Goal: Task Accomplishment & Management: Manage account settings

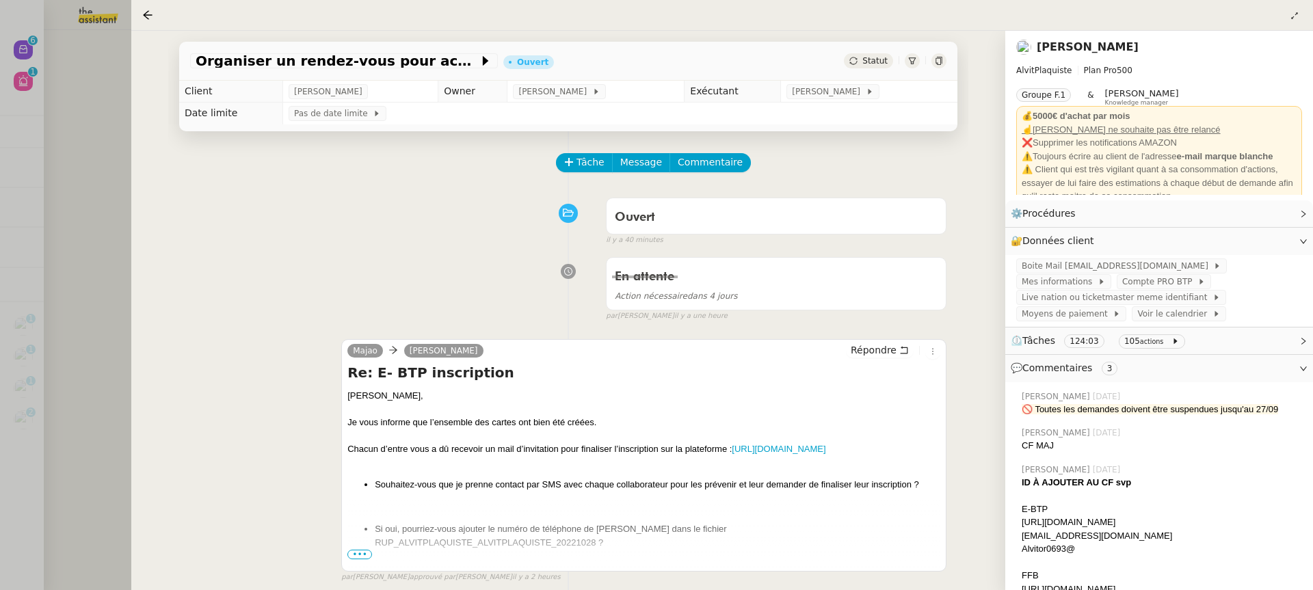
scroll to position [148, 0]
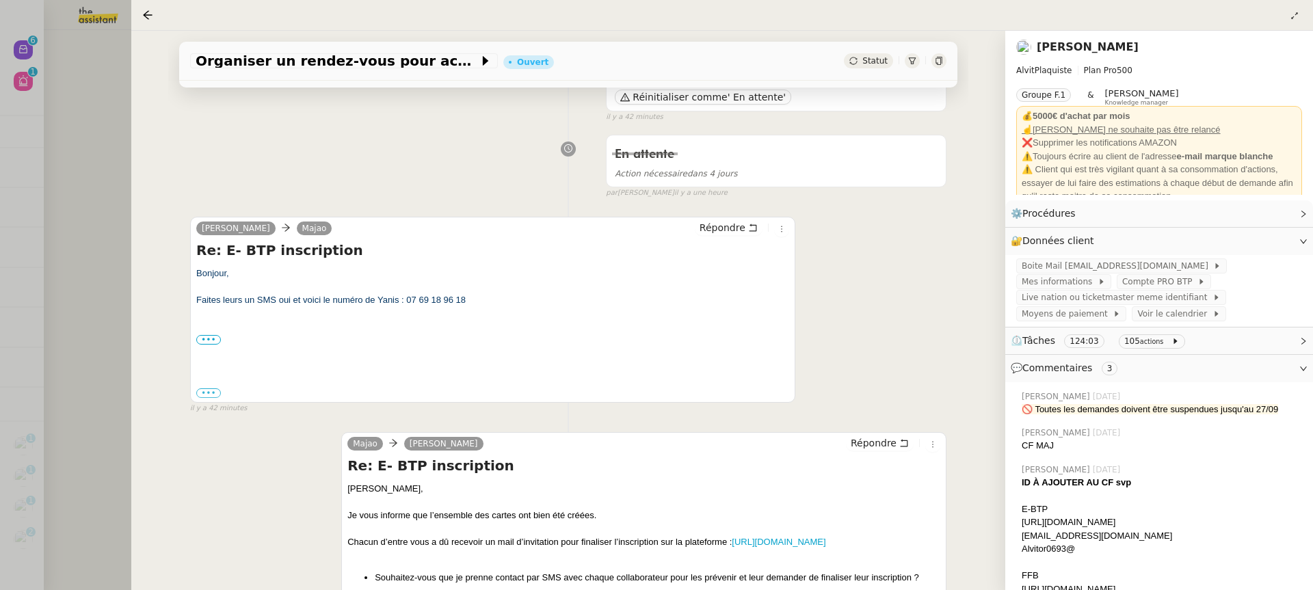
click at [16, 154] on div at bounding box center [656, 295] width 1313 height 590
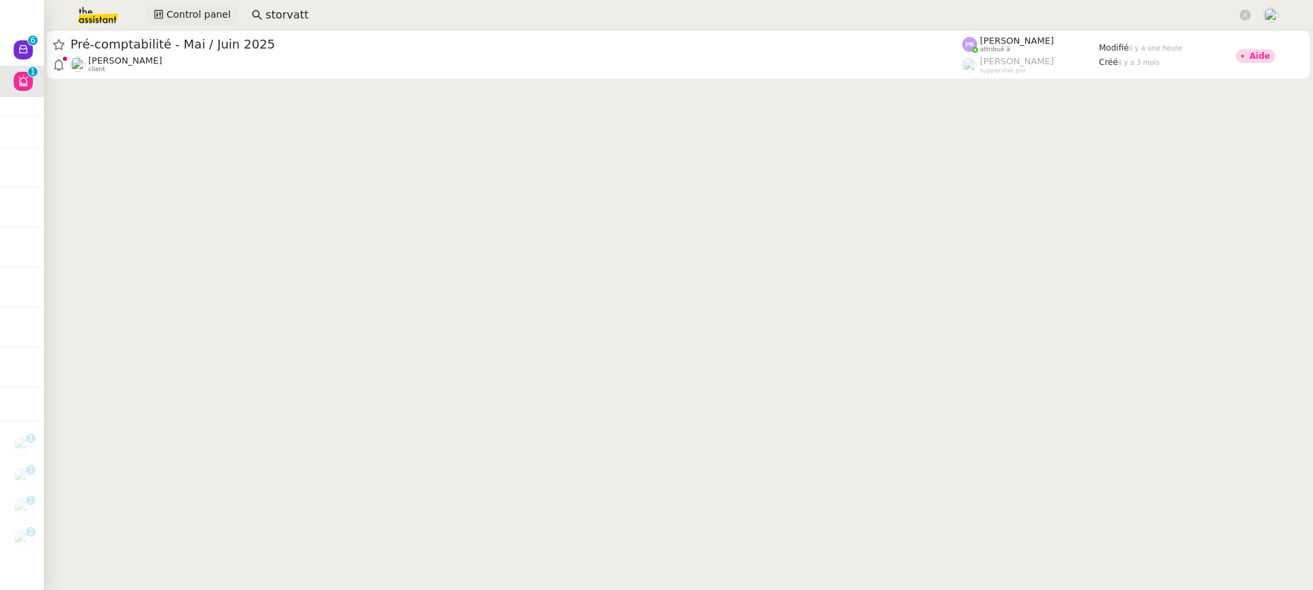
click at [197, 16] on span "Control panel" at bounding box center [198, 15] width 64 height 16
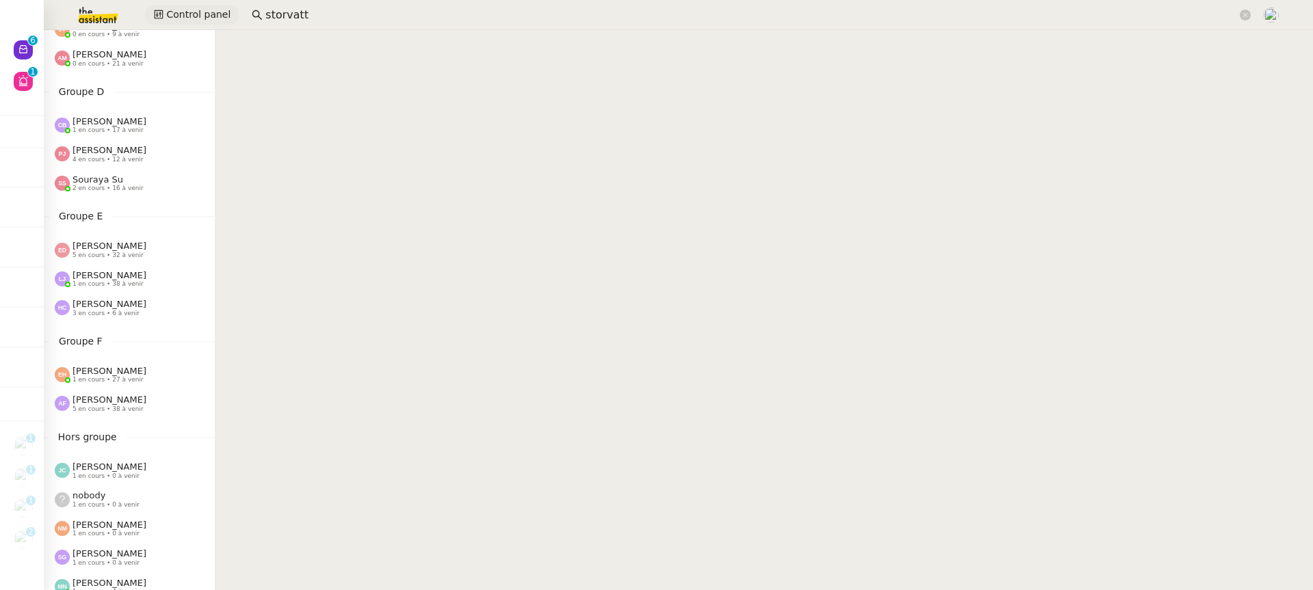
scroll to position [587, 0]
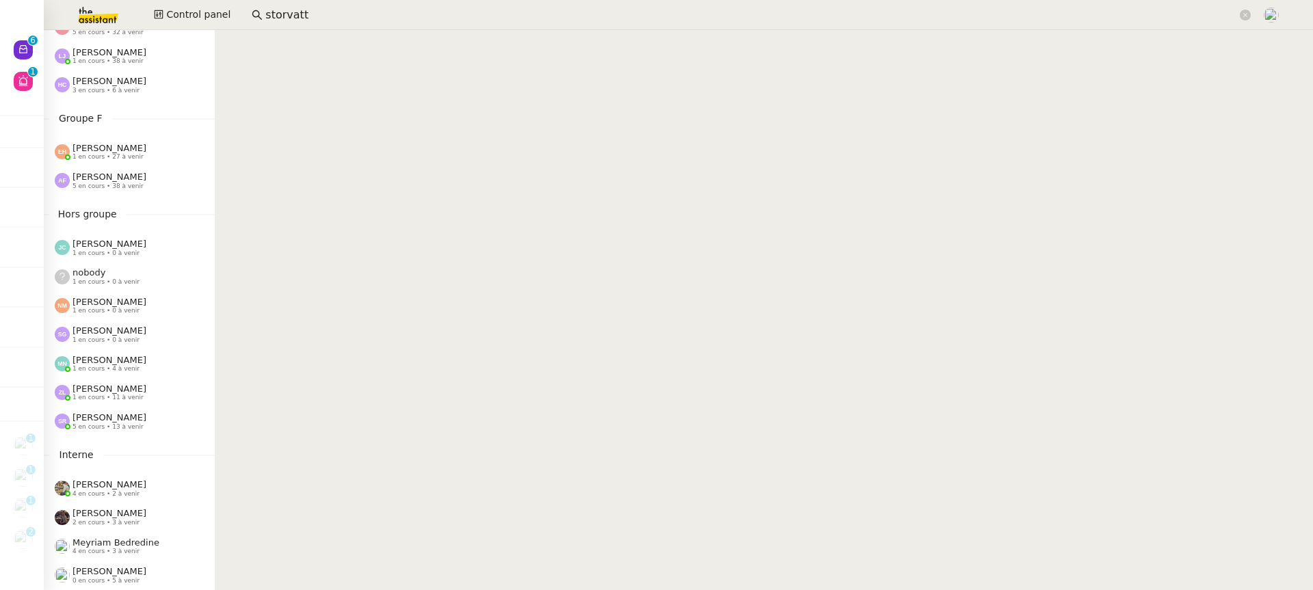
click at [131, 175] on div "[PERSON_NAME] 5 en cours • 38 à venir" at bounding box center [109, 181] width 74 height 18
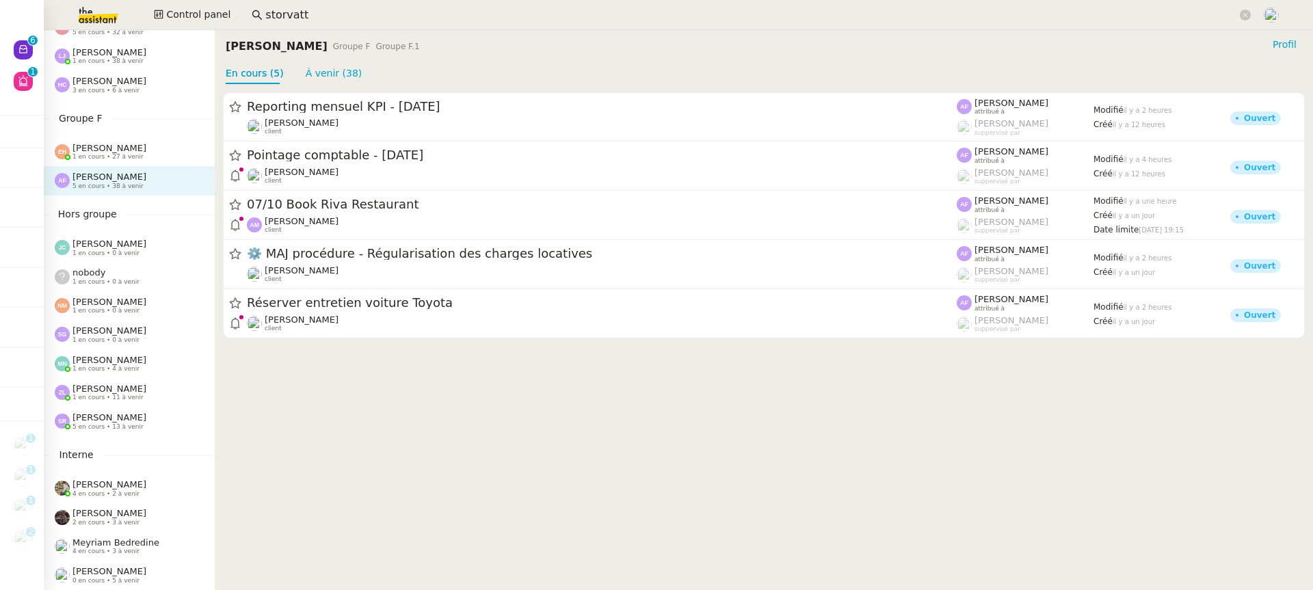
click at [137, 166] on div "Groupe F [PERSON_NAME] 1 en cours • 27 à venir [PERSON_NAME] 5 en cours • 38 à …" at bounding box center [129, 153] width 171 height 85
click at [146, 416] on span "[PERSON_NAME]" at bounding box center [109, 417] width 74 height 10
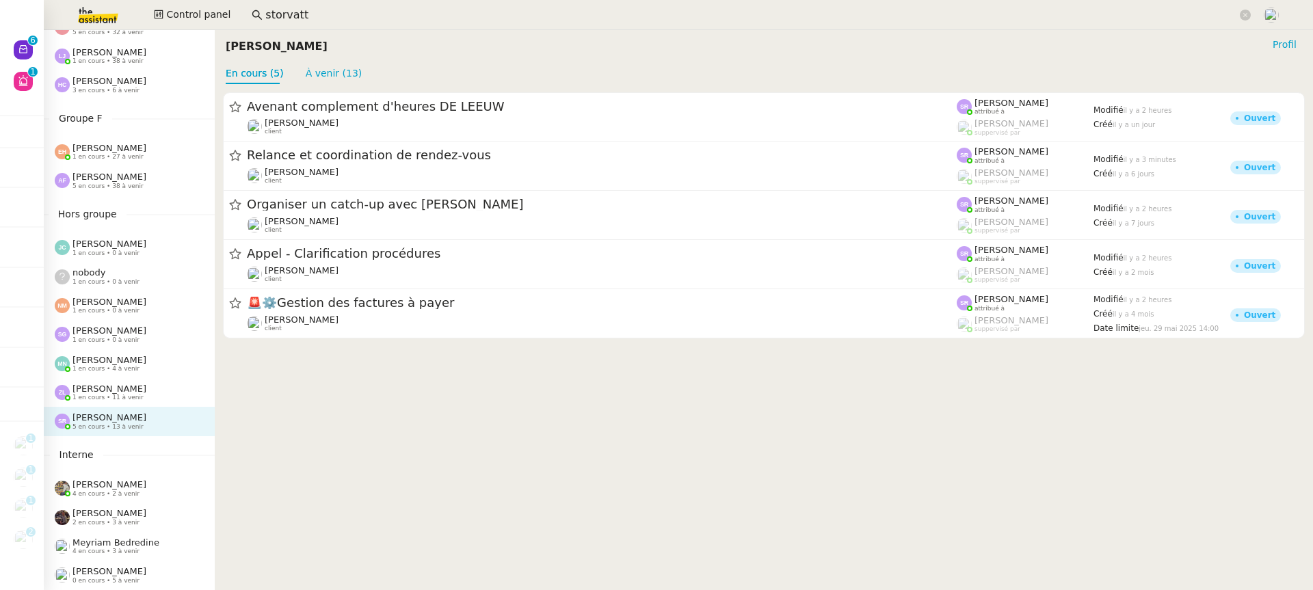
click at [158, 378] on div "[PERSON_NAME] 1 en cours • 11 à venir" at bounding box center [129, 392] width 171 height 29
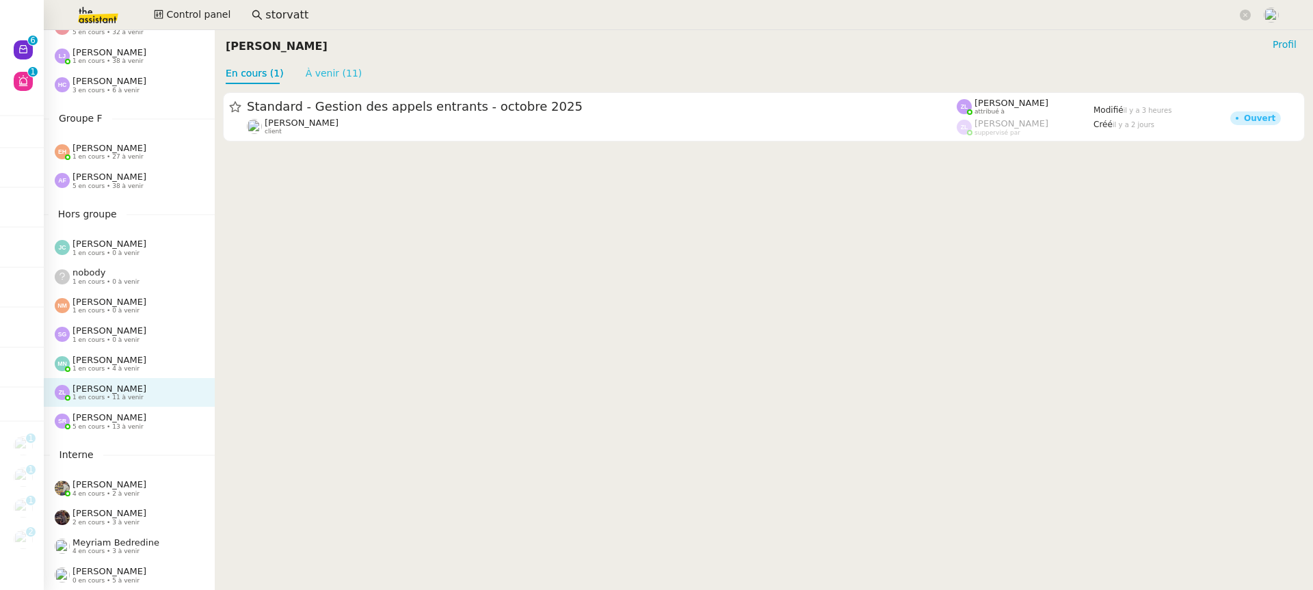
click at [327, 79] on link "À venir (11)" at bounding box center [334, 73] width 57 height 11
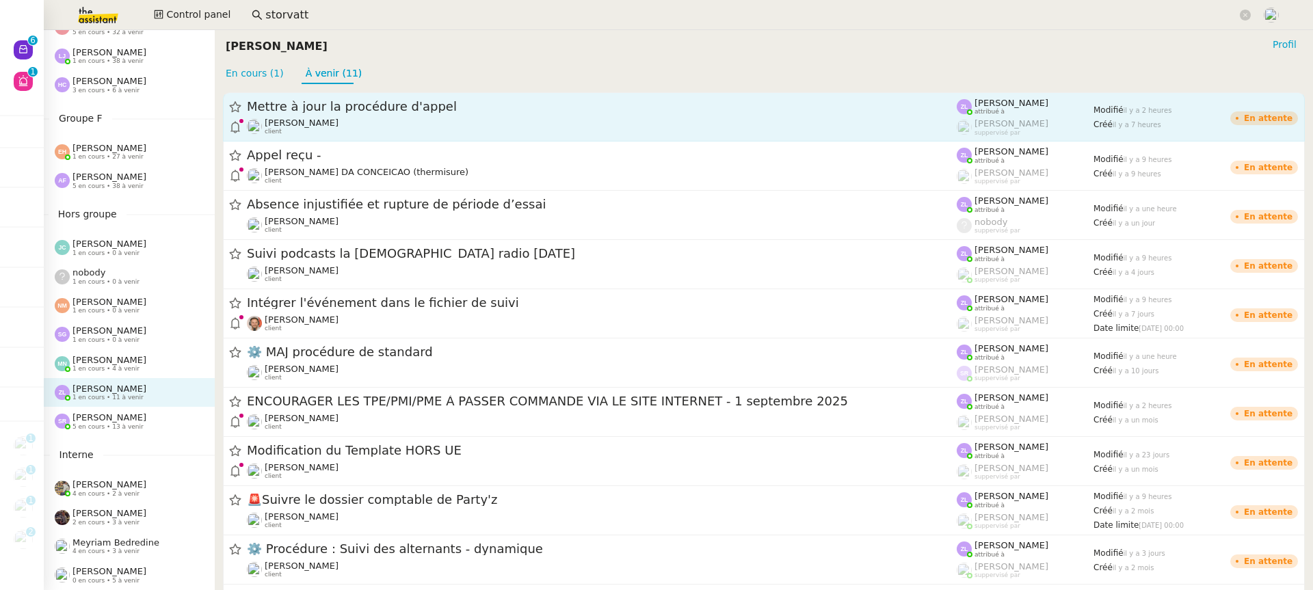
click at [334, 131] on div "[PERSON_NAME] client" at bounding box center [302, 127] width 74 height 18
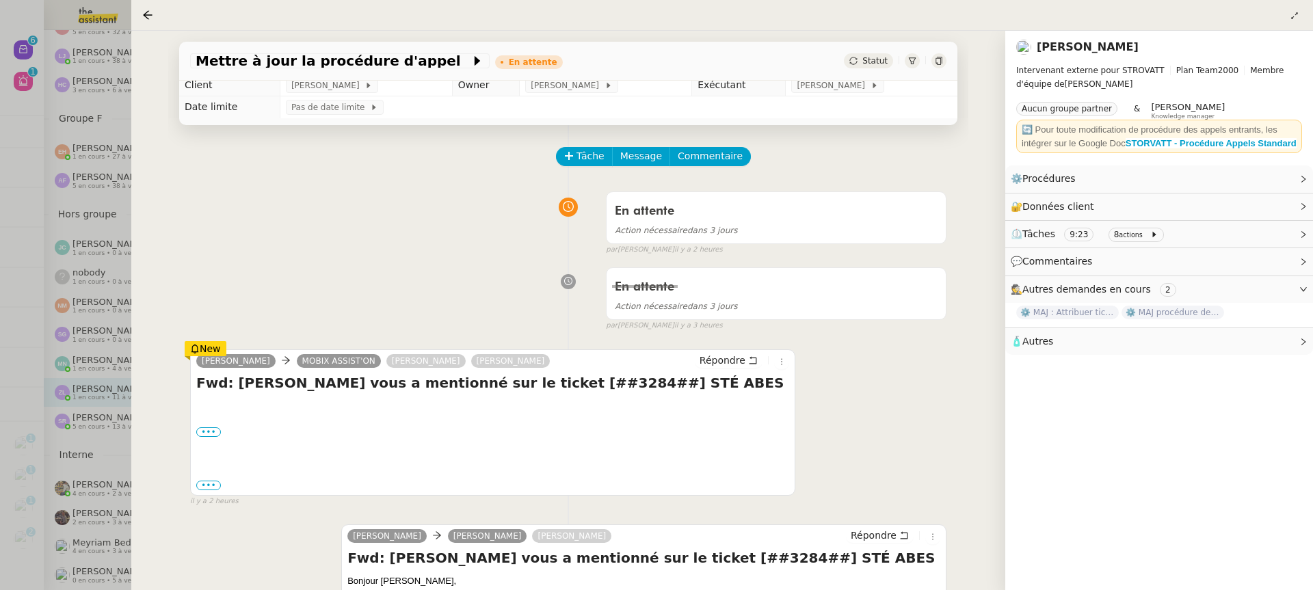
scroll to position [142, 0]
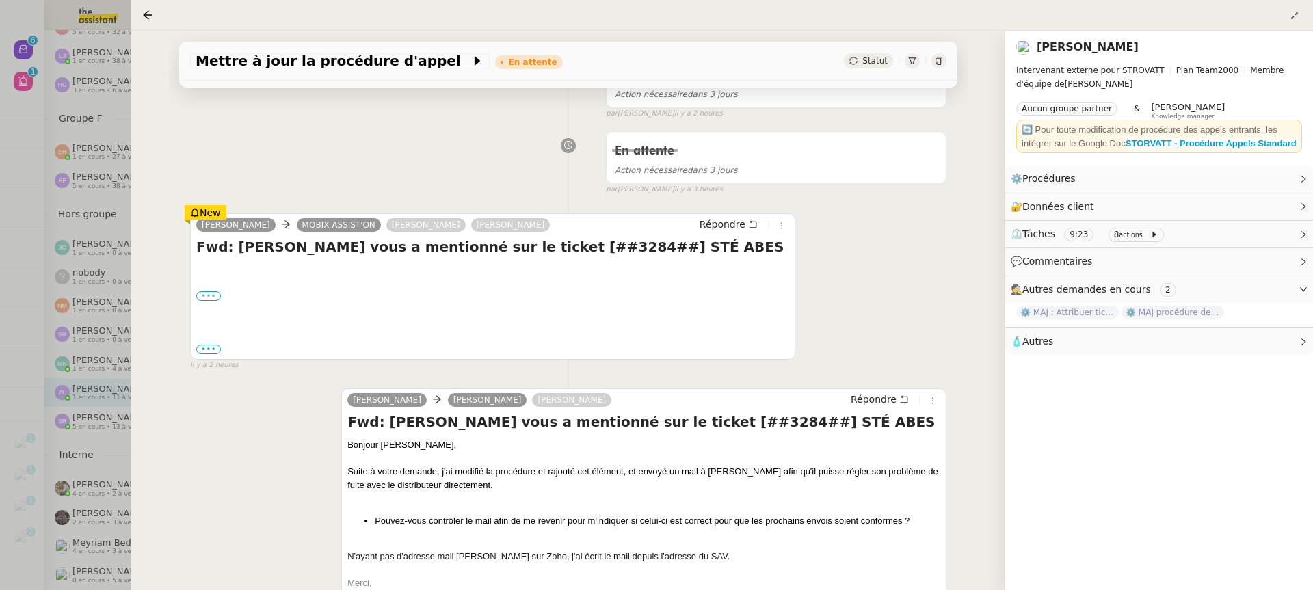
click at [209, 295] on label "•••" at bounding box center [208, 296] width 25 height 10
click at [0, 0] on input "•••" at bounding box center [0, 0] width 0 height 0
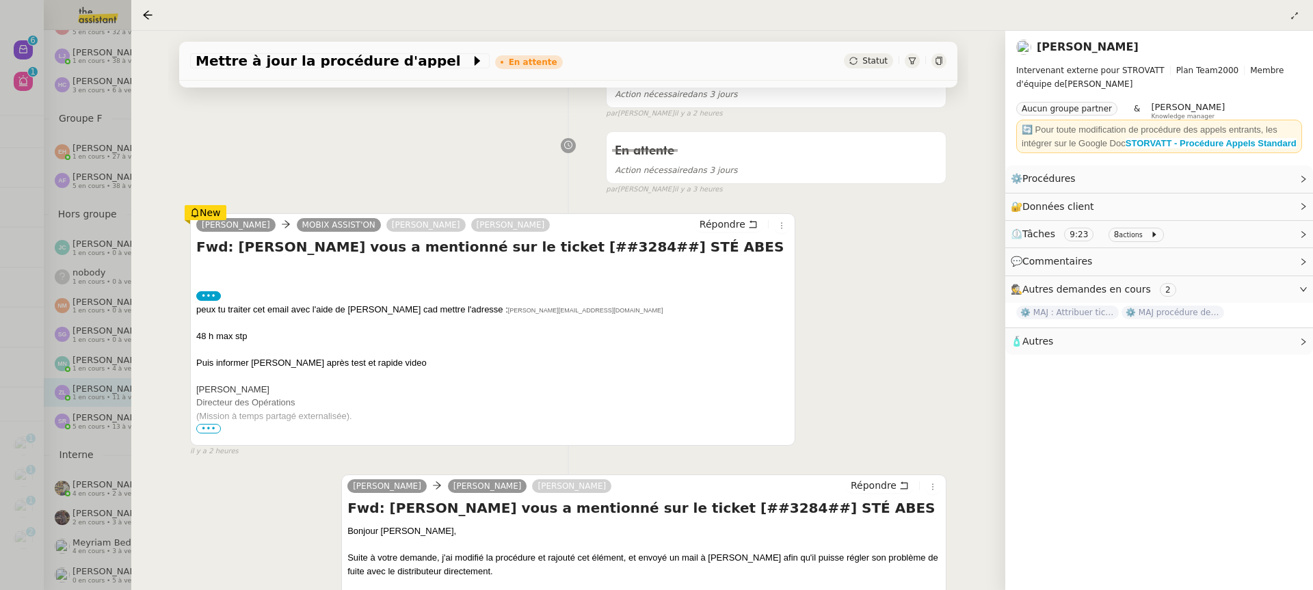
click at [211, 425] on span "•••" at bounding box center [208, 429] width 25 height 10
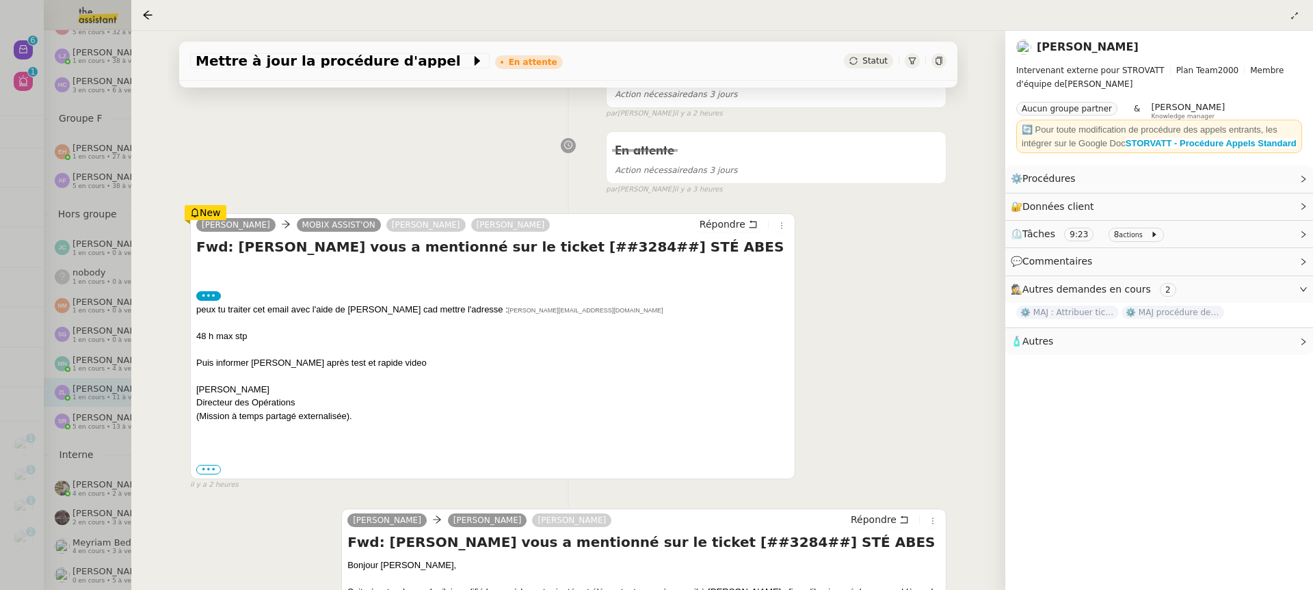
scroll to position [249, 0]
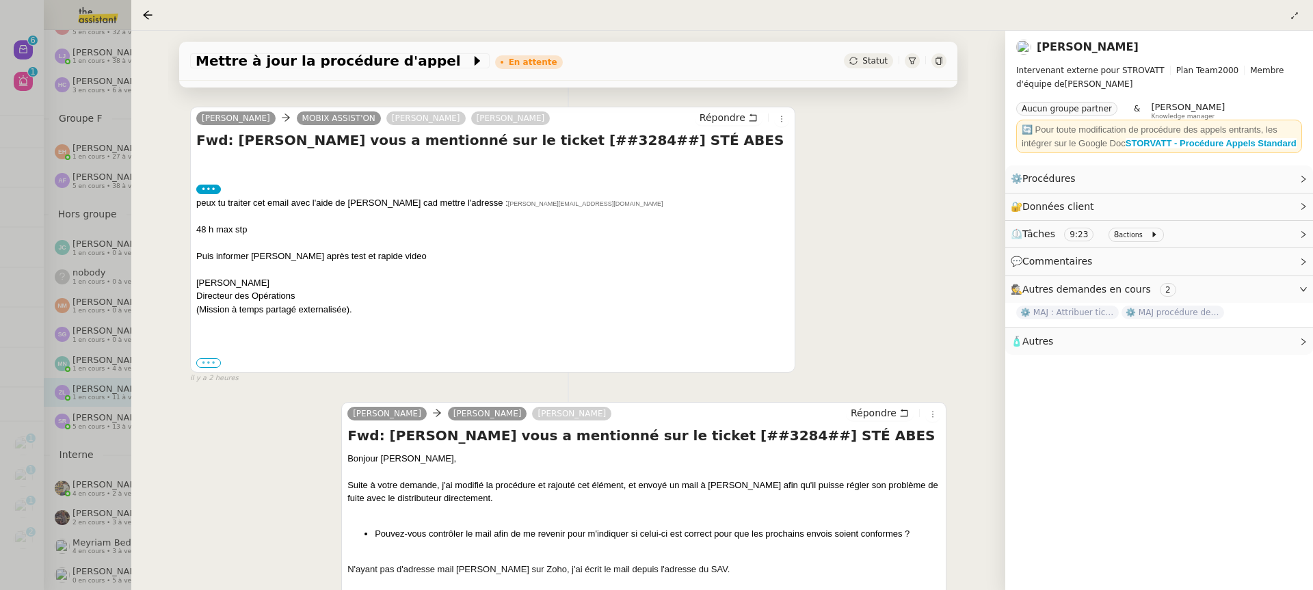
click at [210, 360] on label "•••" at bounding box center [208, 363] width 25 height 10
click at [0, 0] on input "•••" at bounding box center [0, 0] width 0 height 0
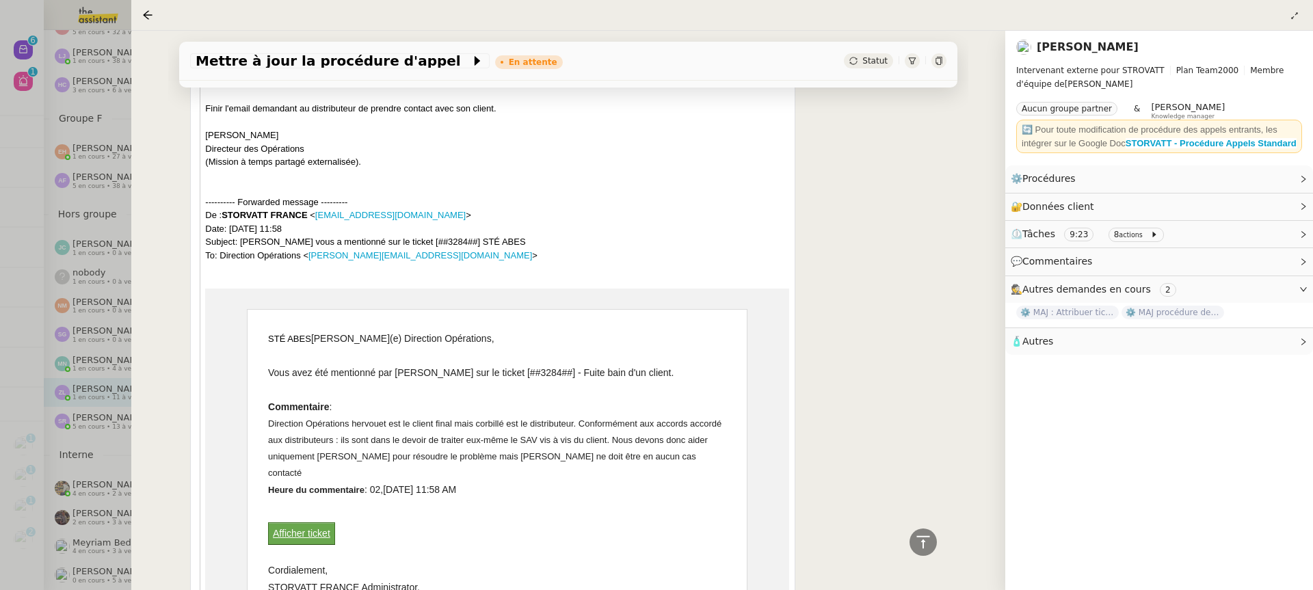
scroll to position [977, 0]
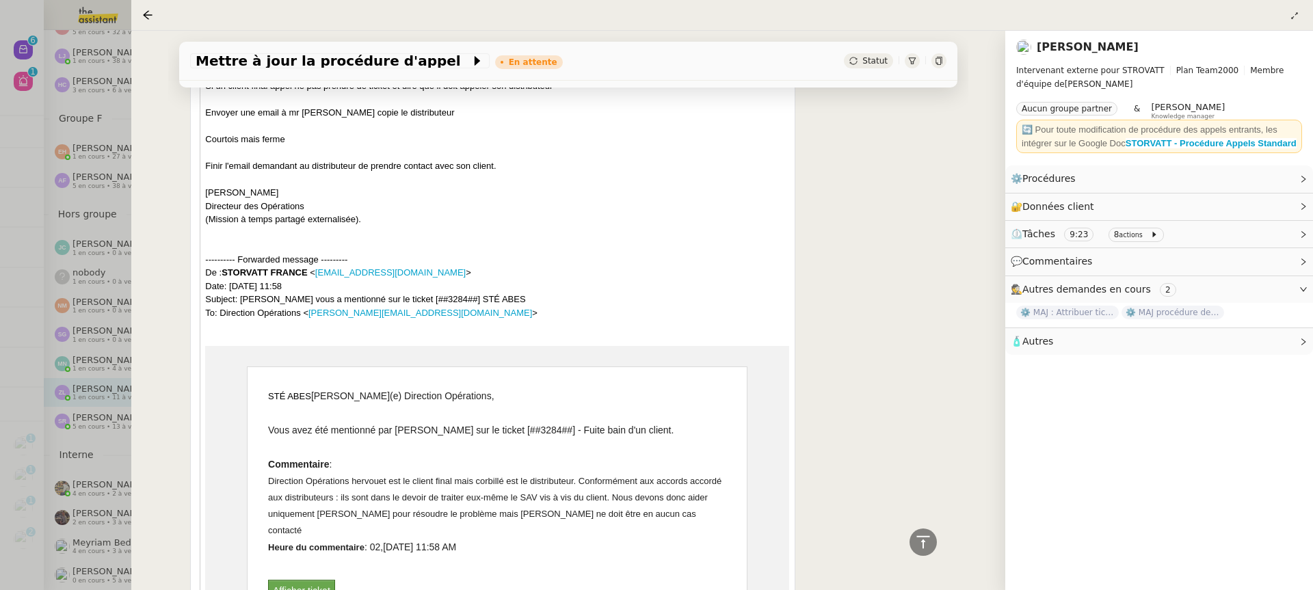
click at [108, 196] on div at bounding box center [656, 295] width 1313 height 590
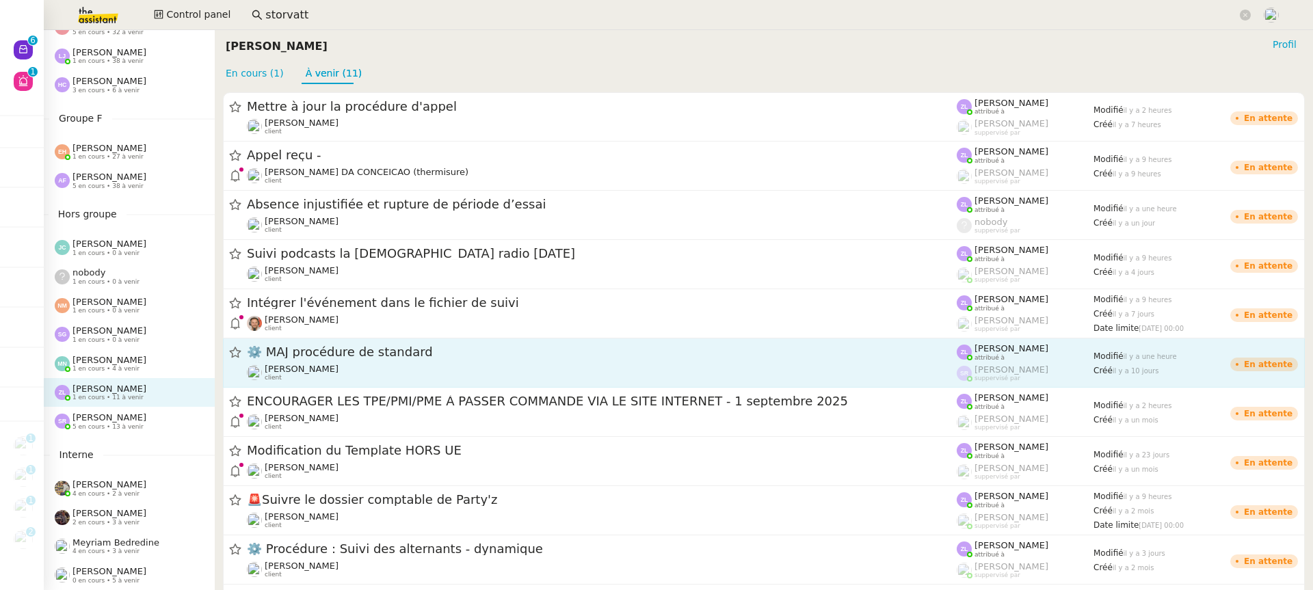
click at [436, 369] on div "[PERSON_NAME] client" at bounding box center [602, 373] width 710 height 18
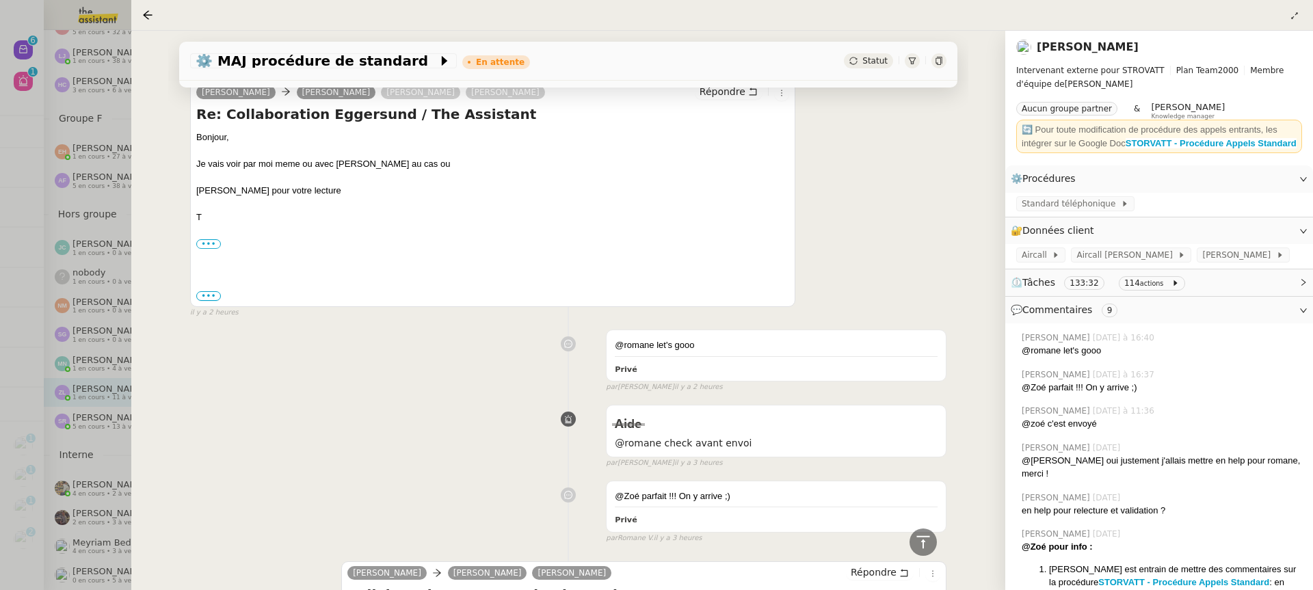
scroll to position [628, 0]
click at [8, 572] on div at bounding box center [656, 295] width 1313 height 590
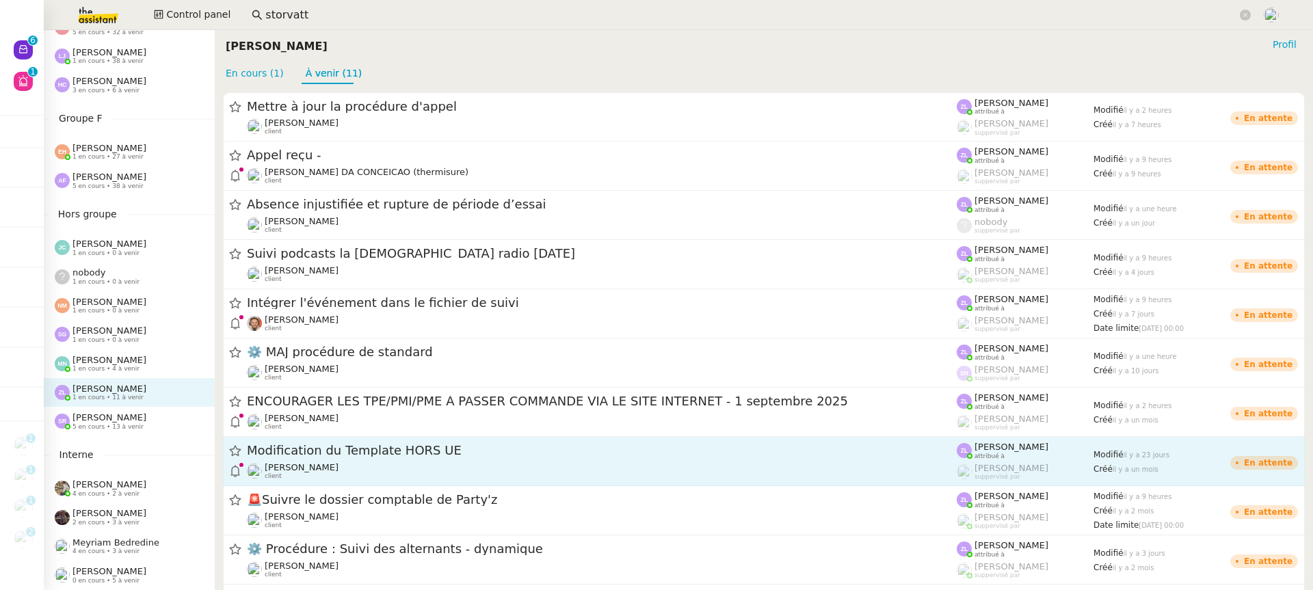
scroll to position [27, 0]
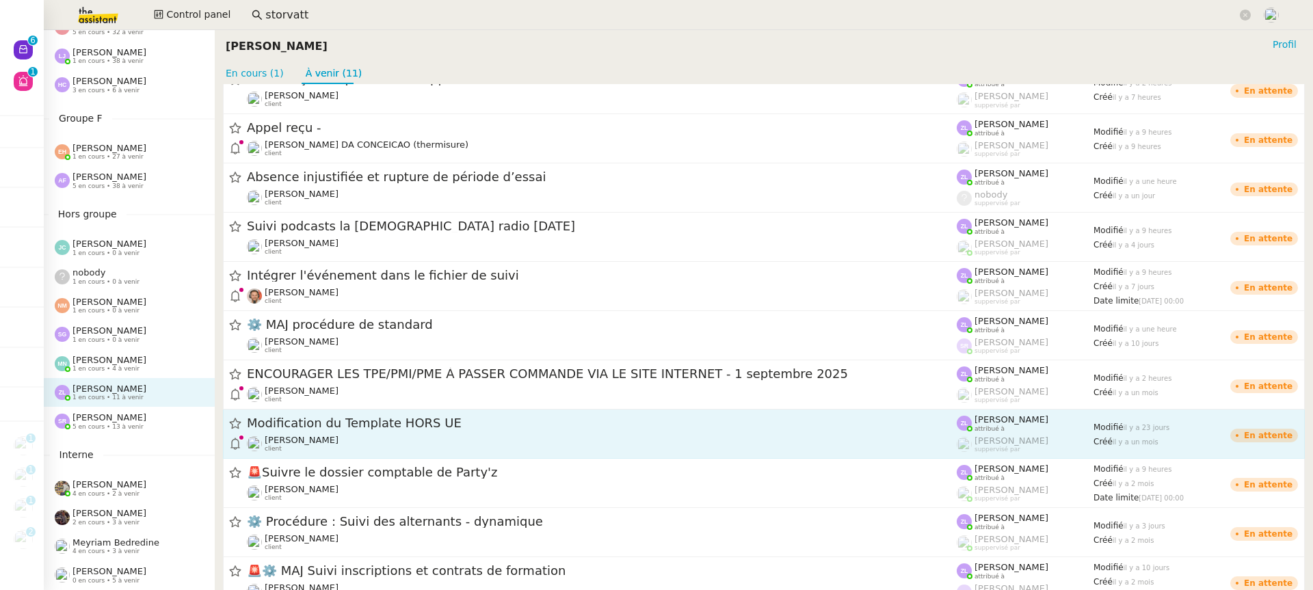
click at [376, 431] on div "Modification du Template HORS UE" at bounding box center [602, 423] width 710 height 17
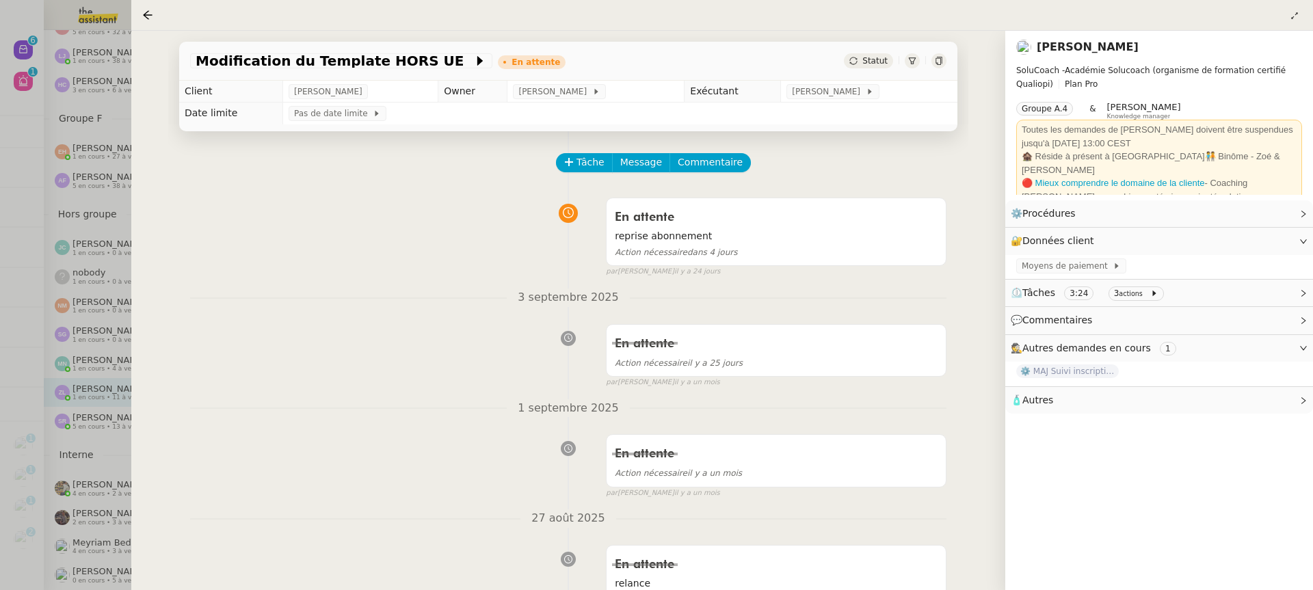
click at [68, 342] on div at bounding box center [656, 295] width 1313 height 590
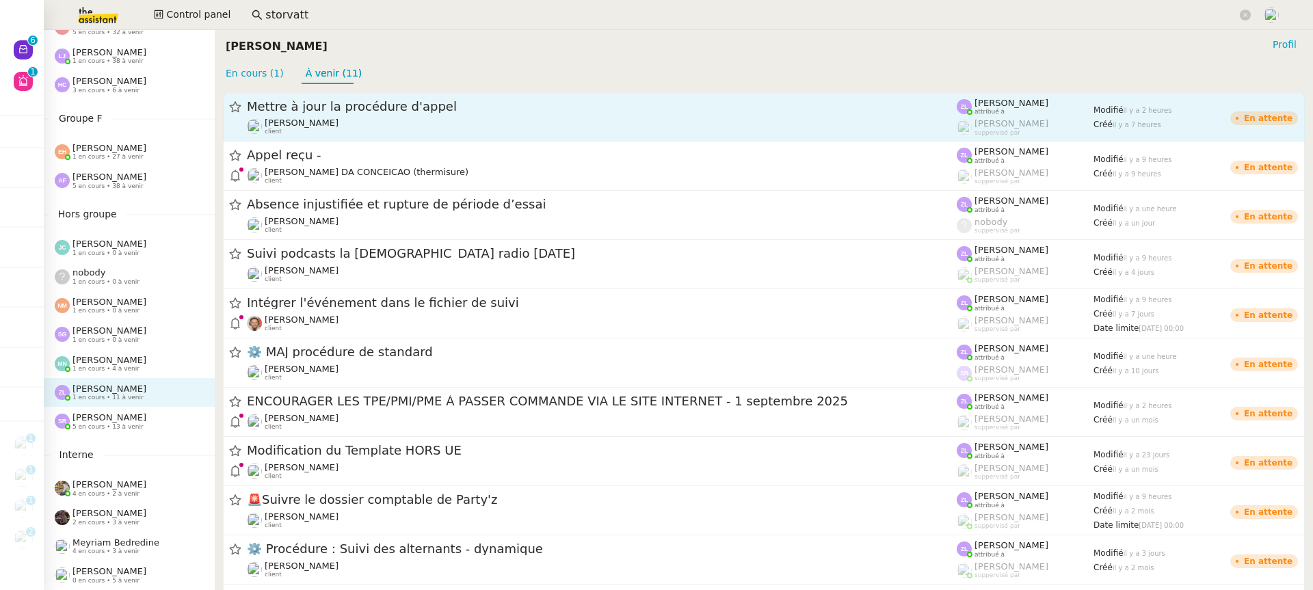
click at [403, 114] on div "Mettre à jour la procédure d'appel" at bounding box center [602, 106] width 710 height 16
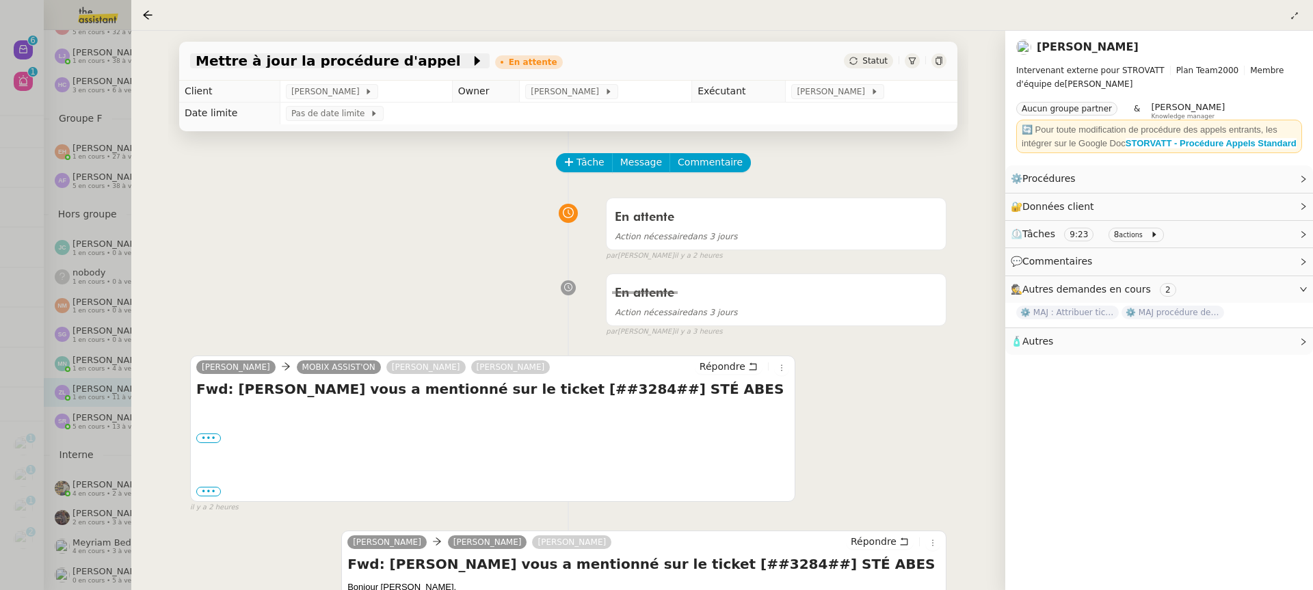
click at [246, 62] on span "Mettre à jour la procédure d'appel" at bounding box center [333, 61] width 275 height 14
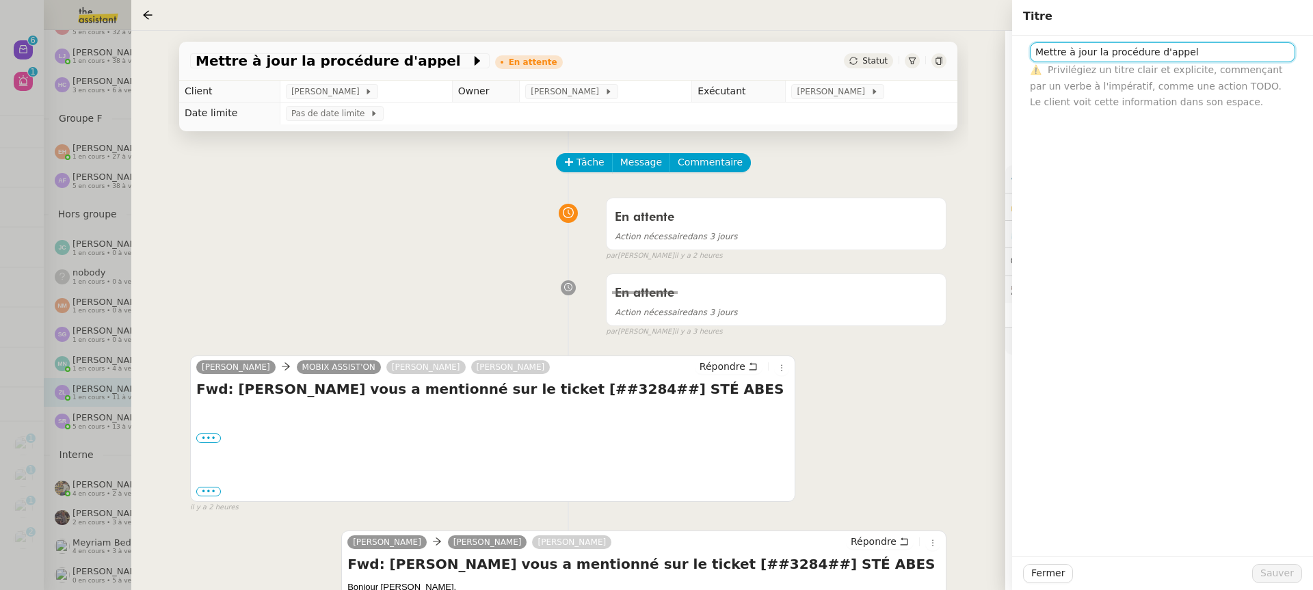
click at [1040, 53] on input "Mettre à jour la procédure d'appel" at bounding box center [1162, 52] width 265 height 20
click at [1035, 52] on input "Mettre à jour la procédure d'appel" at bounding box center [1162, 52] width 265 height 20
type input "⚙️ Mettre à jour la procédure d'appel"
click at [1293, 577] on span "Sauver" at bounding box center [1277, 574] width 34 height 16
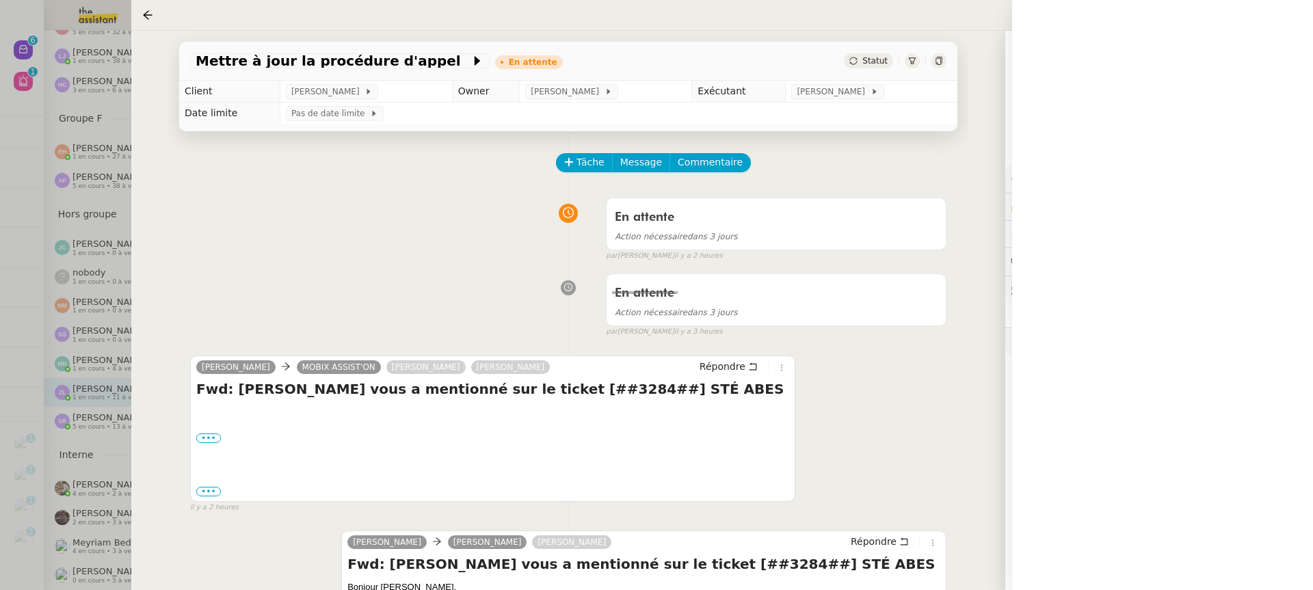
click at [61, 103] on div at bounding box center [656, 295] width 1313 height 590
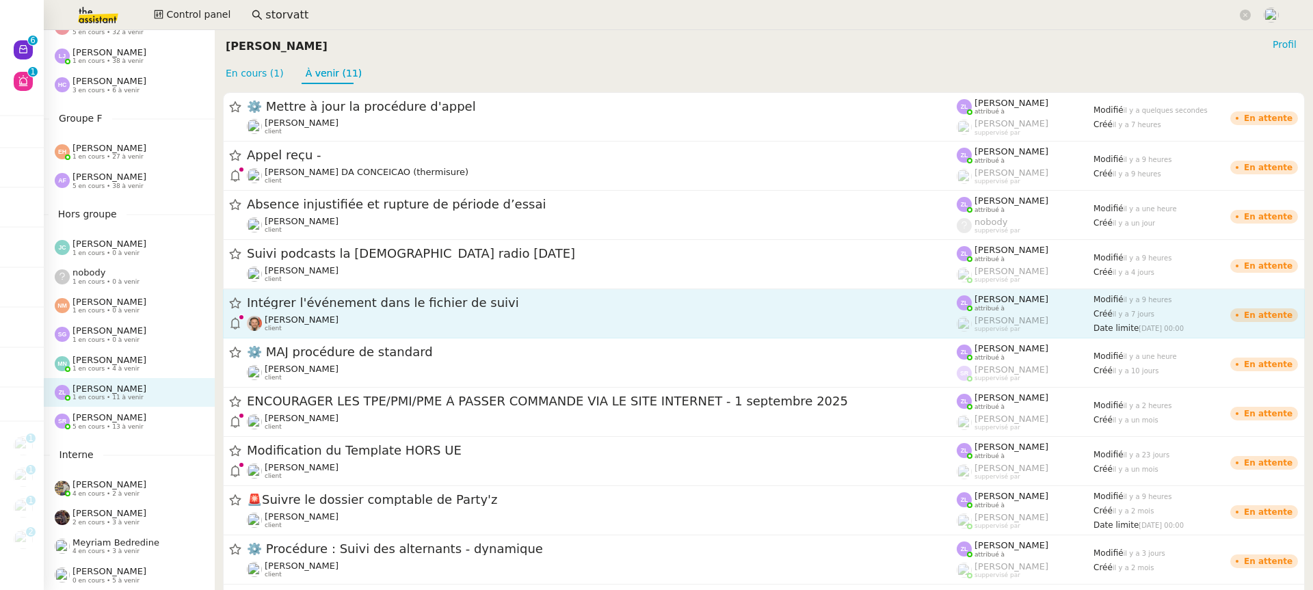
scroll to position [66, 0]
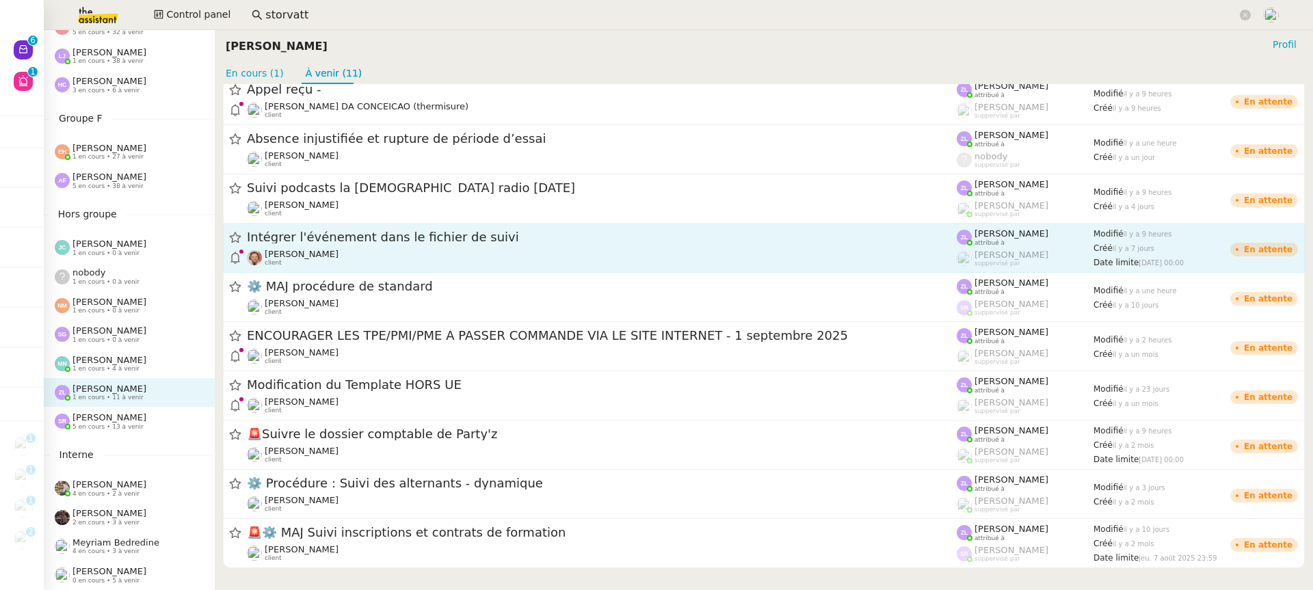
click at [440, 336] on span "ENCOURAGER LES TPE/PMI/PME À PASSER COMMANDE VIA LE SITE INTERNET - 1 septembre…" at bounding box center [602, 336] width 710 height 12
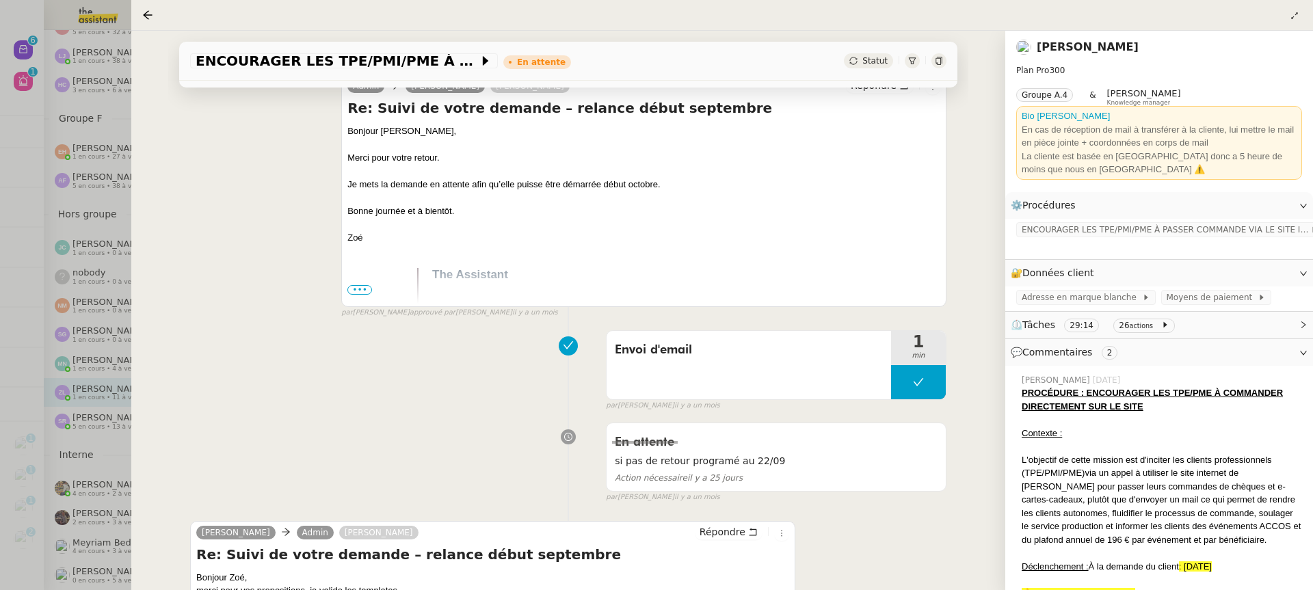
scroll to position [709, 0]
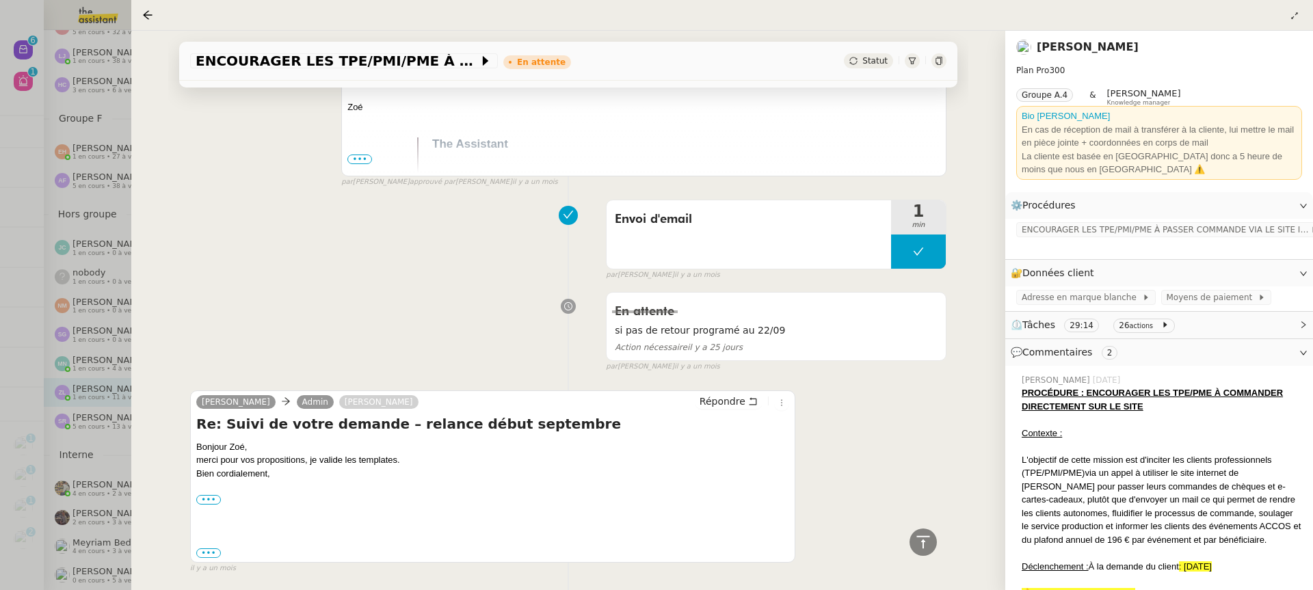
click at [72, 217] on div at bounding box center [656, 295] width 1313 height 590
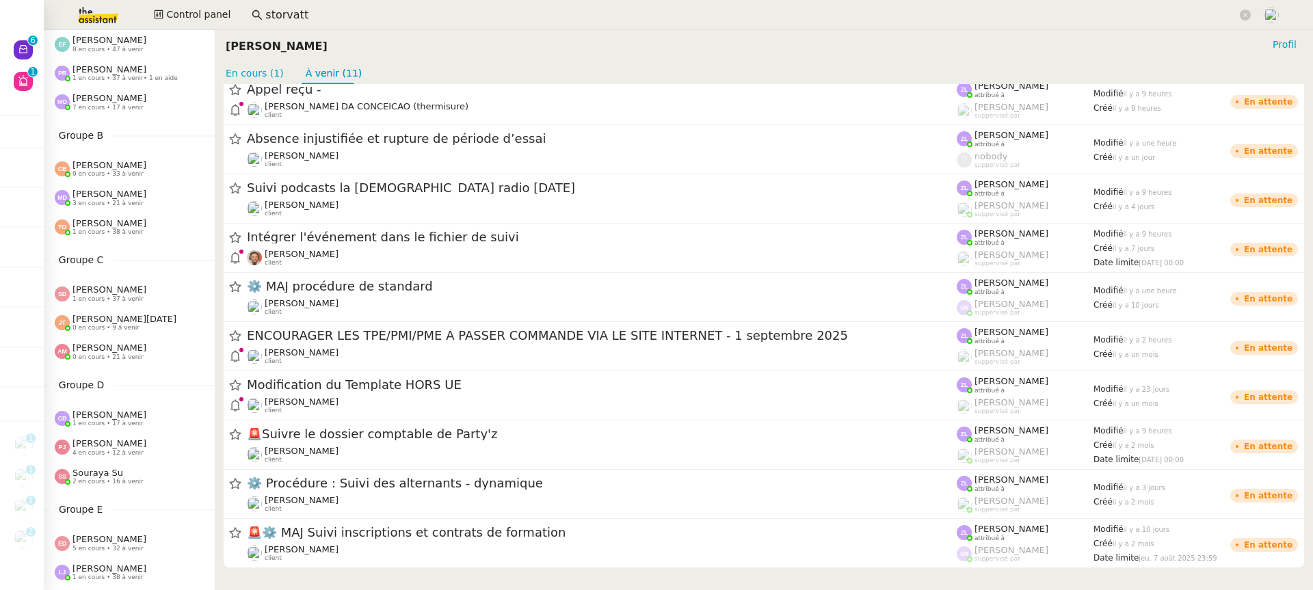
scroll to position [68, 0]
click at [137, 107] on span "7 en cours • 17 à venir" at bounding box center [107, 111] width 71 height 8
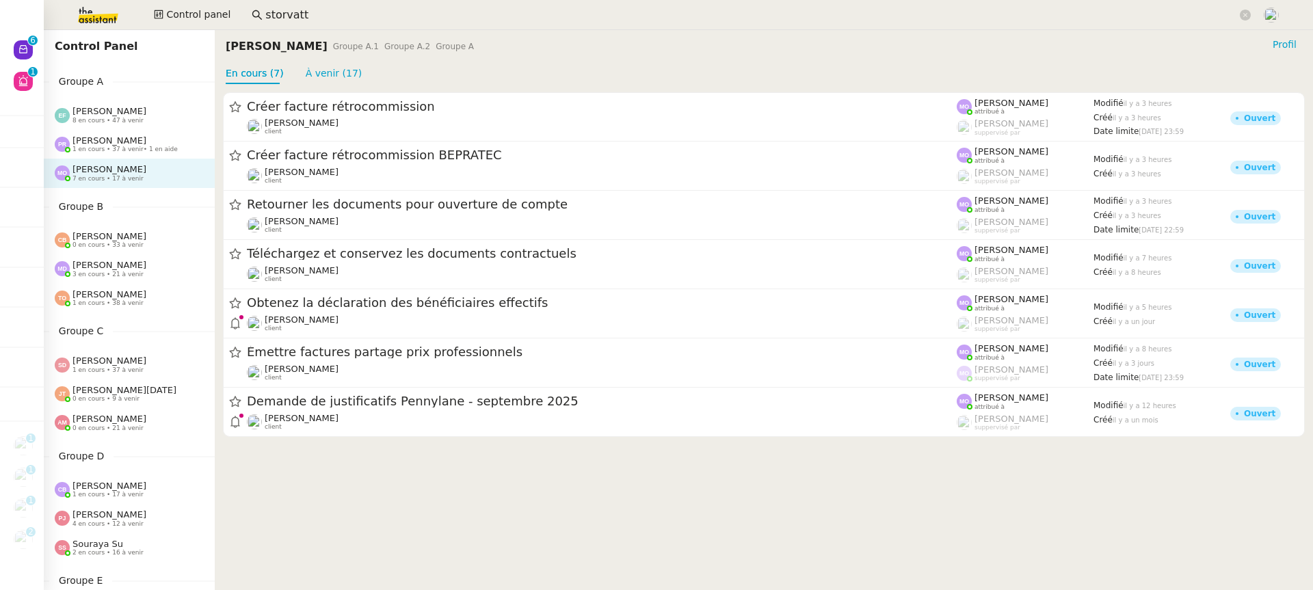
click at [173, 89] on nz-divider "Groupe A" at bounding box center [129, 82] width 171 height 16
click at [170, 118] on div "[PERSON_NAME] 8 en cours • 47 à venir" at bounding box center [135, 115] width 160 height 18
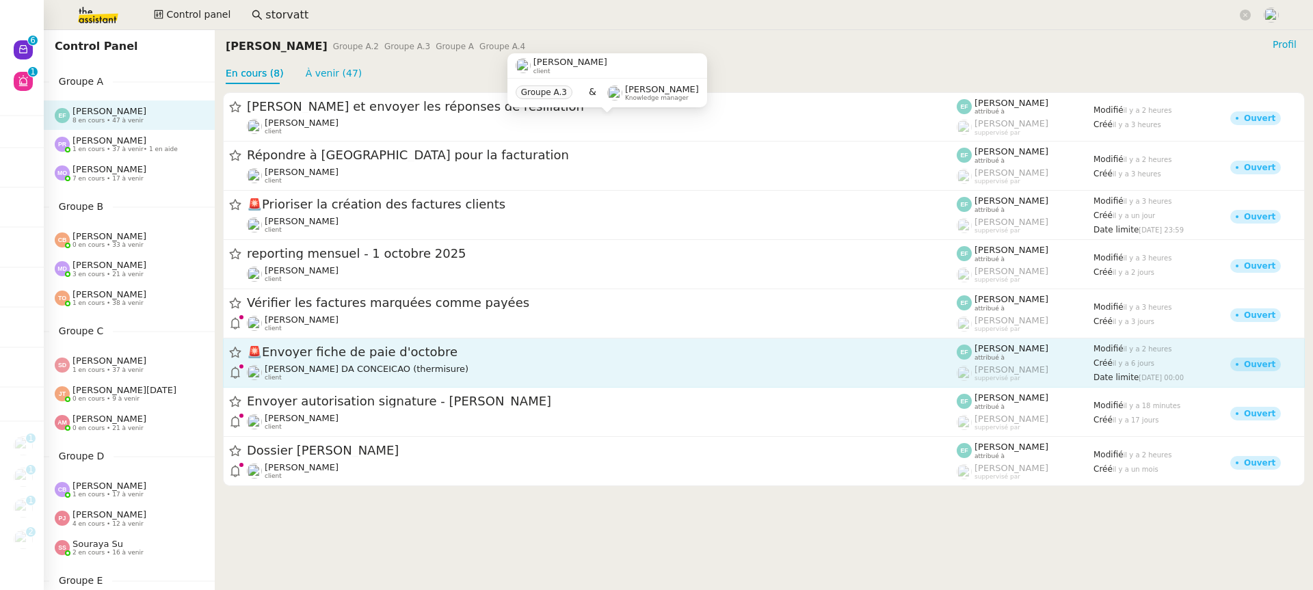
click at [309, 369] on span "[PERSON_NAME] DA CONCEICAO (thermisure)" at bounding box center [367, 369] width 204 height 10
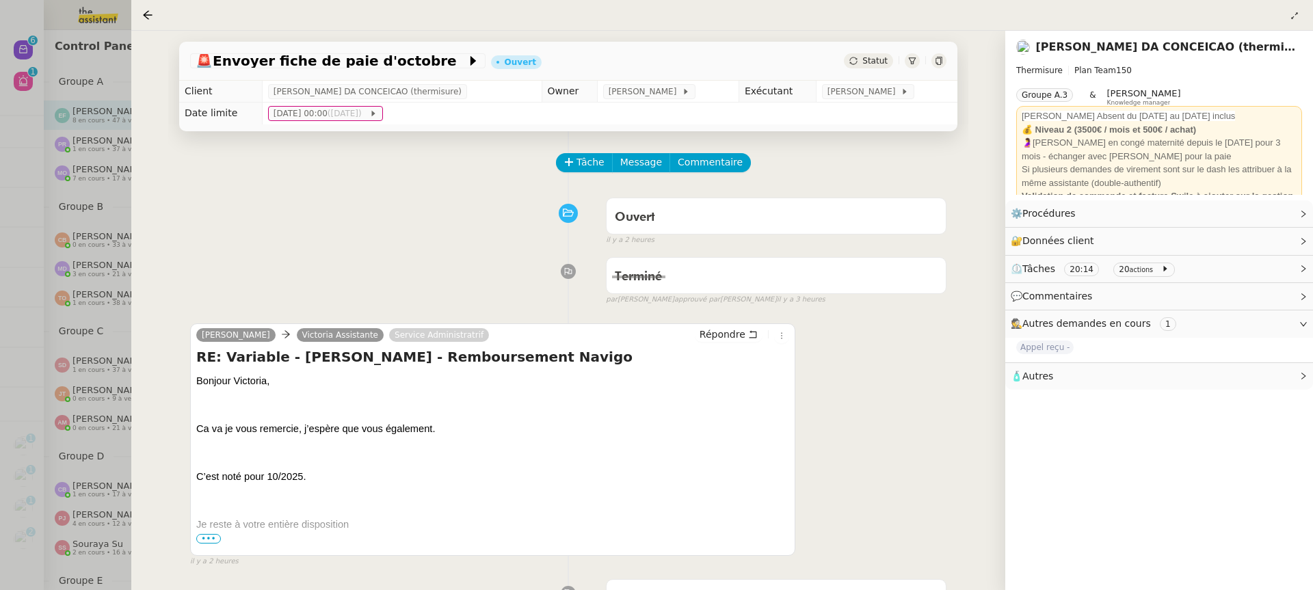
click at [129, 293] on div at bounding box center [656, 295] width 1313 height 590
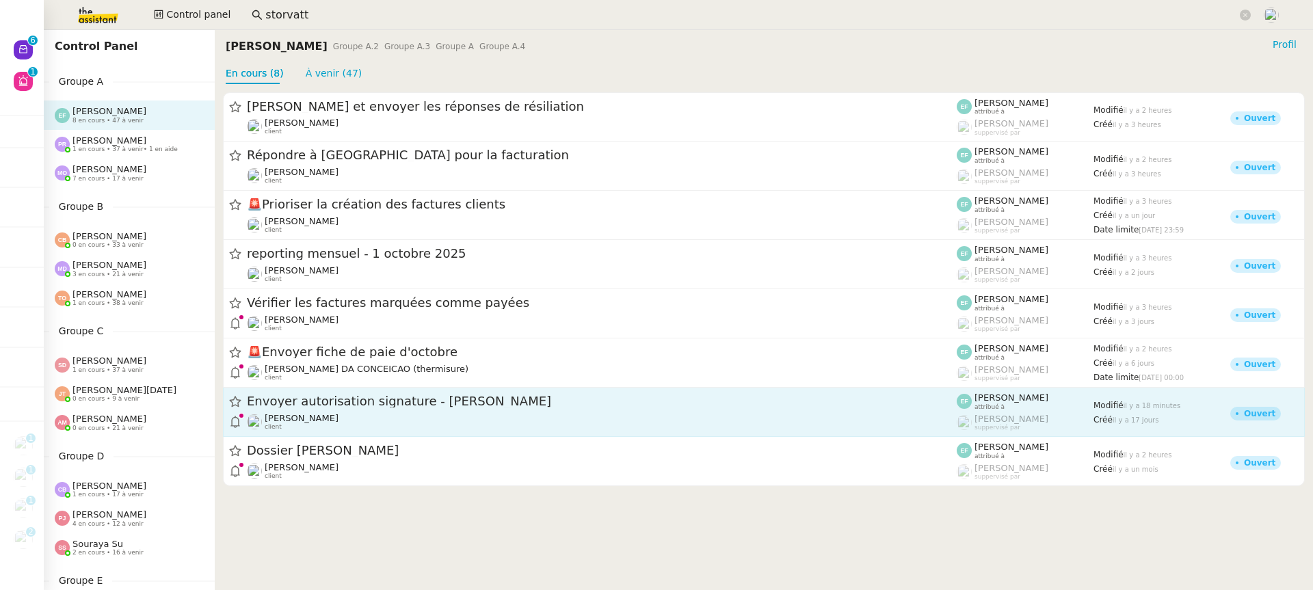
click at [316, 434] on link "Envoyer autorisation signature - [PERSON_NAME] [PERSON_NAME] client [PERSON_NAM…" at bounding box center [764, 412] width 1082 height 49
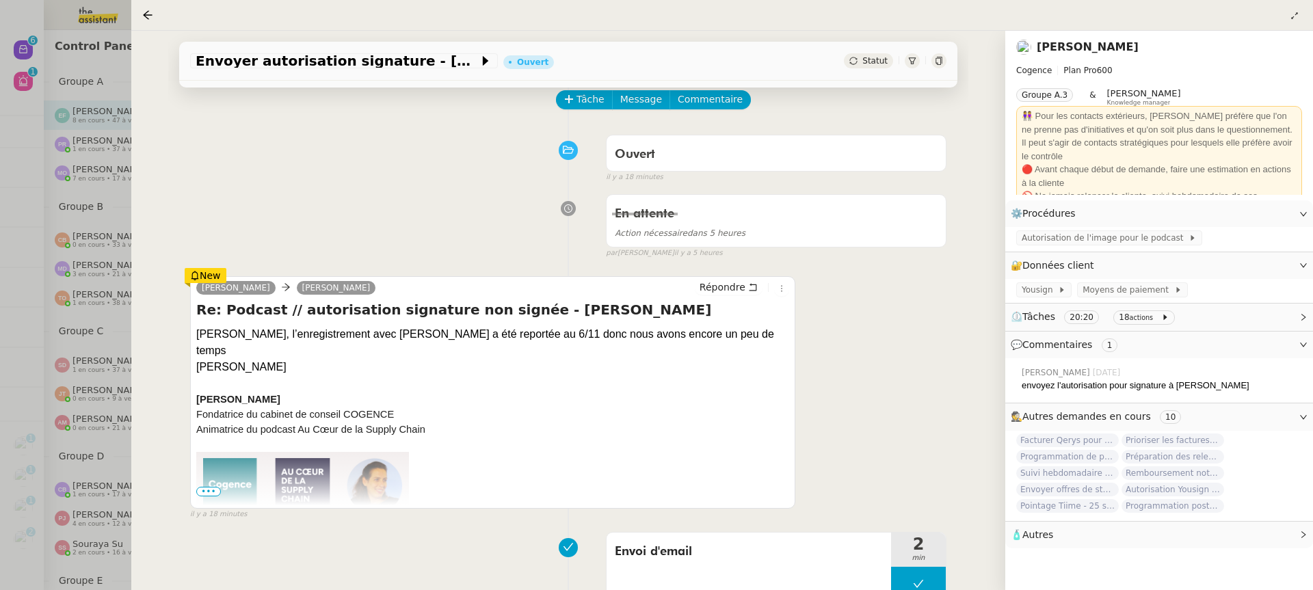
scroll to position [116, 0]
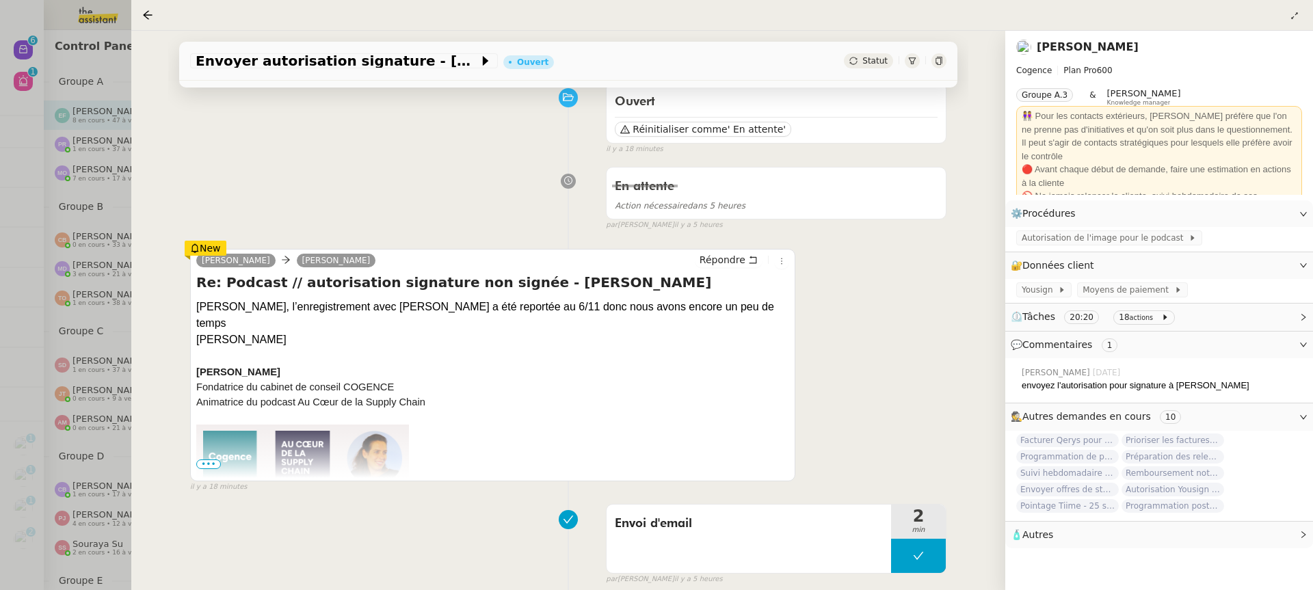
click at [71, 246] on div at bounding box center [656, 295] width 1313 height 590
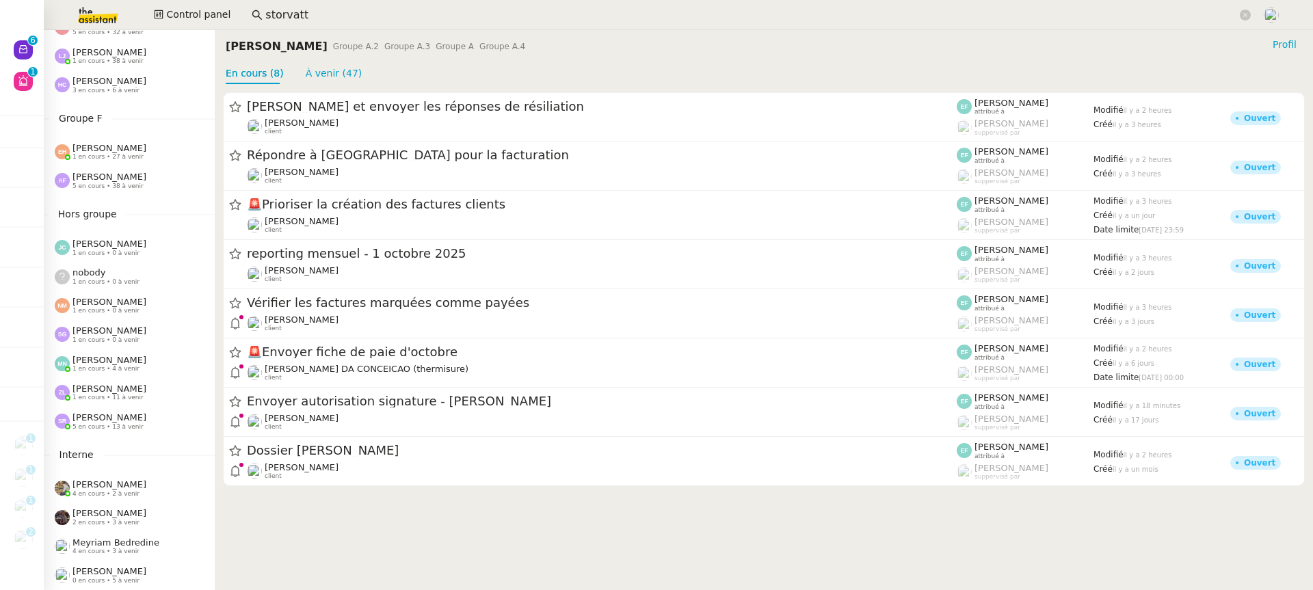
scroll to position [583, 0]
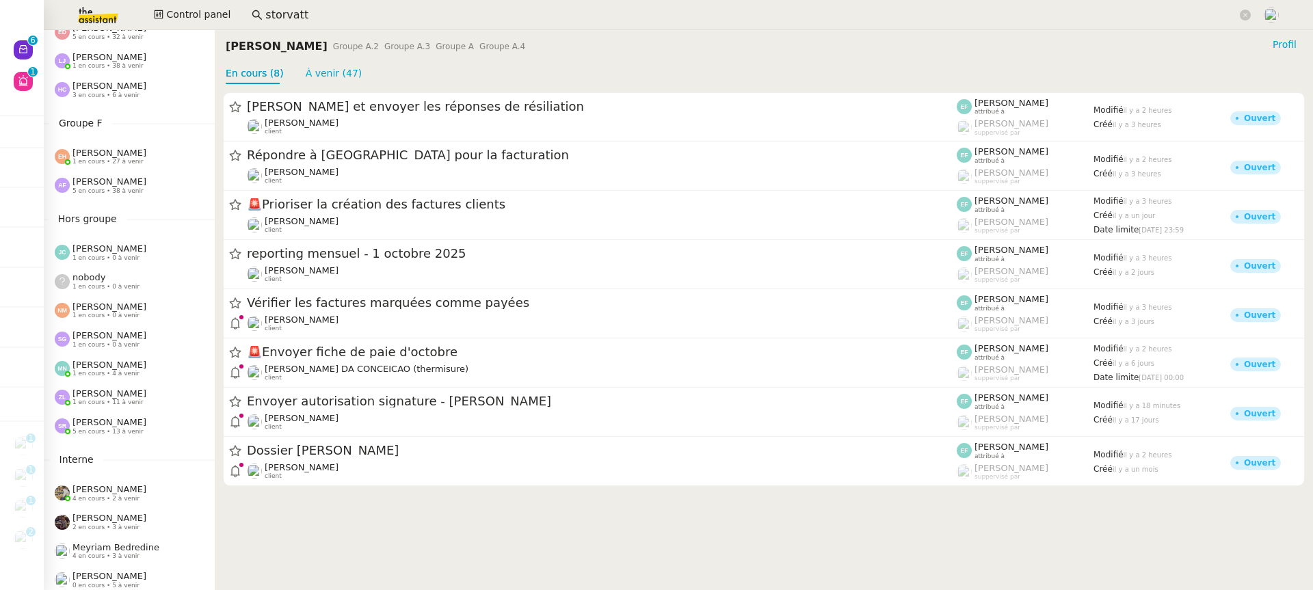
click at [101, 582] on span "0 en cours • 5 à venir" at bounding box center [105, 586] width 67 height 8
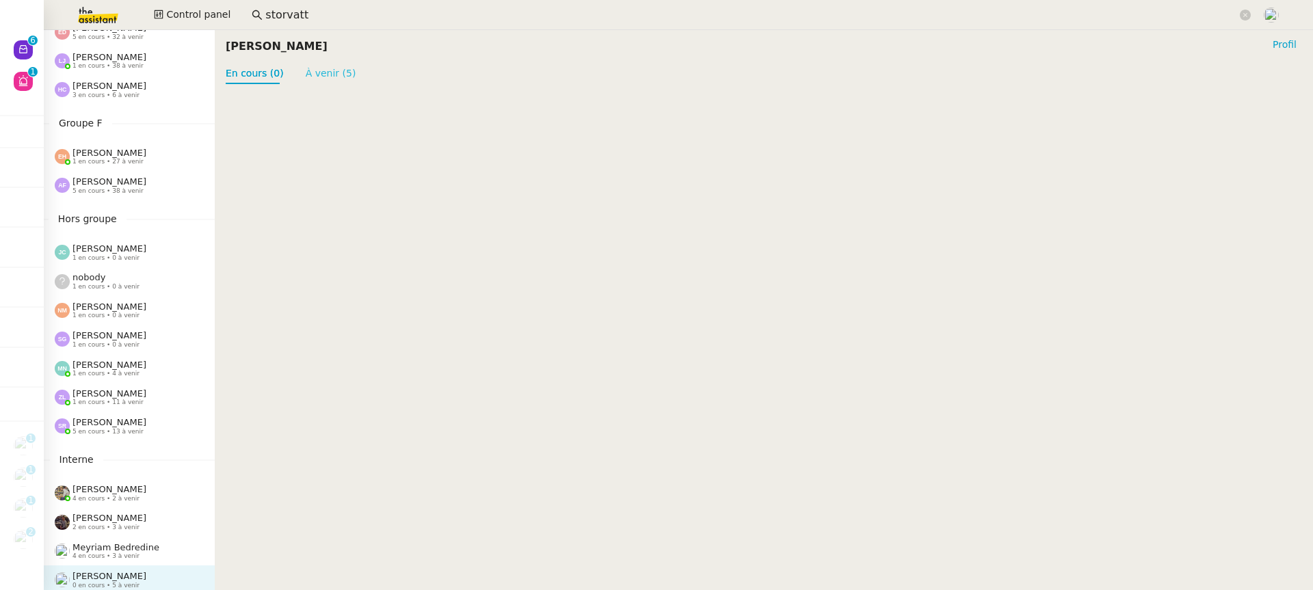
click at [332, 77] on link "À venir (5)" at bounding box center [331, 73] width 51 height 11
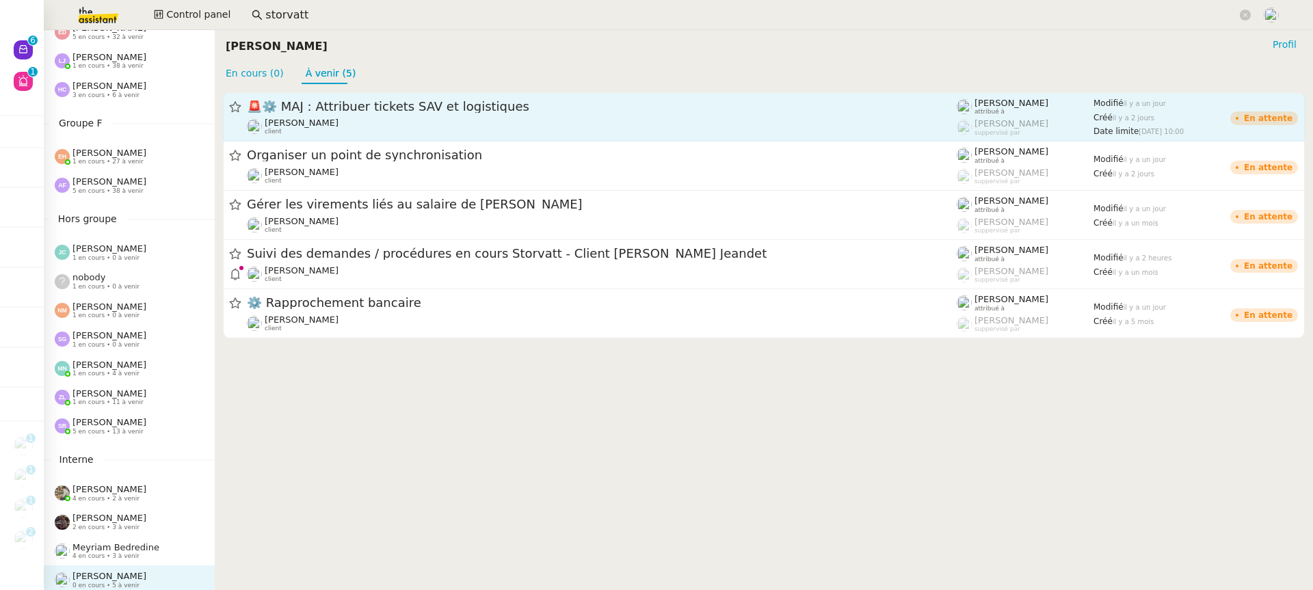
click at [383, 118] on div "[PERSON_NAME] client" at bounding box center [602, 127] width 710 height 18
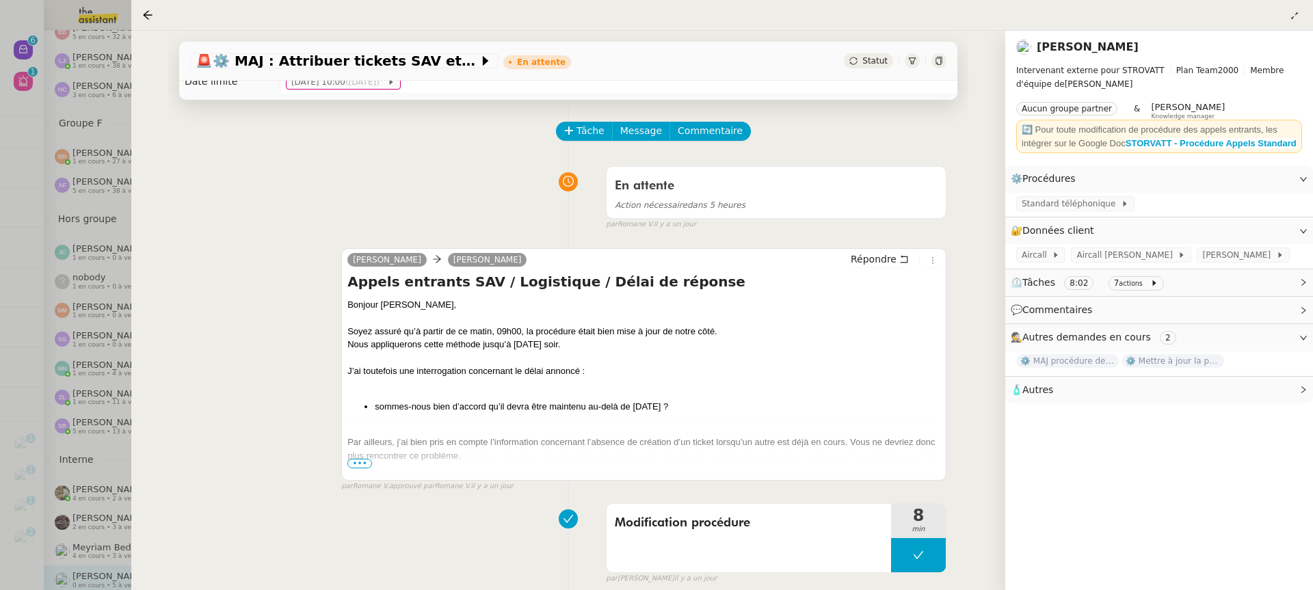
scroll to position [34, 0]
click at [86, 280] on div at bounding box center [656, 295] width 1313 height 590
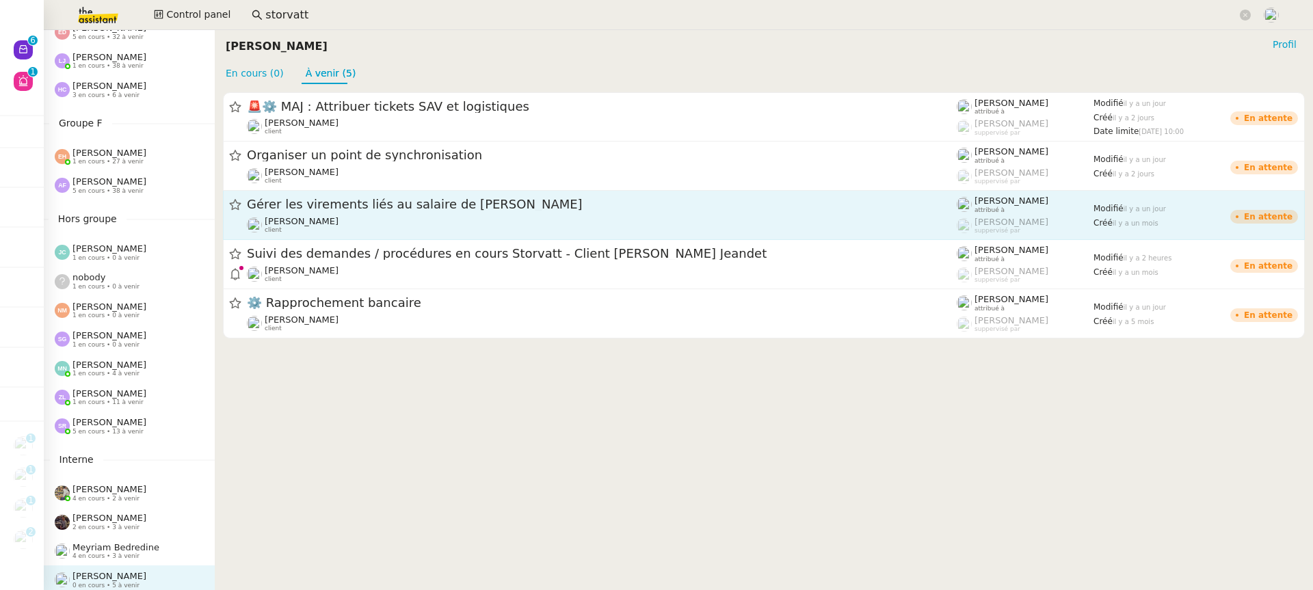
click at [360, 217] on div "[PERSON_NAME] client" at bounding box center [602, 225] width 710 height 18
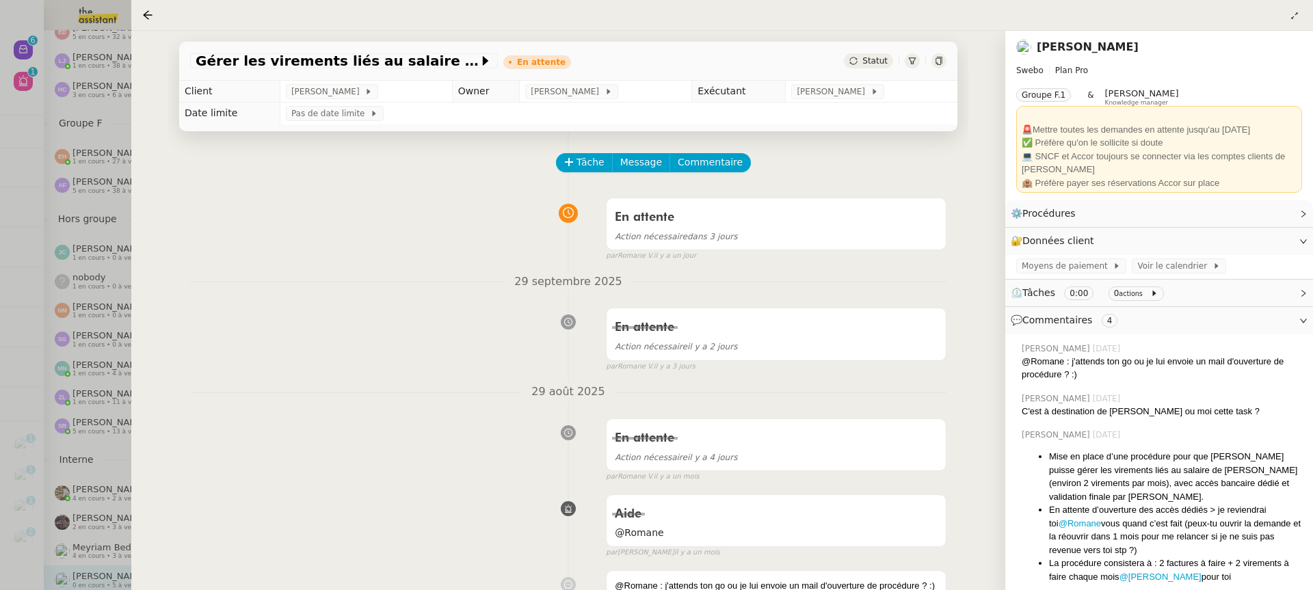
click at [55, 221] on div at bounding box center [656, 295] width 1313 height 590
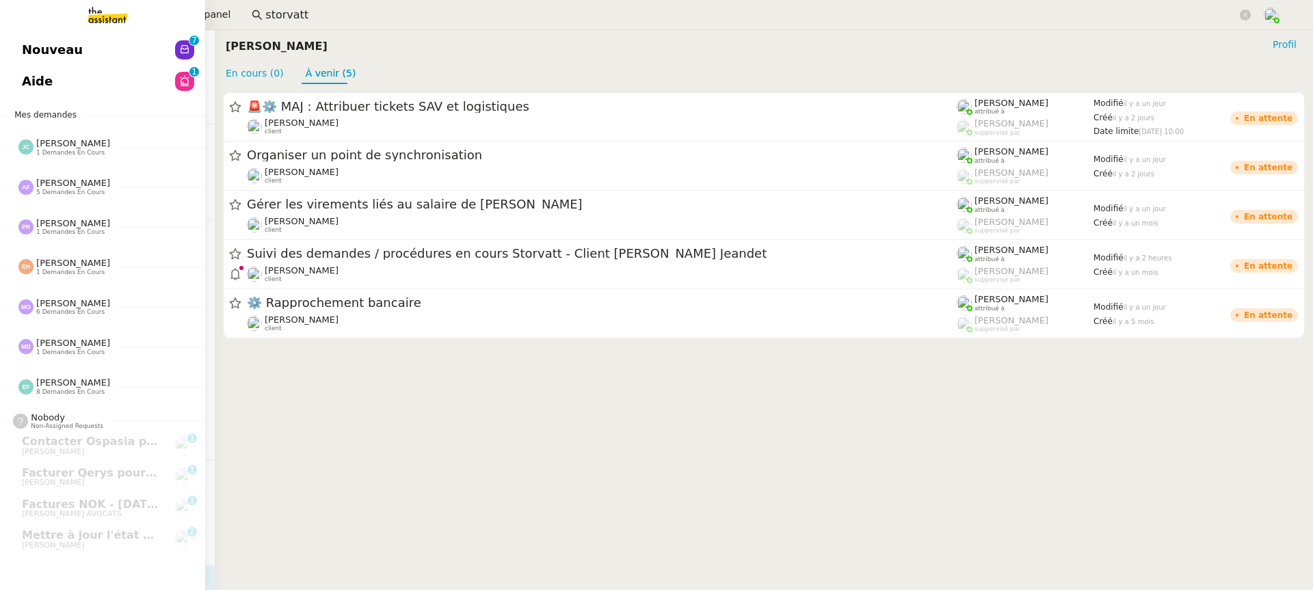
click at [23, 62] on link "Nouveau 0 1 2 3 4 5 6 7 8 9" at bounding box center [102, 49] width 205 height 31
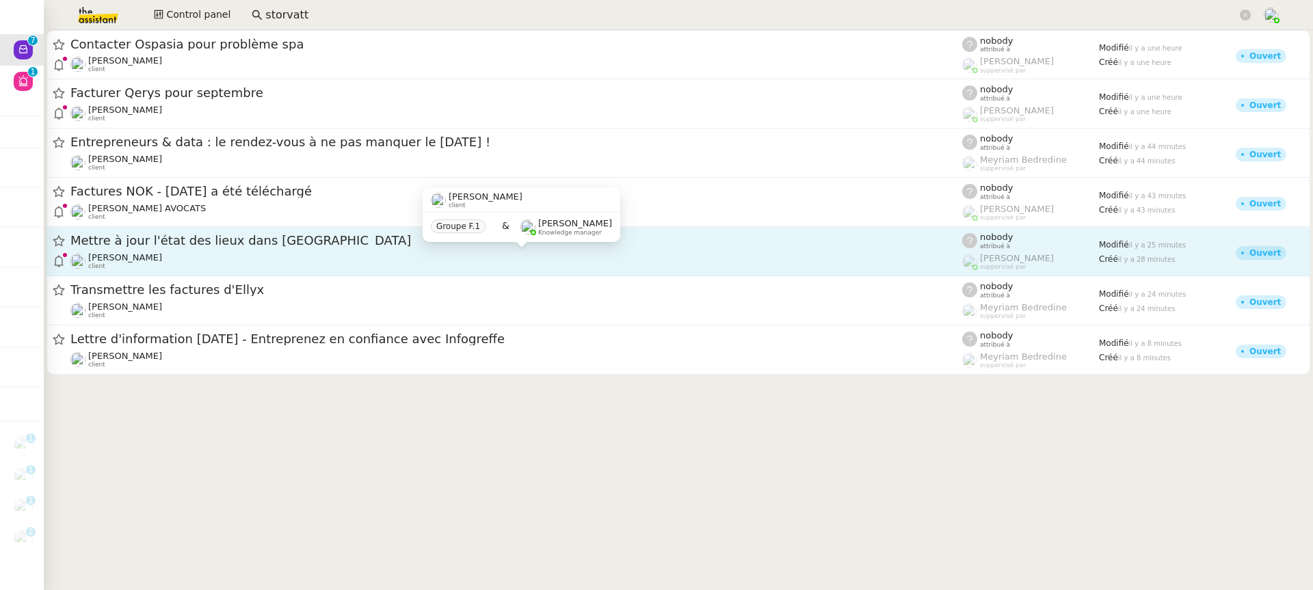
click at [275, 256] on div "[PERSON_NAME] client" at bounding box center [516, 261] width 892 height 18
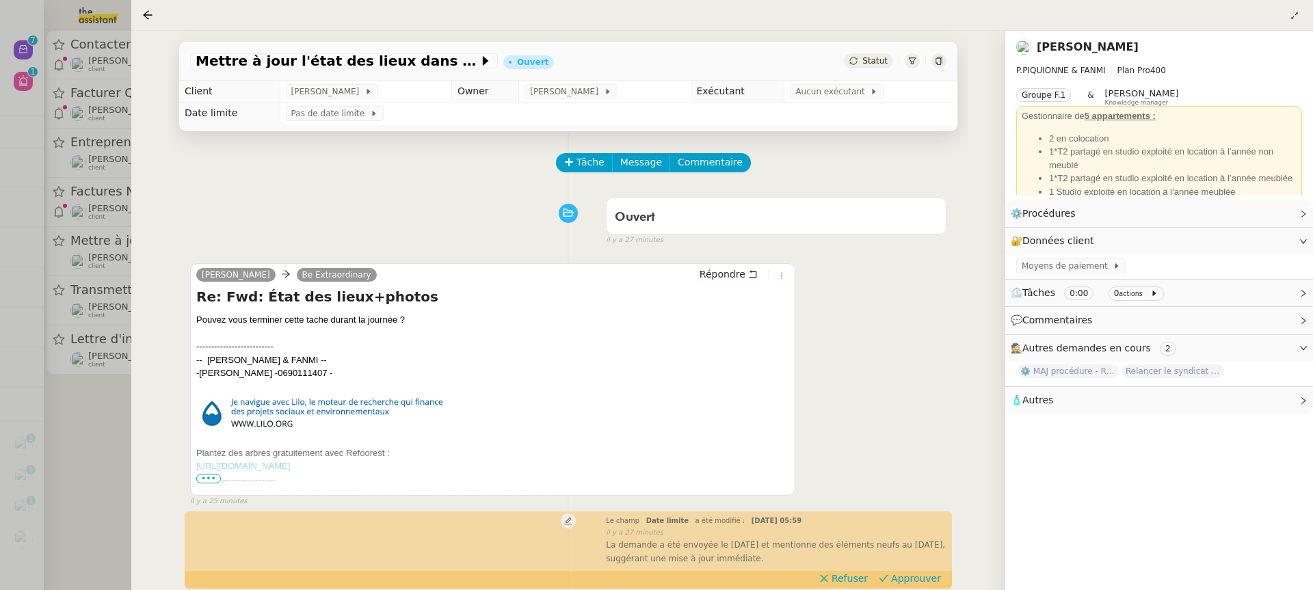
click at [64, 252] on div at bounding box center [656, 295] width 1313 height 590
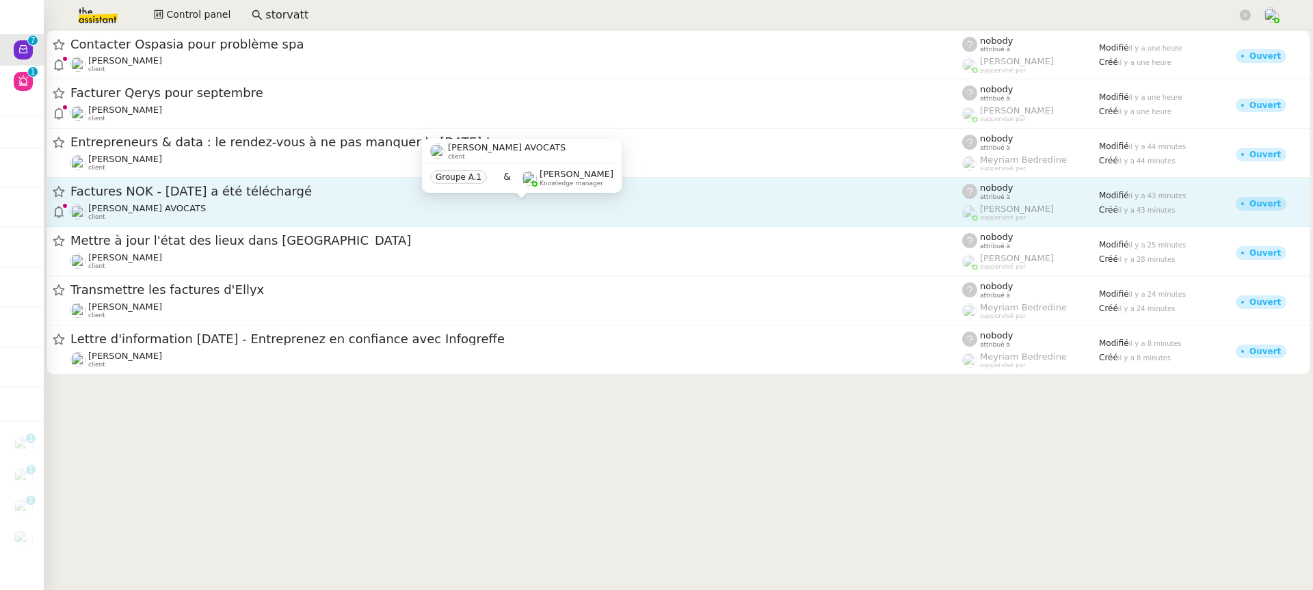
click at [117, 211] on span "[PERSON_NAME] AVOCATS" at bounding box center [147, 208] width 118 height 10
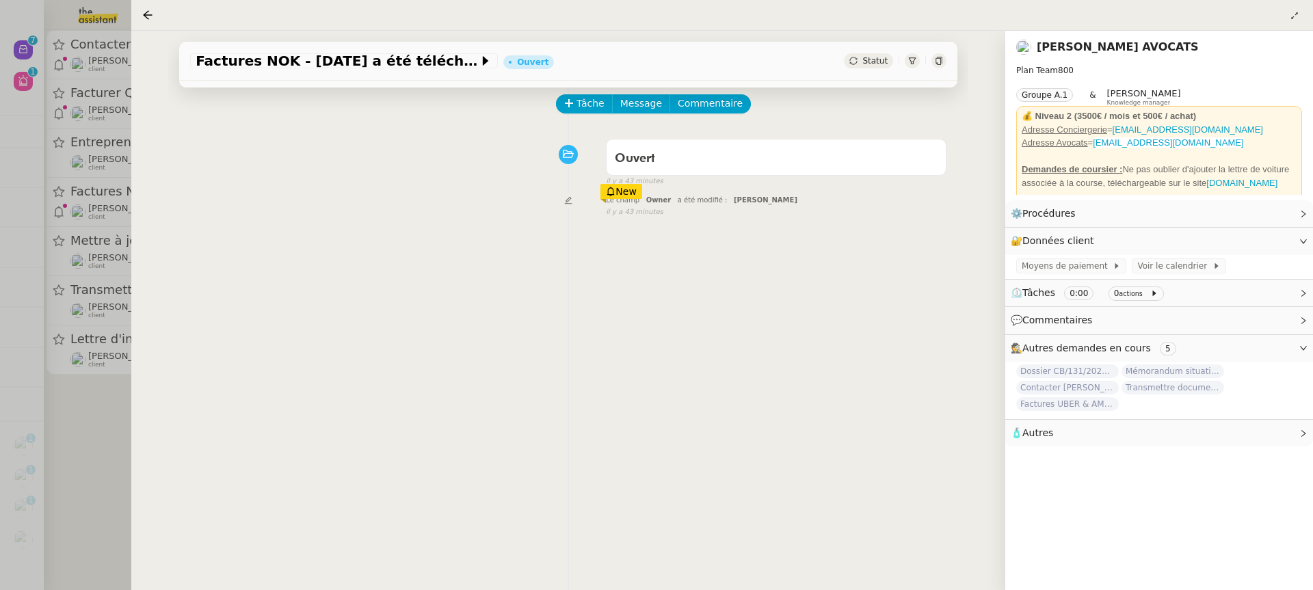
scroll to position [175, 0]
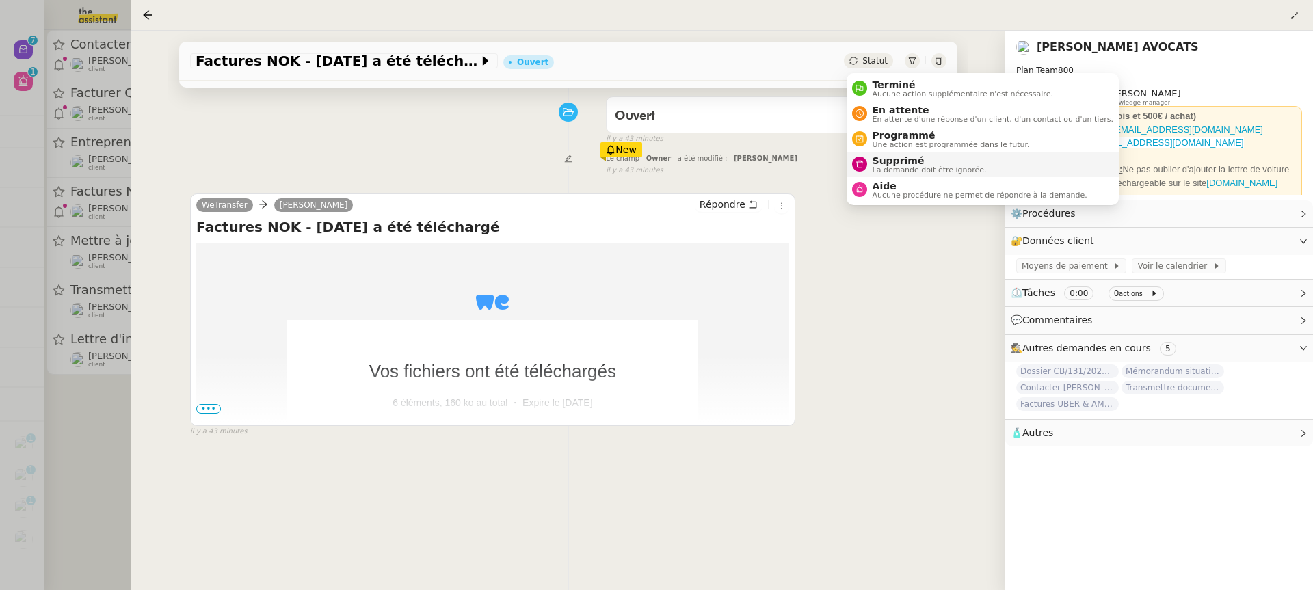
click at [928, 164] on span "Supprimé" at bounding box center [930, 160] width 114 height 11
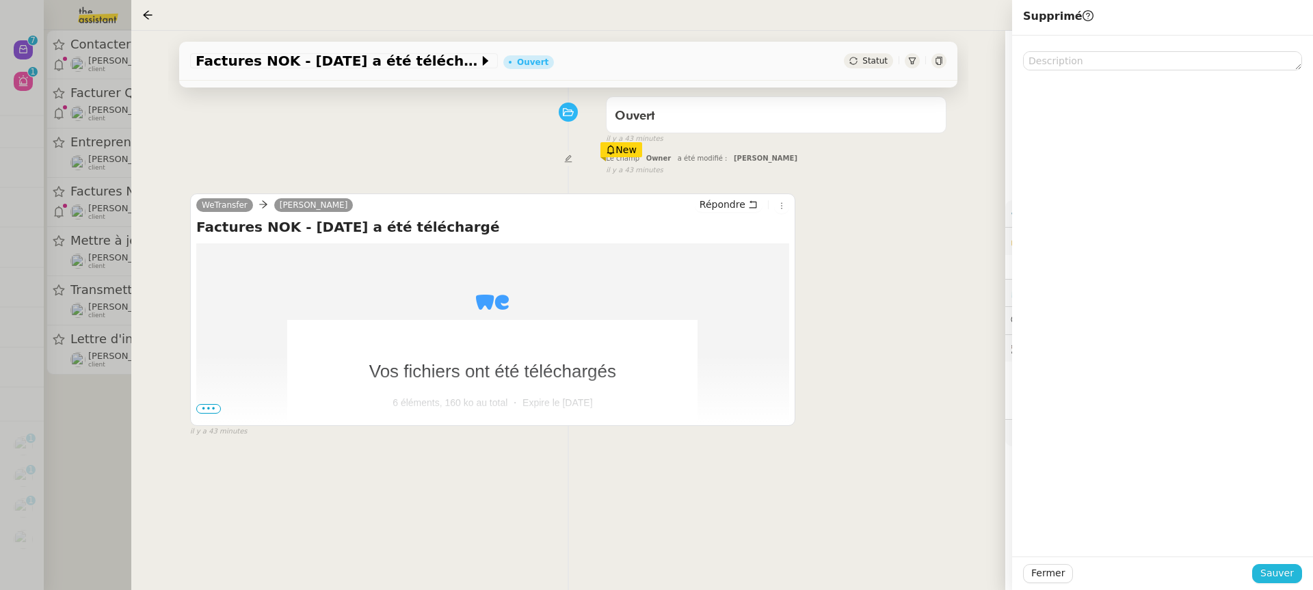
click at [1284, 577] on span "Sauver" at bounding box center [1277, 574] width 34 height 16
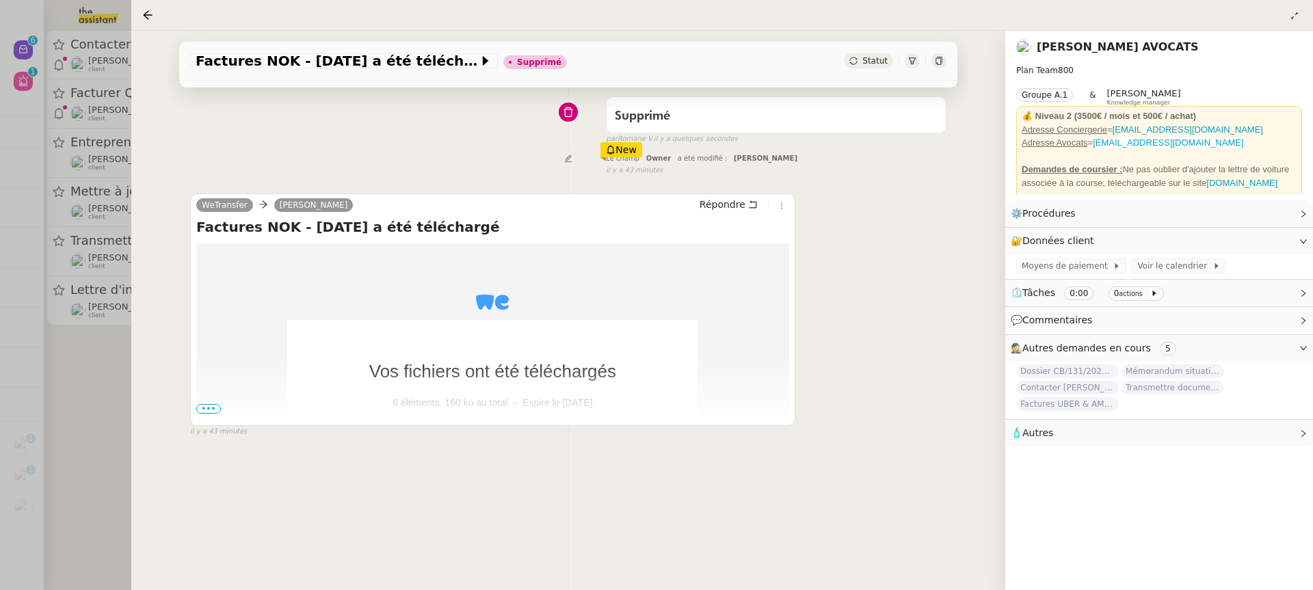
click at [91, 163] on div at bounding box center [656, 295] width 1313 height 590
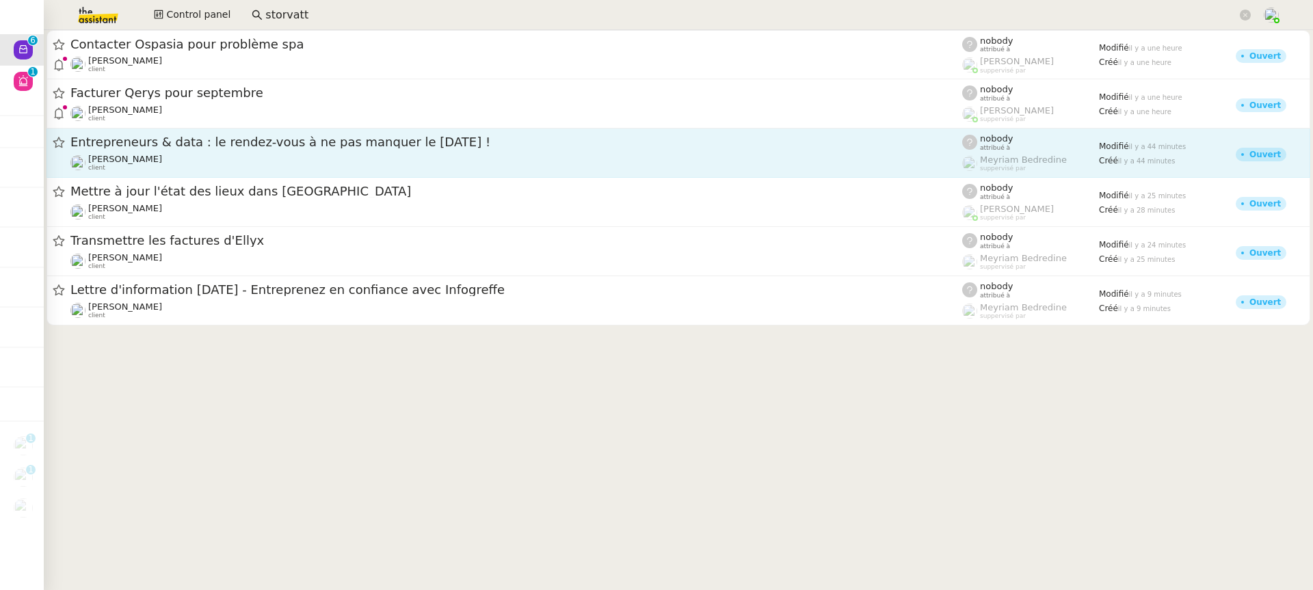
click at [224, 143] on span "Entrepreneurs & data : le rendez-vous à ne pas manquer le [DATE] !" at bounding box center [516, 142] width 892 height 12
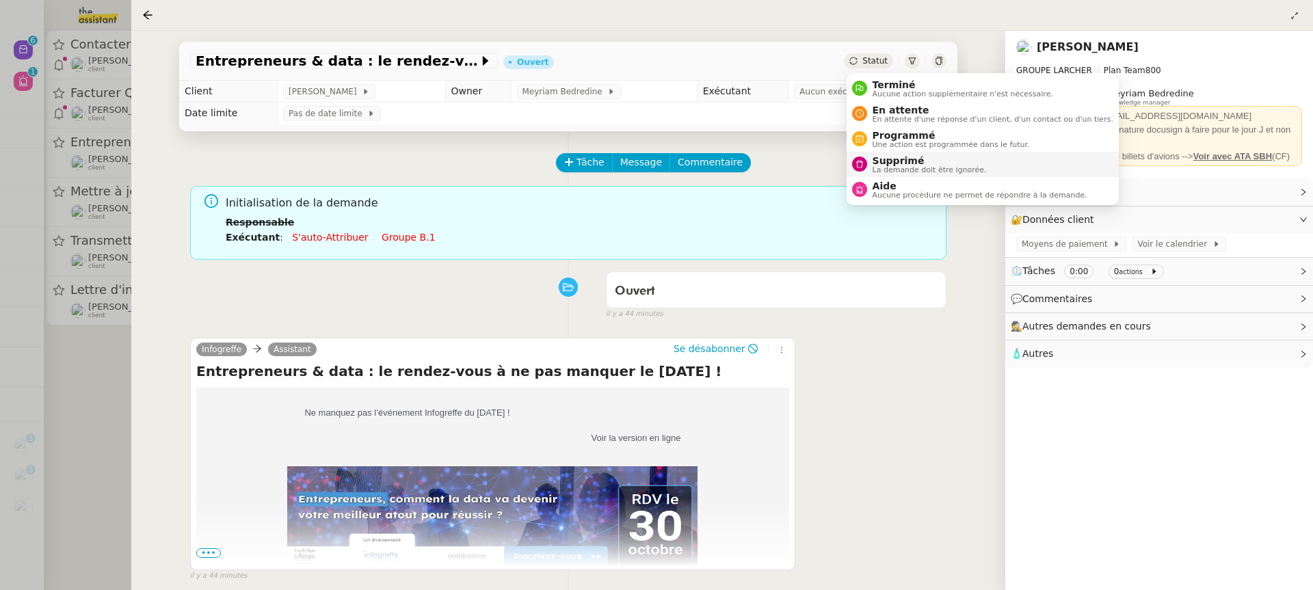
click at [922, 153] on li "Supprimé La demande doit être ignorée." at bounding box center [983, 164] width 272 height 25
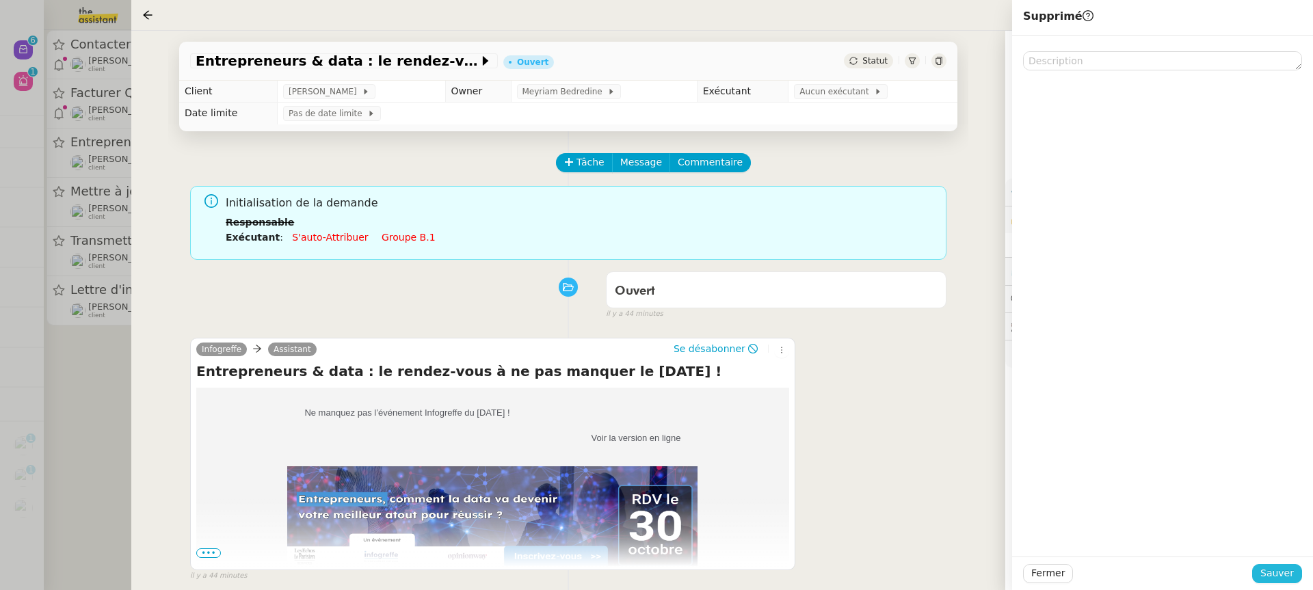
click at [1275, 578] on span "Sauver" at bounding box center [1277, 574] width 34 height 16
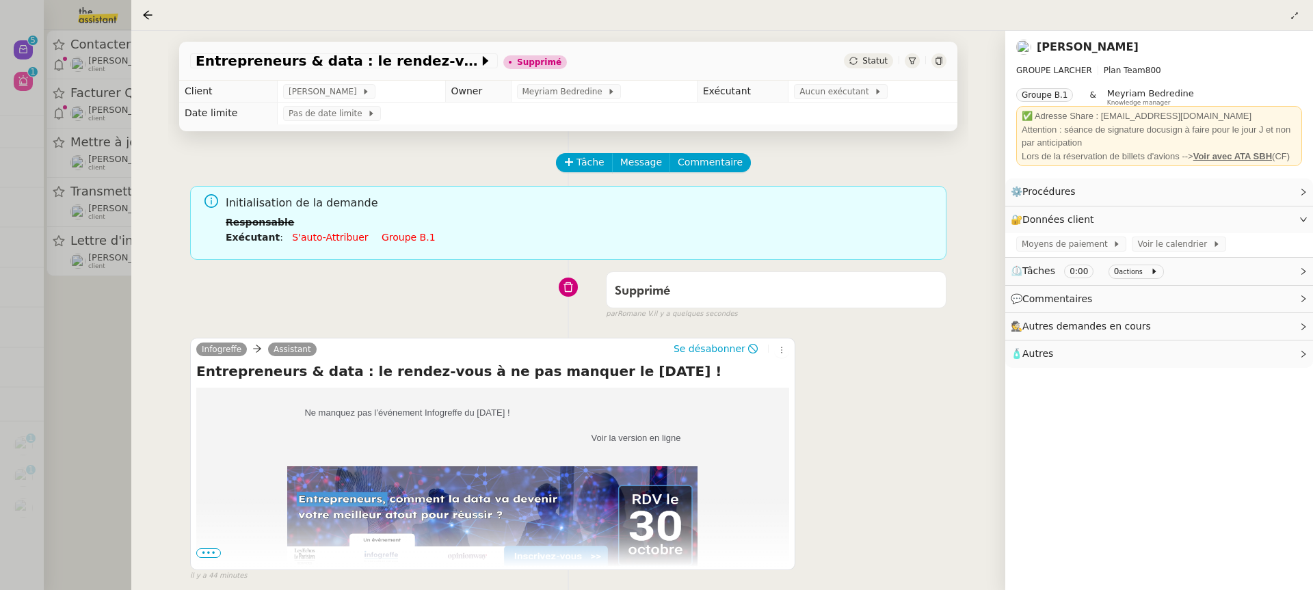
click at [70, 169] on div at bounding box center [656, 295] width 1313 height 590
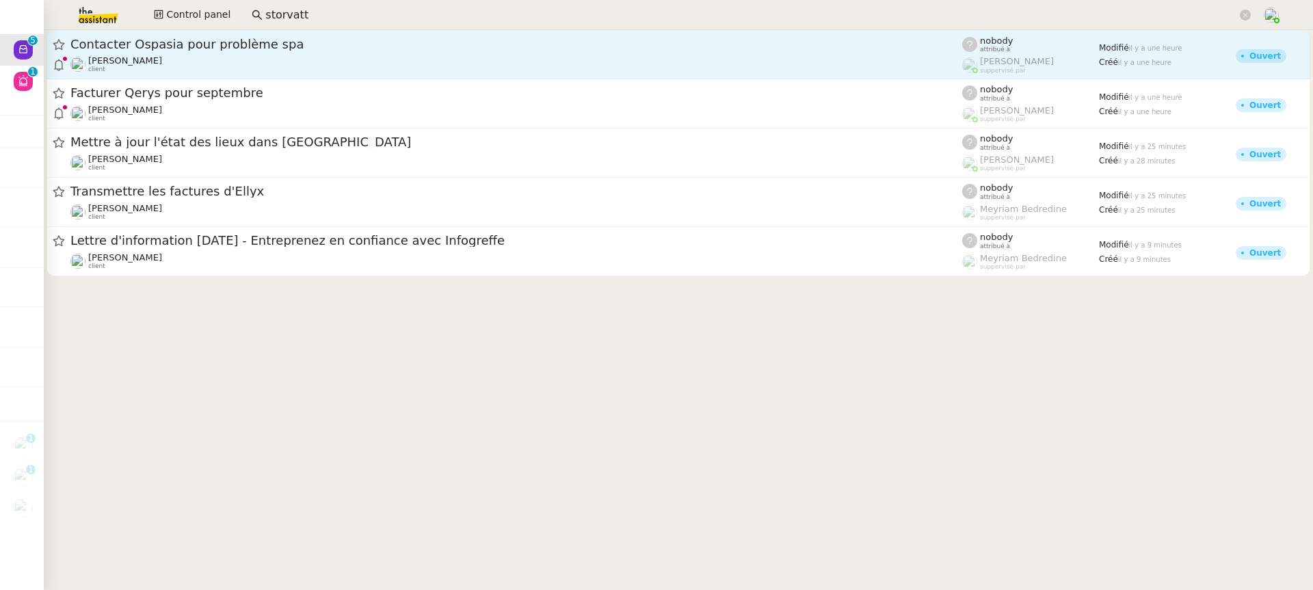
click at [245, 40] on span "Contacter Ospasia pour problème spa" at bounding box center [516, 44] width 892 height 12
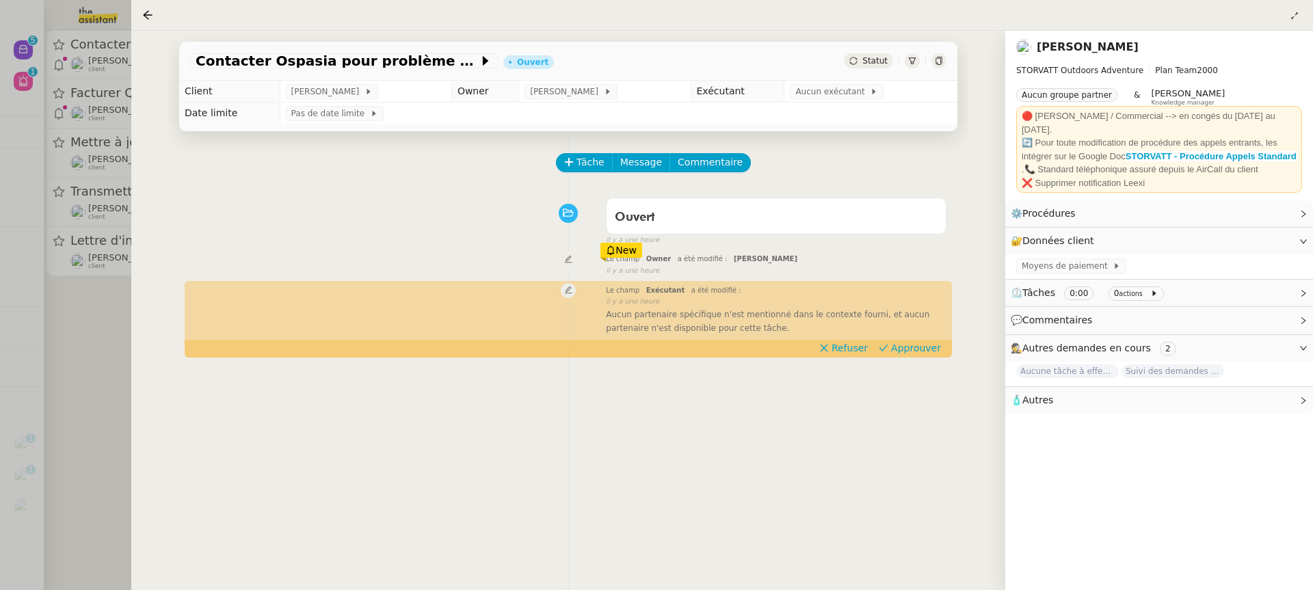
scroll to position [175, 0]
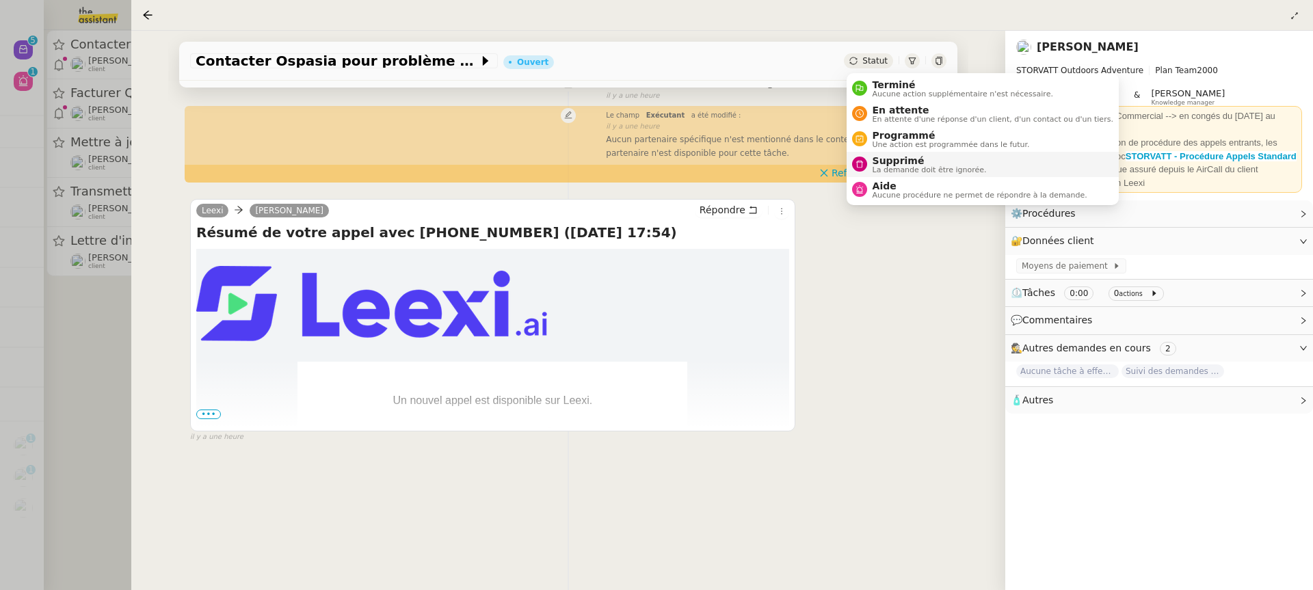
click at [930, 156] on span "Supprimé" at bounding box center [930, 160] width 114 height 11
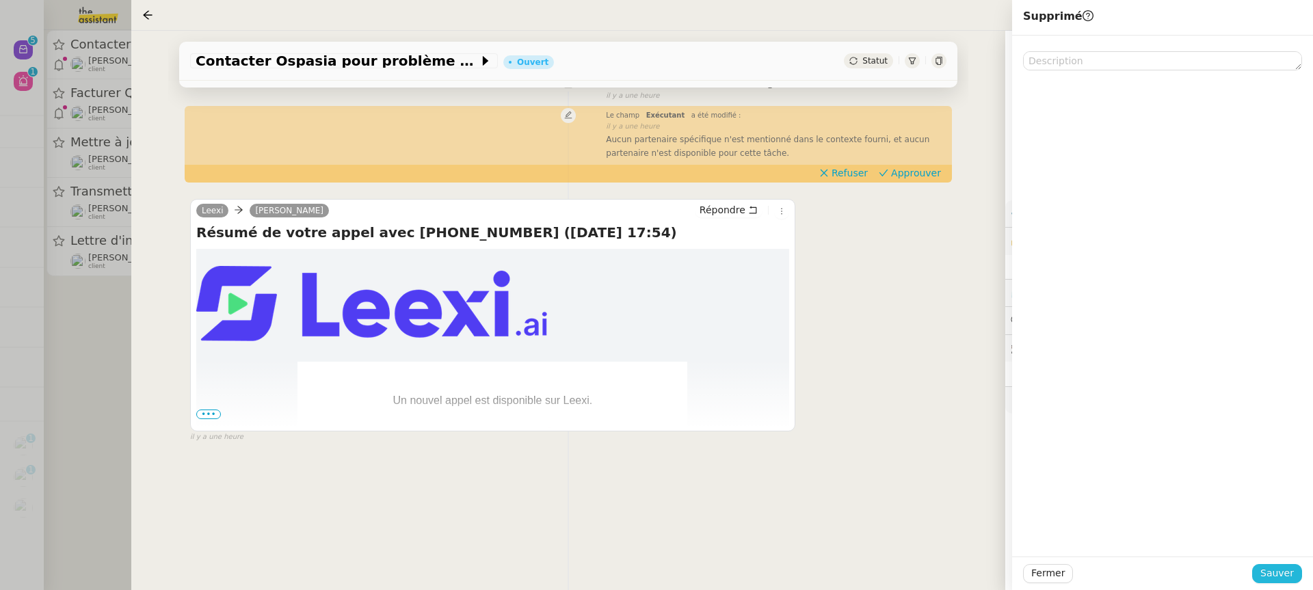
click at [1277, 572] on span "Sauver" at bounding box center [1277, 574] width 34 height 16
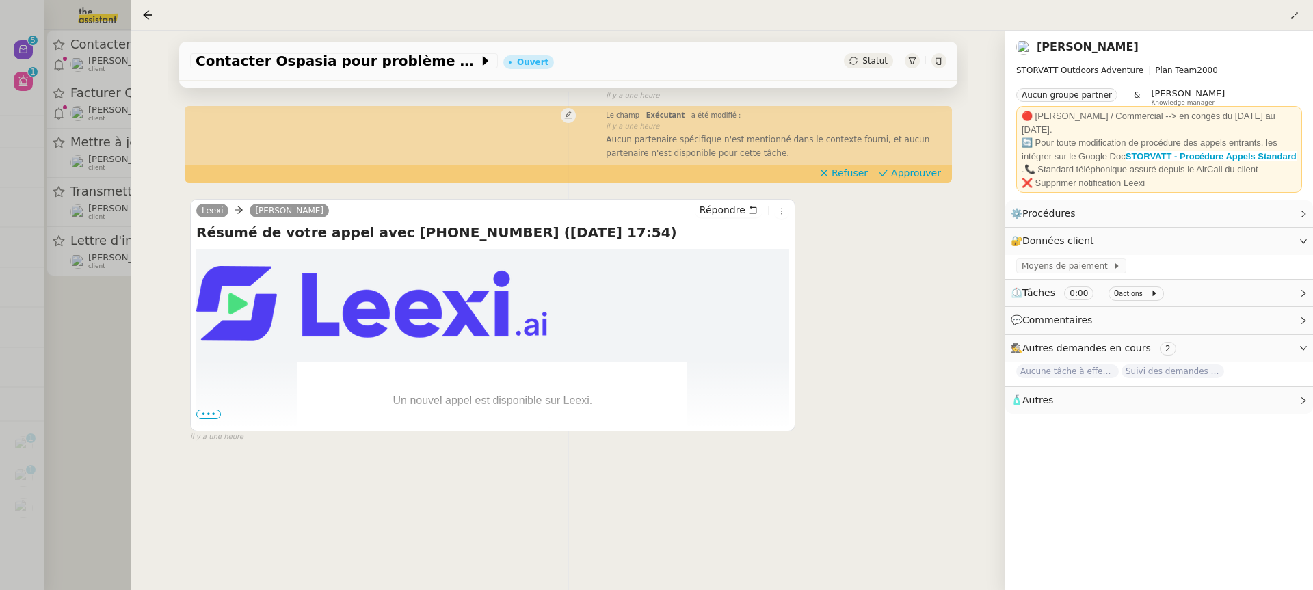
click at [85, 120] on div at bounding box center [656, 295] width 1313 height 590
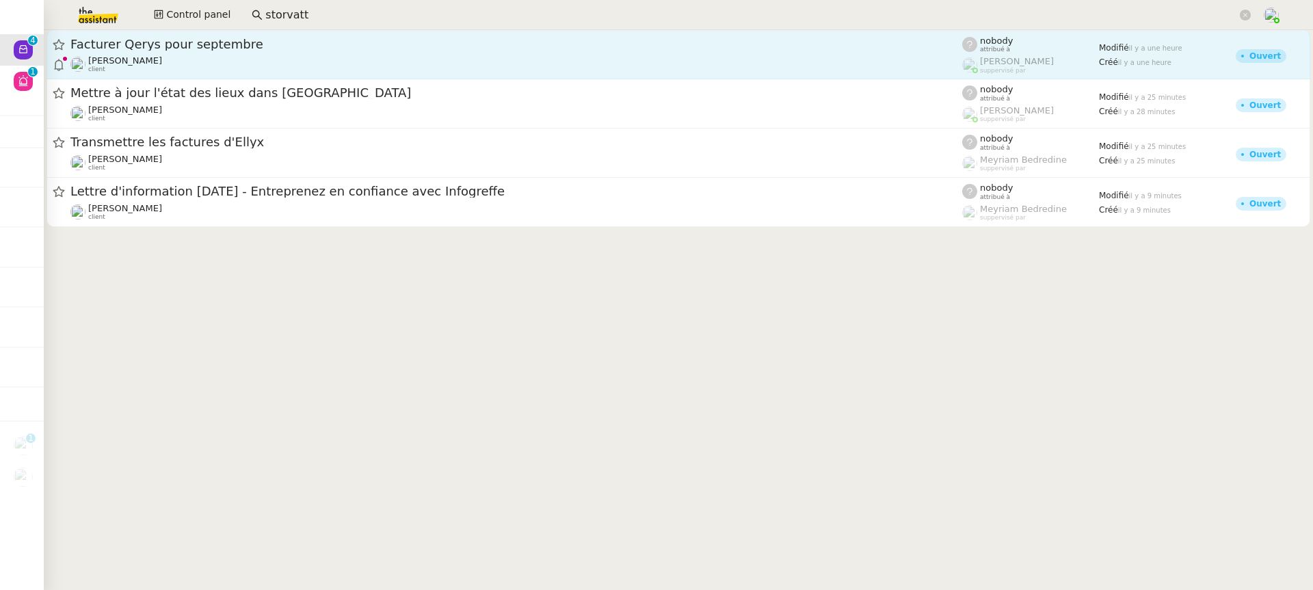
click at [192, 47] on span "Facturer Qerys pour septembre" at bounding box center [516, 44] width 892 height 12
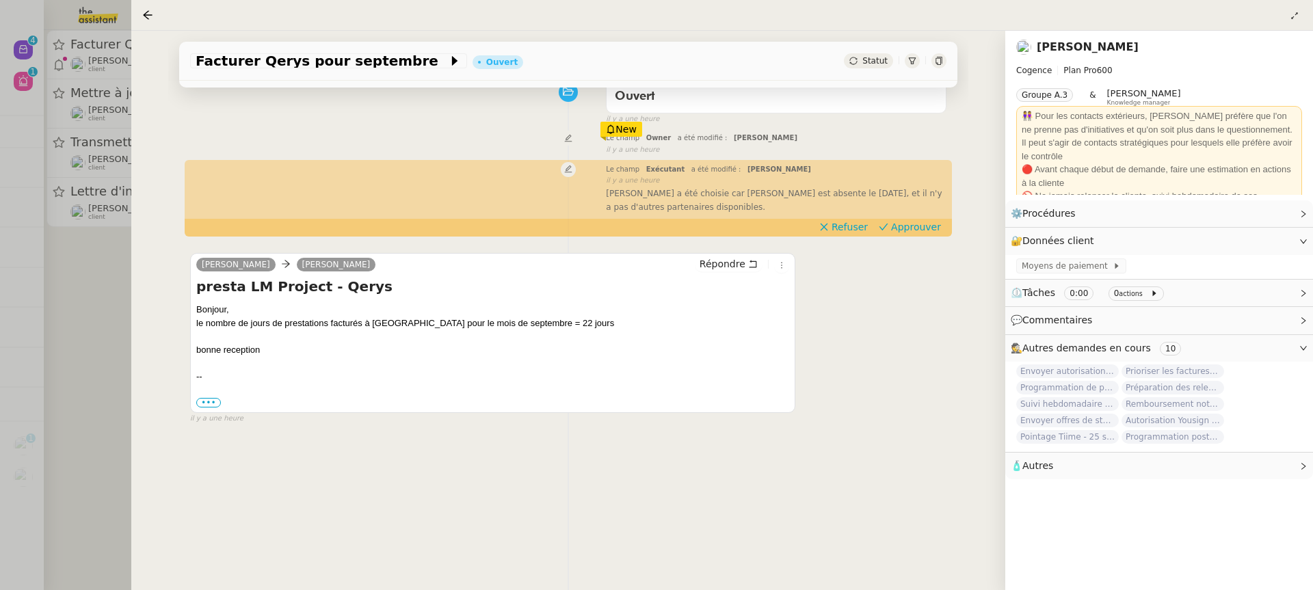
scroll to position [97, 0]
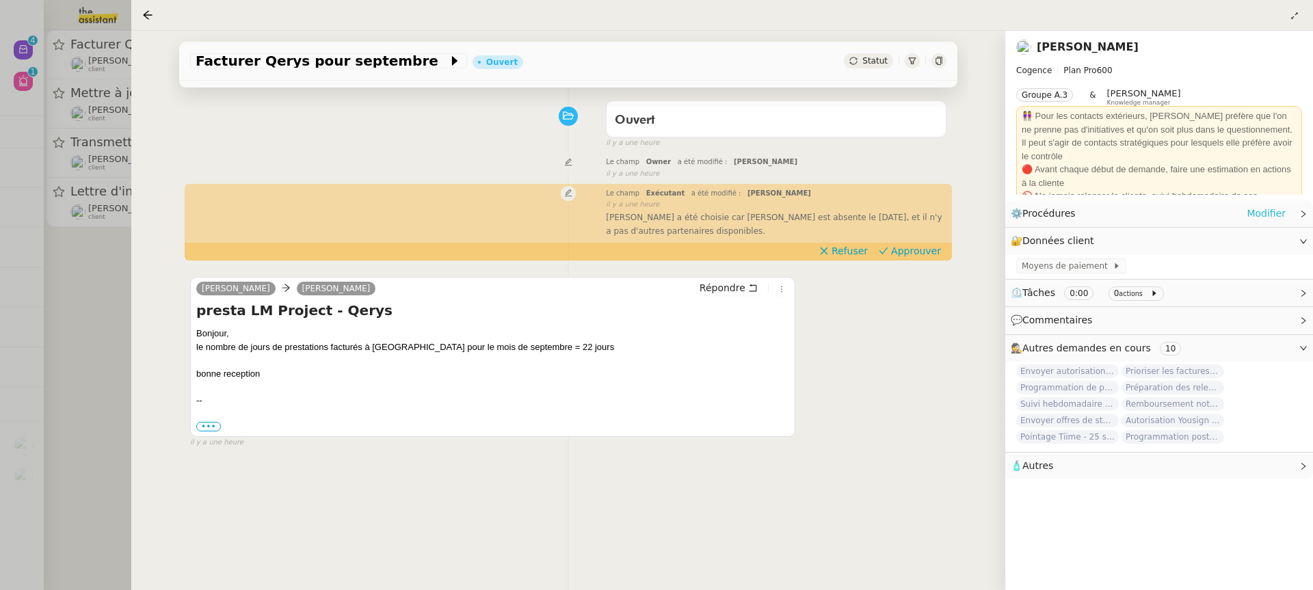
click at [1267, 206] on link "Modifier" at bounding box center [1266, 214] width 39 height 16
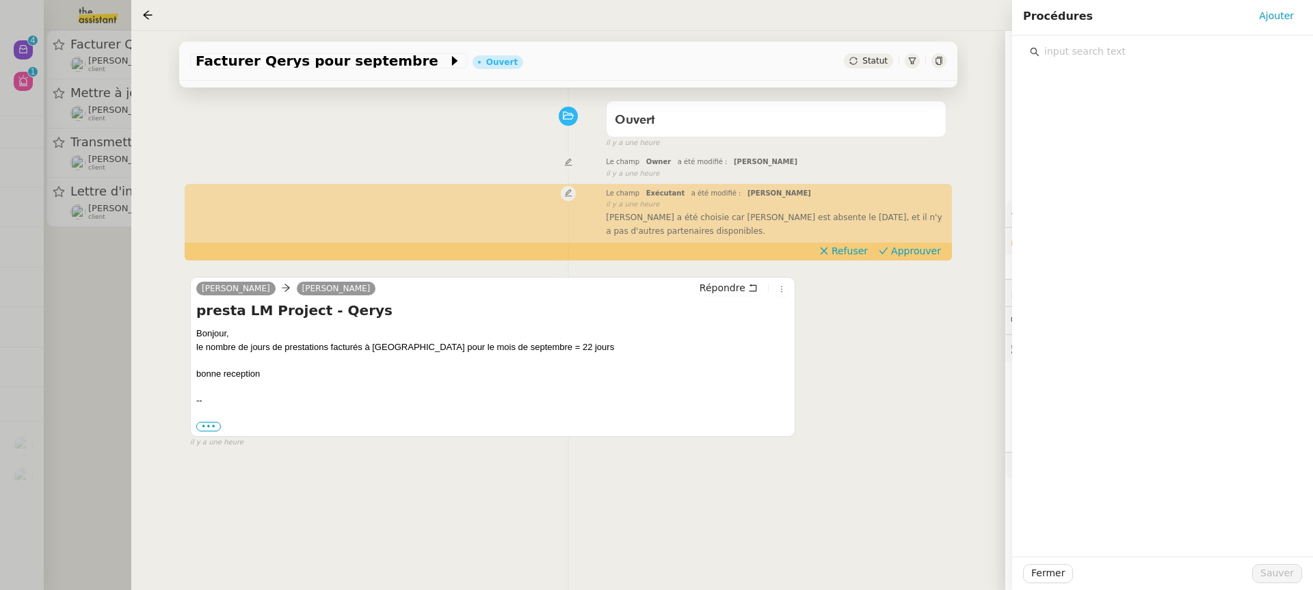
click at [1154, 55] on input "text" at bounding box center [1168, 51] width 256 height 18
type input "qerys"
drag, startPoint x: 1146, startPoint y: 51, endPoint x: 1093, endPoint y: 66, distance: 54.8
click at [1093, 66] on div "qerys Aucune donnée" at bounding box center [1162, 108] width 265 height 133
drag, startPoint x: 1079, startPoint y: 51, endPoint x: 1009, endPoint y: 51, distance: 69.1
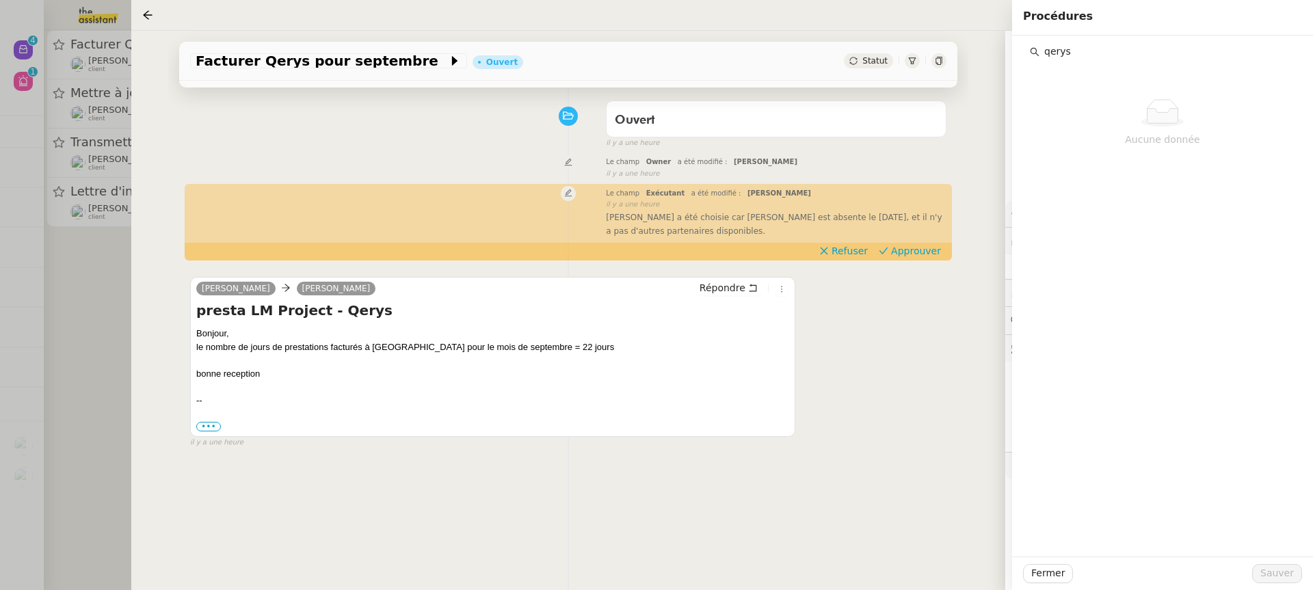
click at [1010, 51] on app-ticket "Facturer Qerys pour septembre Ouvert Statut Client [PERSON_NAME] Owner [PERSON_…" at bounding box center [722, 310] width 1182 height 559
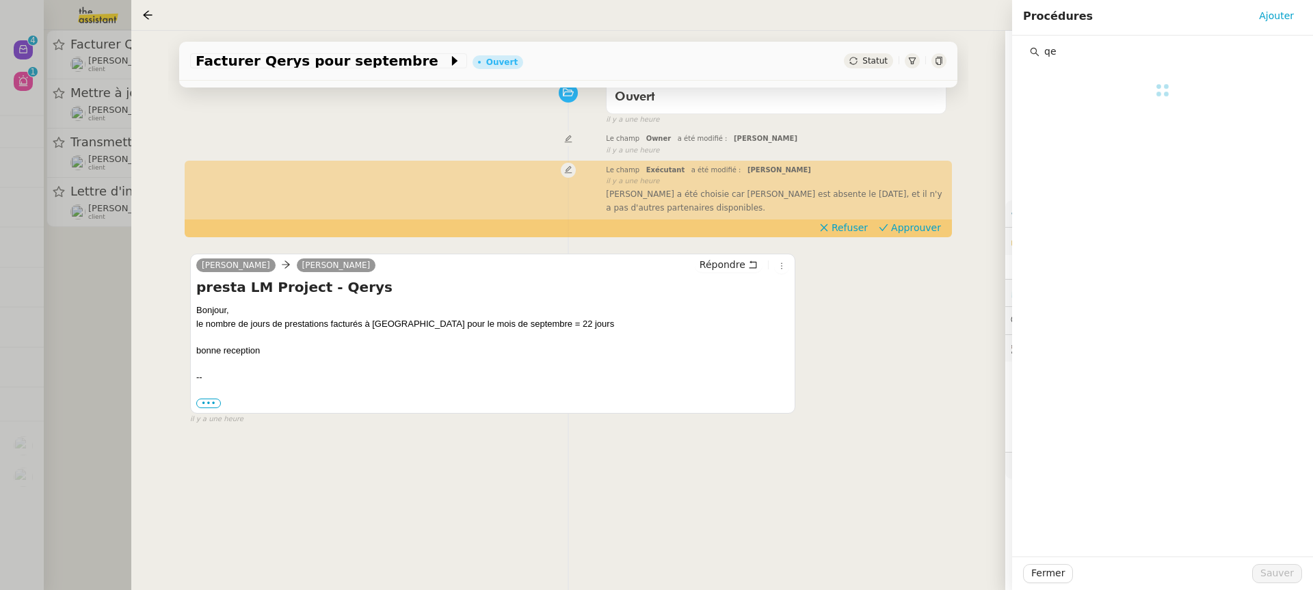
type input "q"
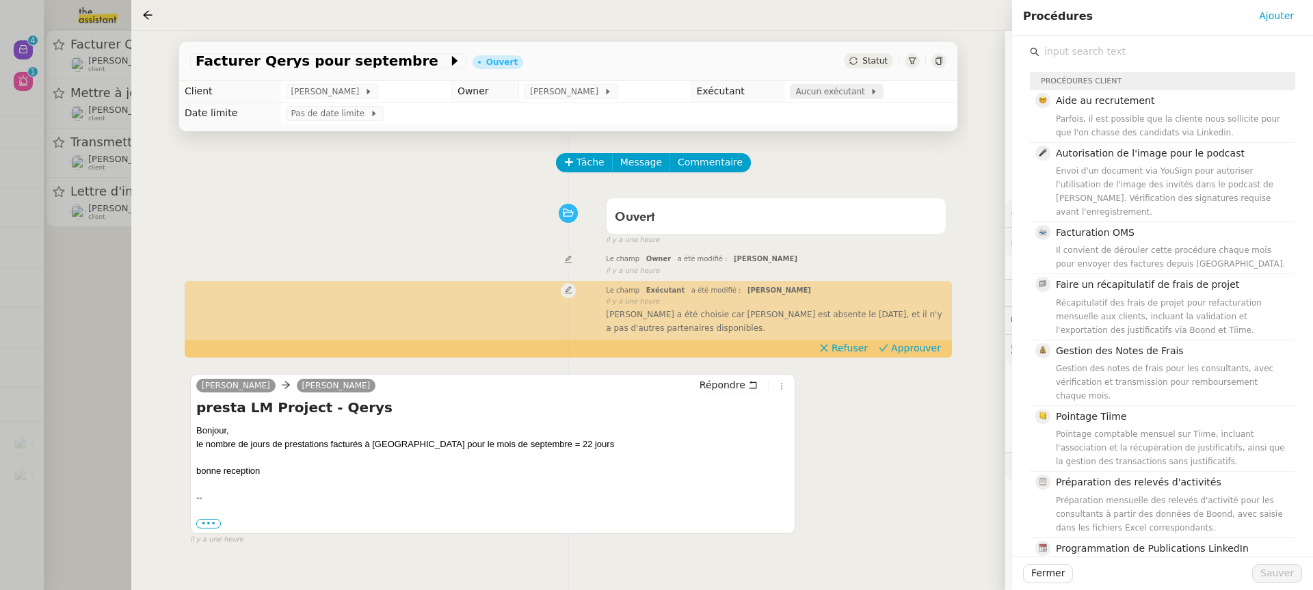
click at [848, 90] on span "Aucun exécutant" at bounding box center [832, 92] width 75 height 14
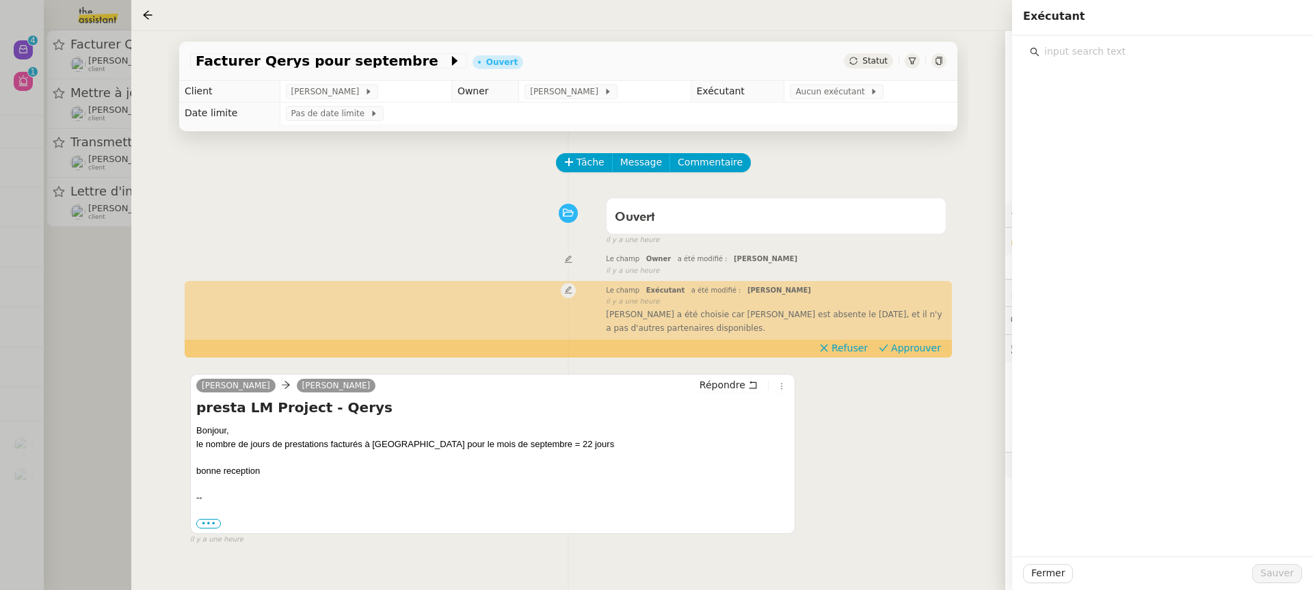
click at [1069, 61] on div at bounding box center [1162, 61] width 265 height 0
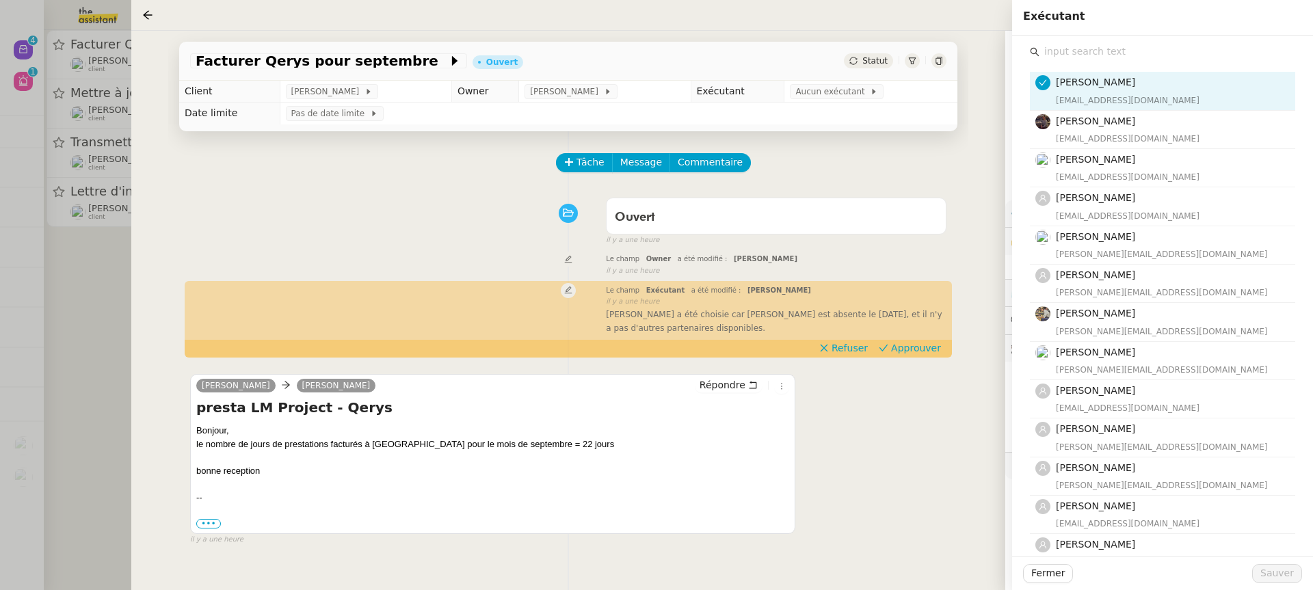
click at [1061, 49] on input "text" at bounding box center [1168, 51] width 256 height 18
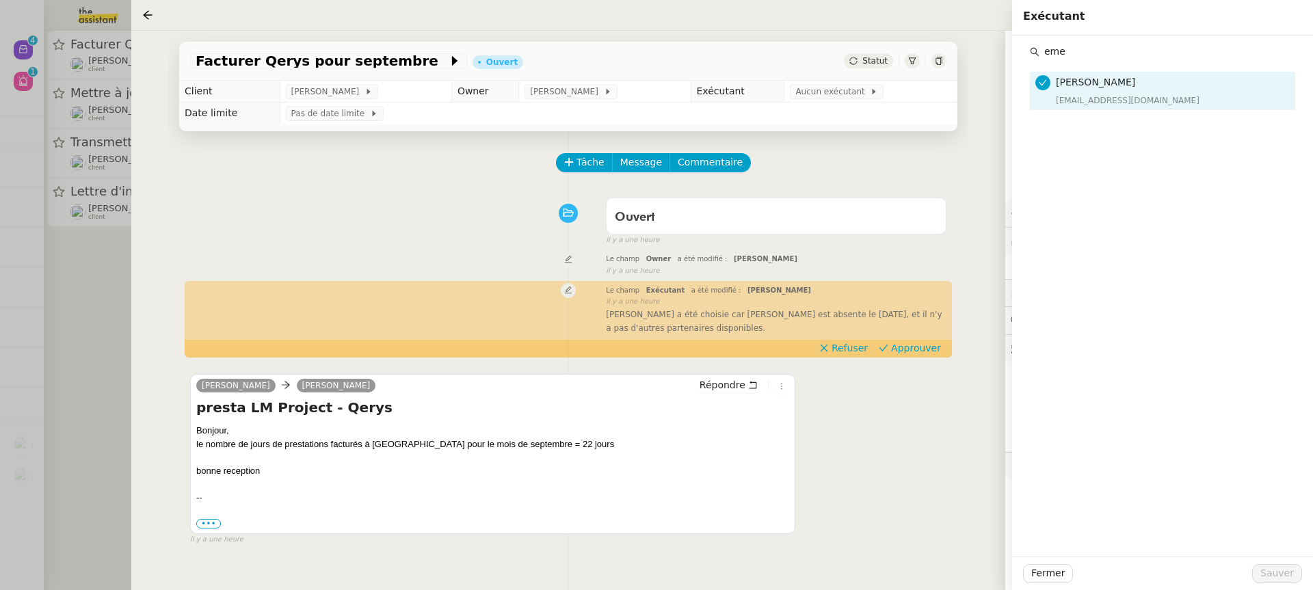
type input "eme"
click at [1081, 134] on div "[PERSON_NAME] [EMAIL_ADDRESS][DOMAIN_NAME]" at bounding box center [1162, 296] width 301 height 521
click at [1080, 88] on h4 "[PERSON_NAME]" at bounding box center [1171, 83] width 231 height 16
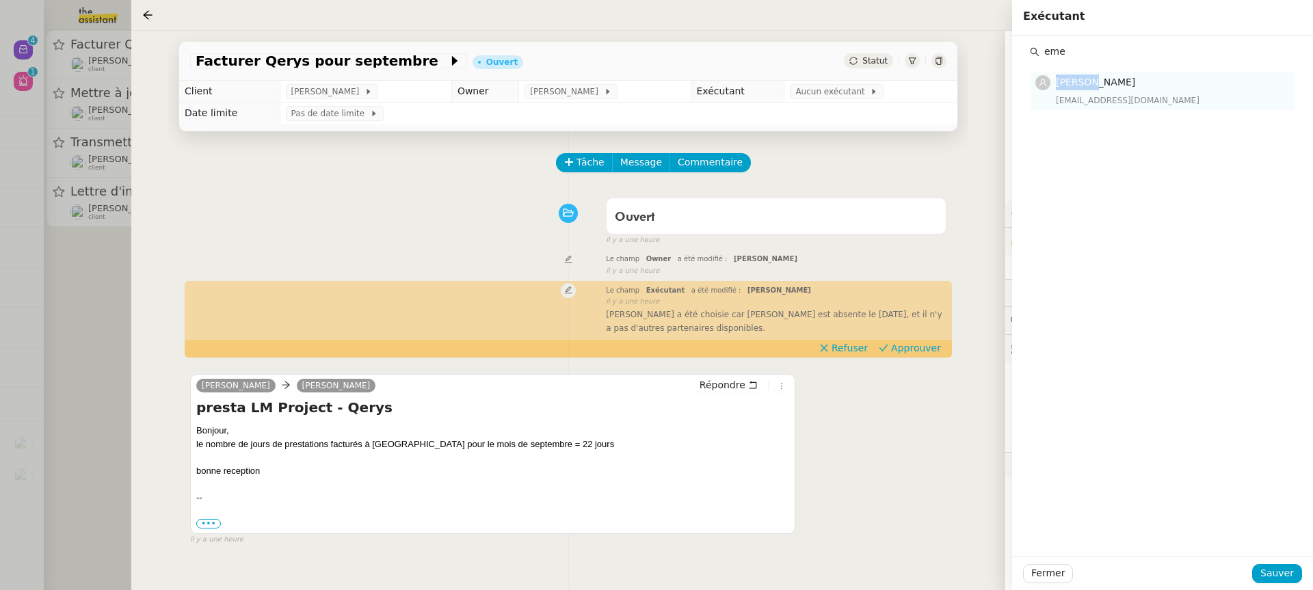
click at [1080, 88] on h4 "[PERSON_NAME]" at bounding box center [1171, 83] width 231 height 16
click at [1267, 585] on div "Fermer Sauver" at bounding box center [1162, 574] width 301 height 34
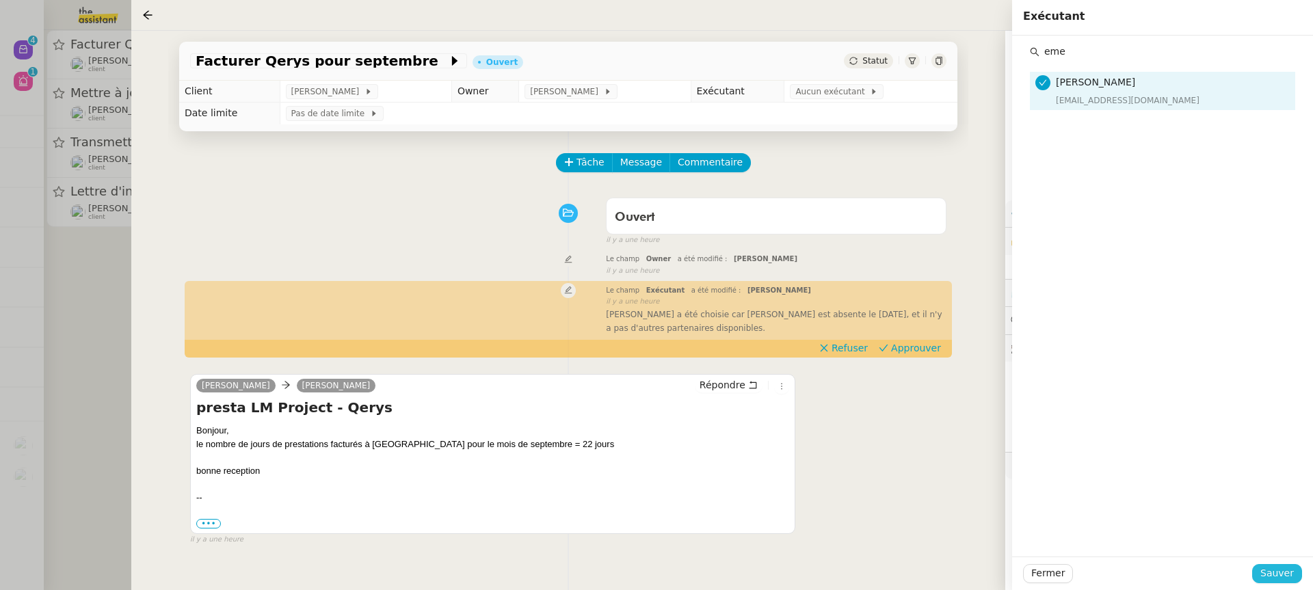
click at [1268, 573] on span "Sauver" at bounding box center [1277, 574] width 34 height 16
click at [64, 134] on div at bounding box center [656, 295] width 1313 height 590
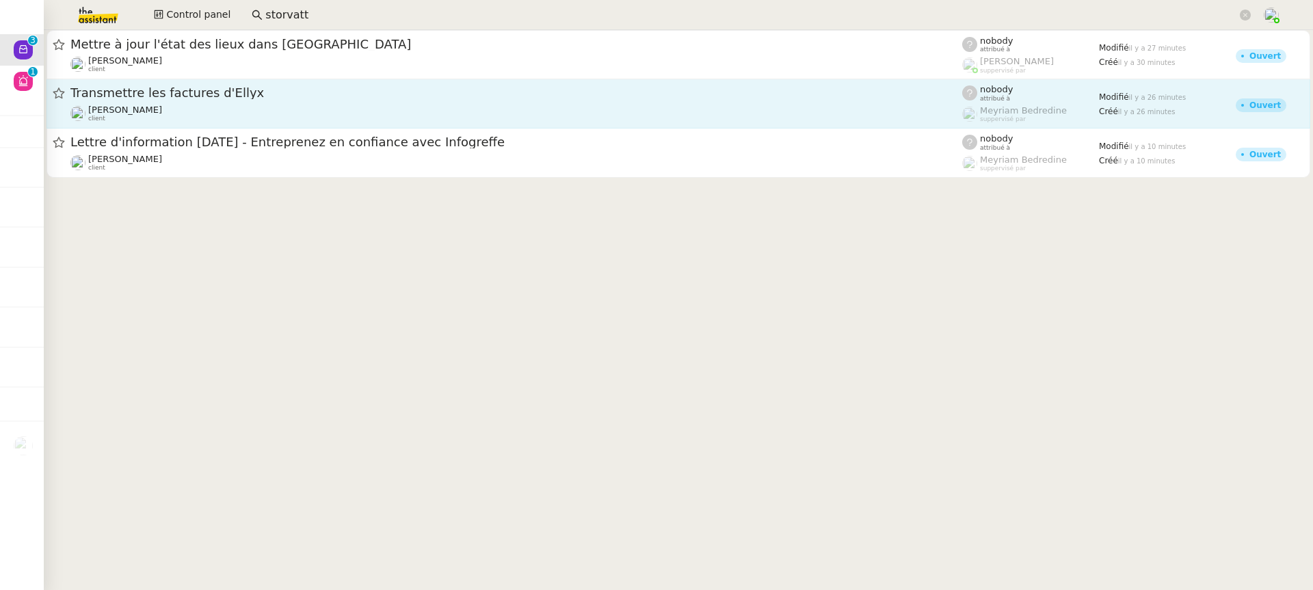
click at [241, 117] on div "[PERSON_NAME] client" at bounding box center [516, 114] width 892 height 18
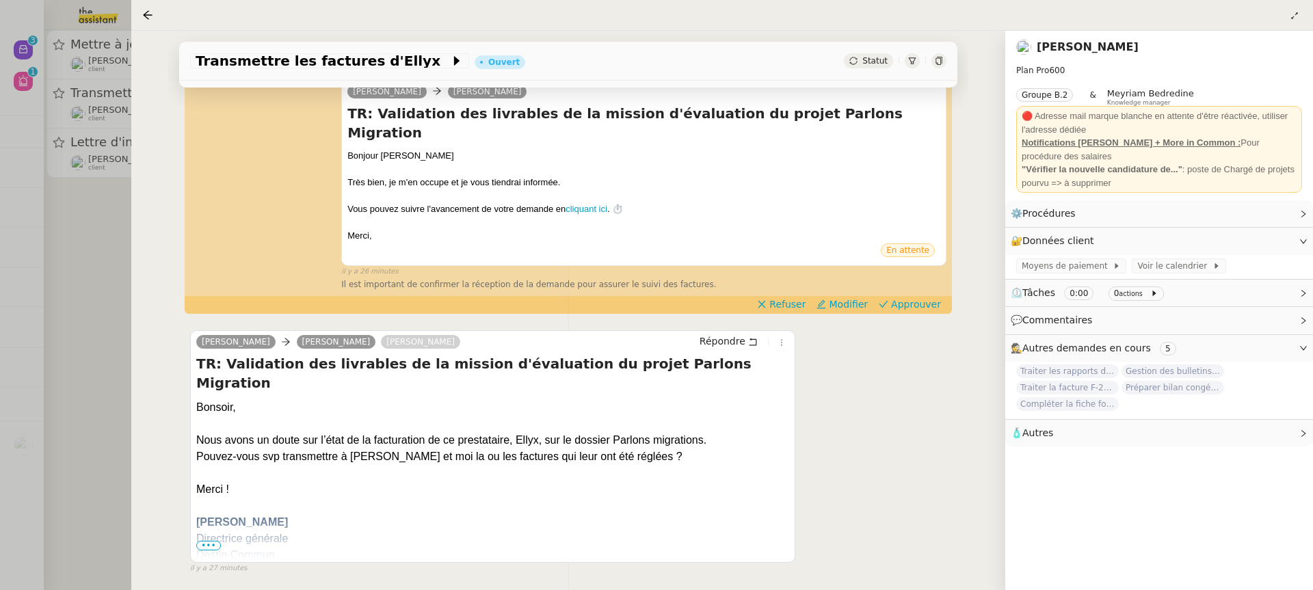
scroll to position [275, 0]
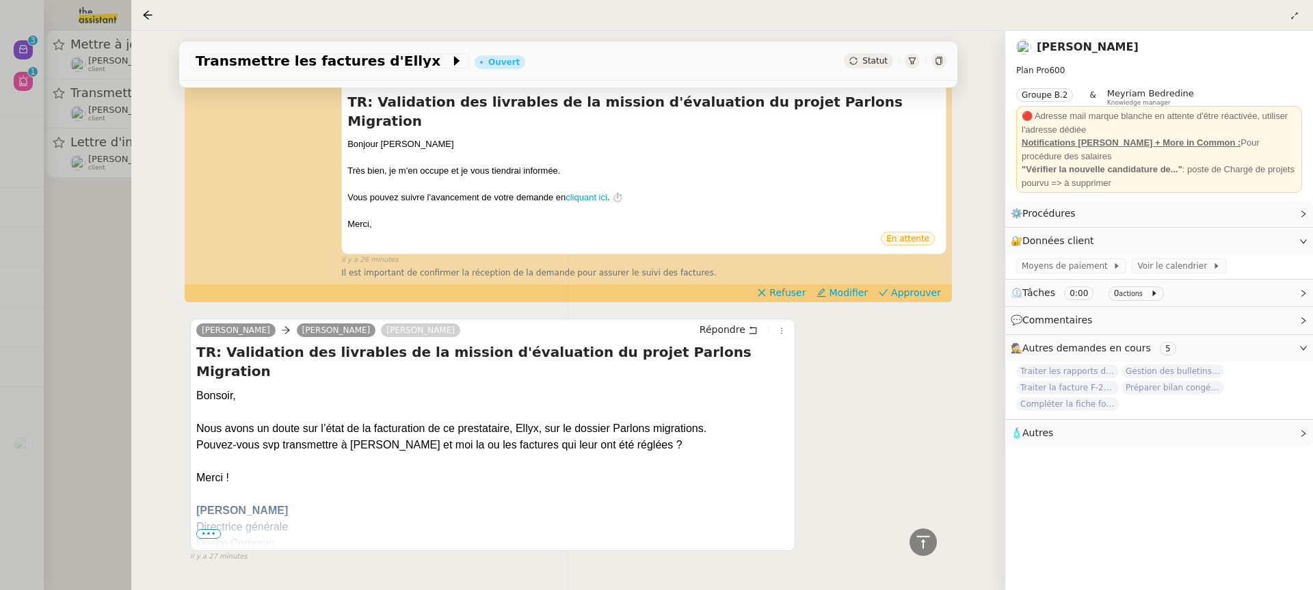
click at [73, 178] on div at bounding box center [656, 295] width 1313 height 590
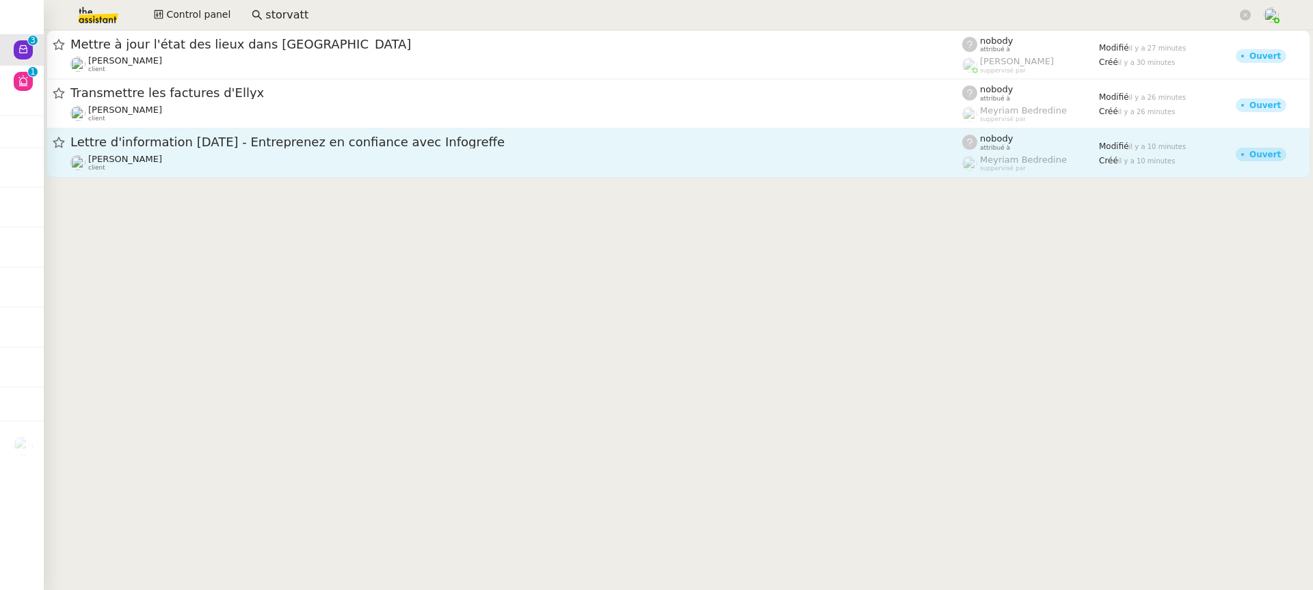
click at [209, 161] on div "[PERSON_NAME] client" at bounding box center [516, 163] width 892 height 18
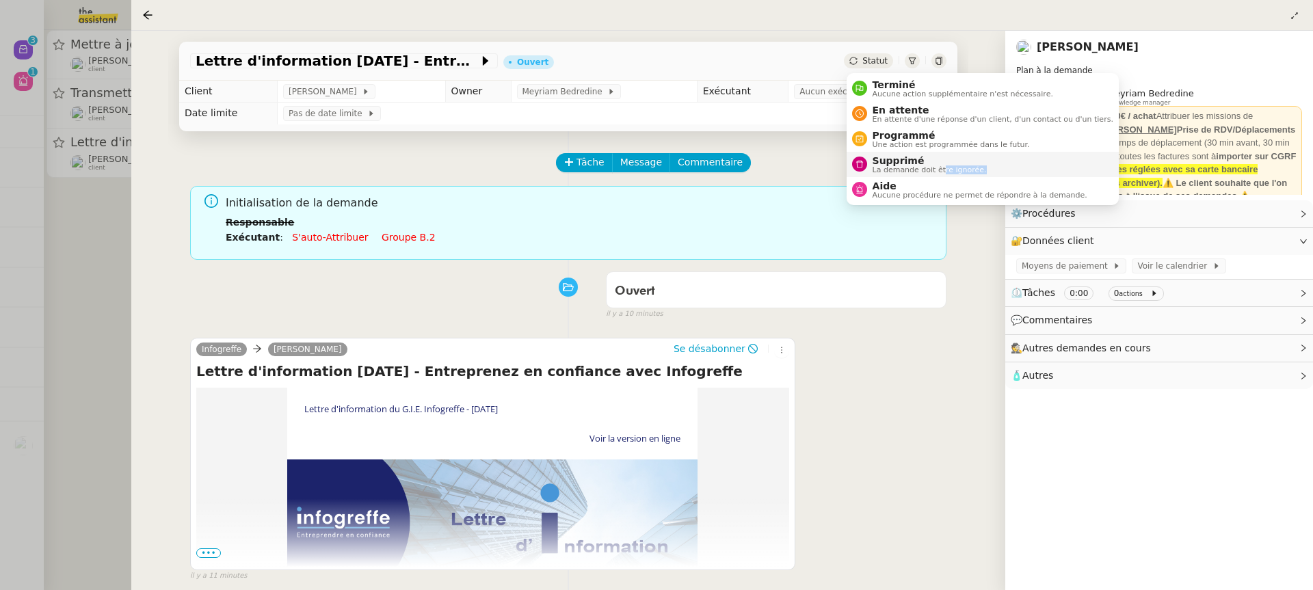
click at [942, 174] on li "Supprimé La demande doit être ignorée." at bounding box center [983, 164] width 272 height 25
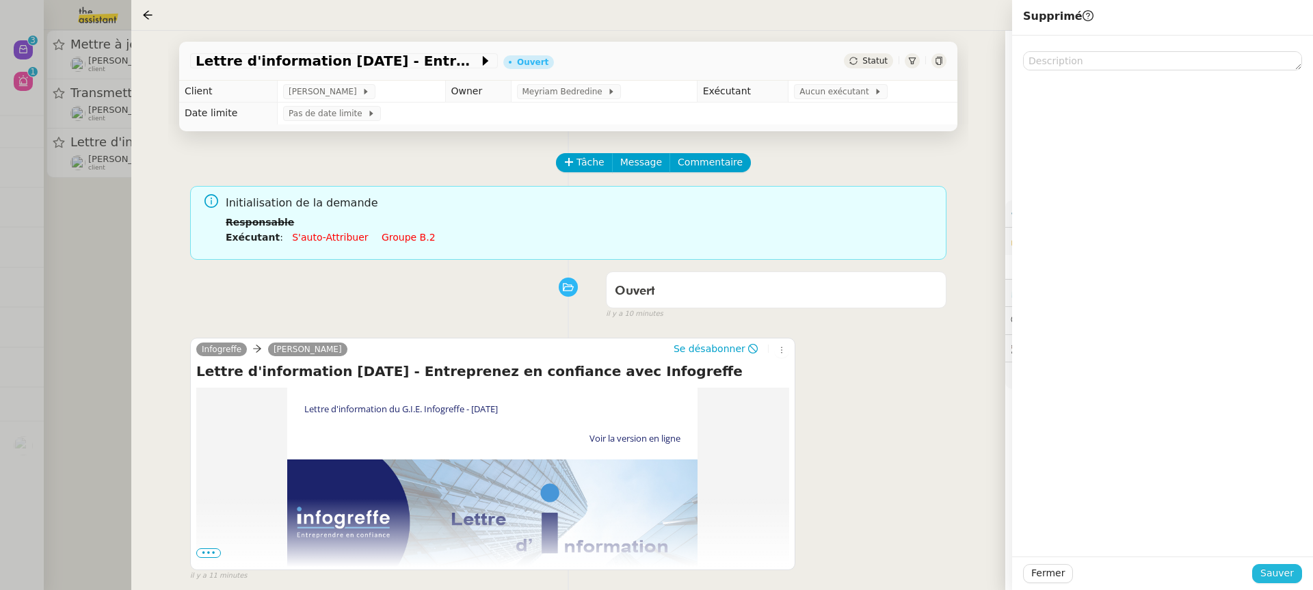
click at [1286, 572] on span "Sauver" at bounding box center [1277, 574] width 34 height 16
click at [43, 26] on div at bounding box center [656, 295] width 1313 height 590
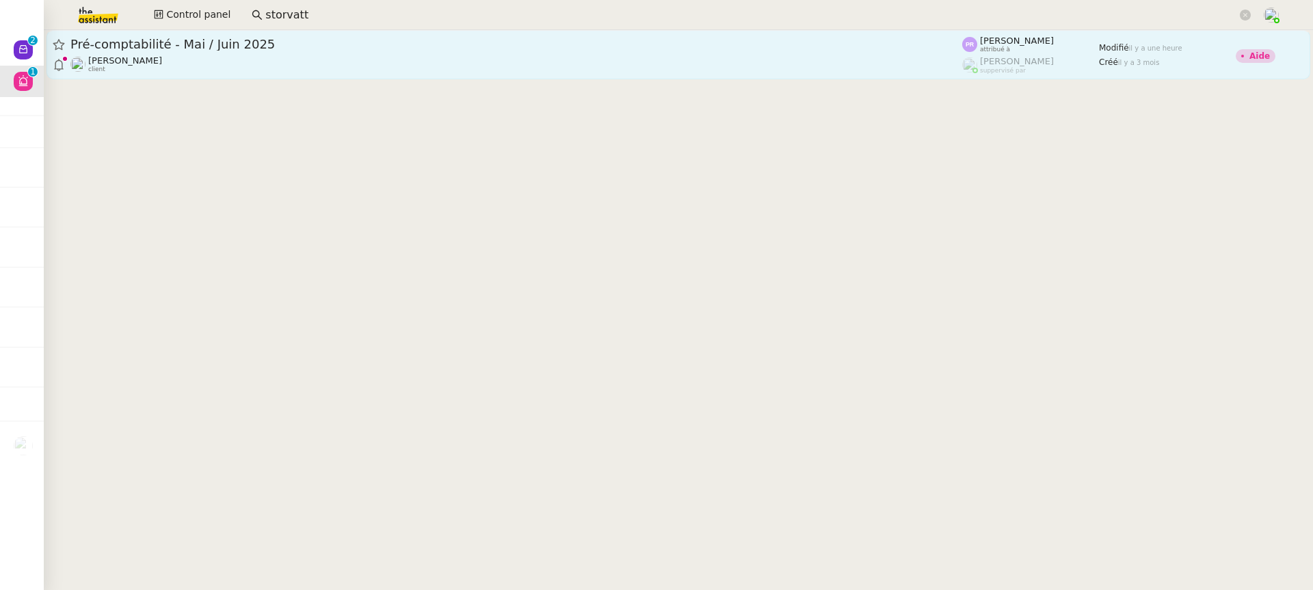
click at [810, 77] on link "Pré-comptabilité - Mai / [DATE] [PERSON_NAME] client [PERSON_NAME] attribué à […" at bounding box center [679, 54] width 1264 height 49
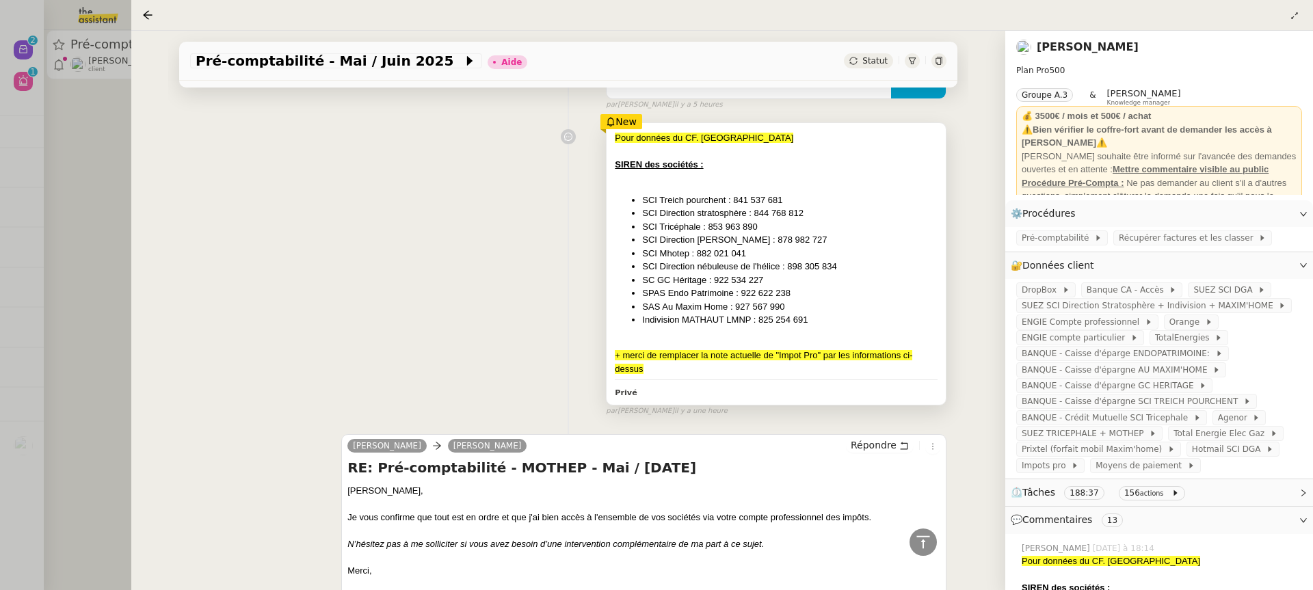
scroll to position [202, 0]
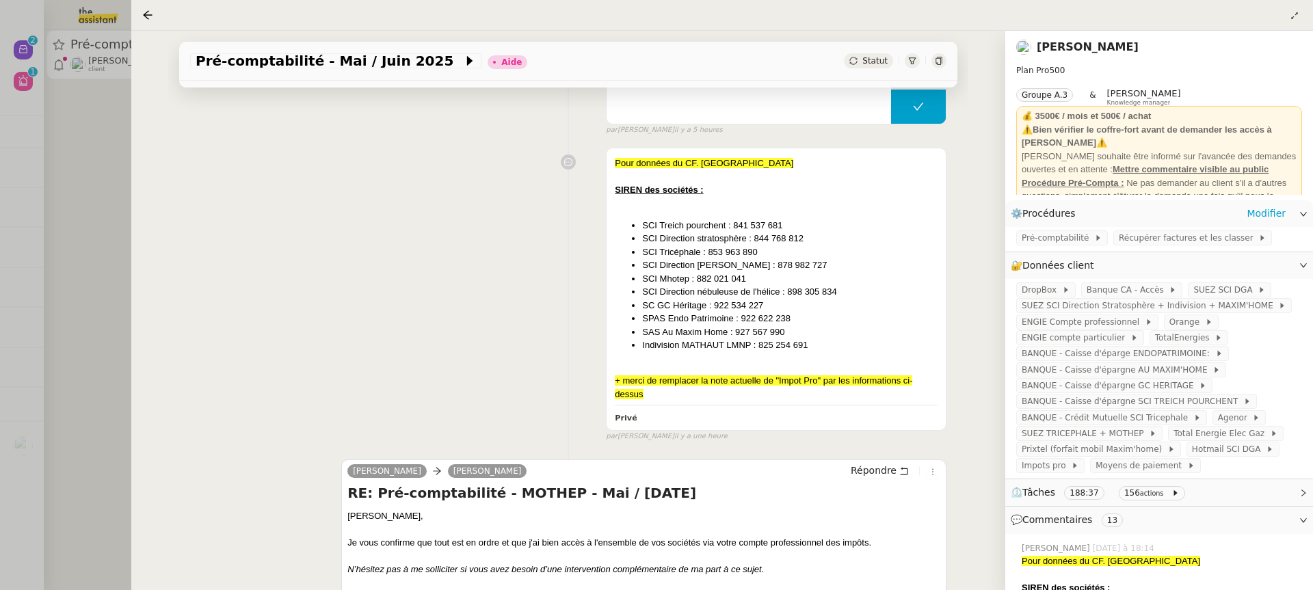
click at [1139, 245] on span "Récupérer factures et les classer" at bounding box center [1189, 238] width 140 height 14
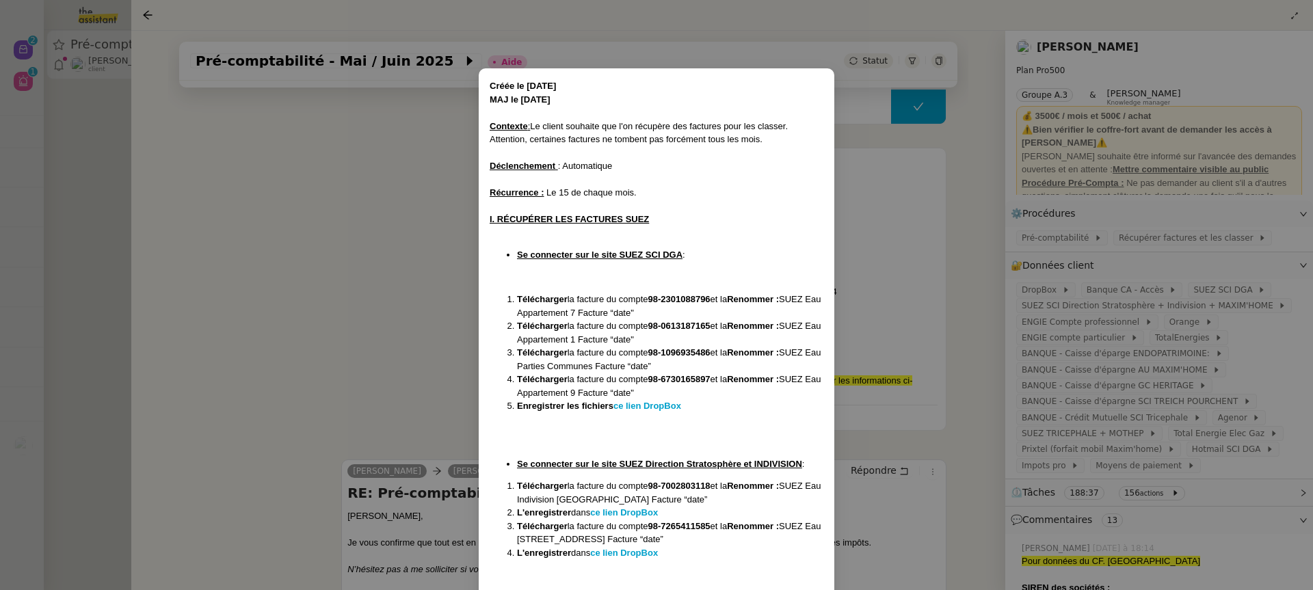
scroll to position [165, 0]
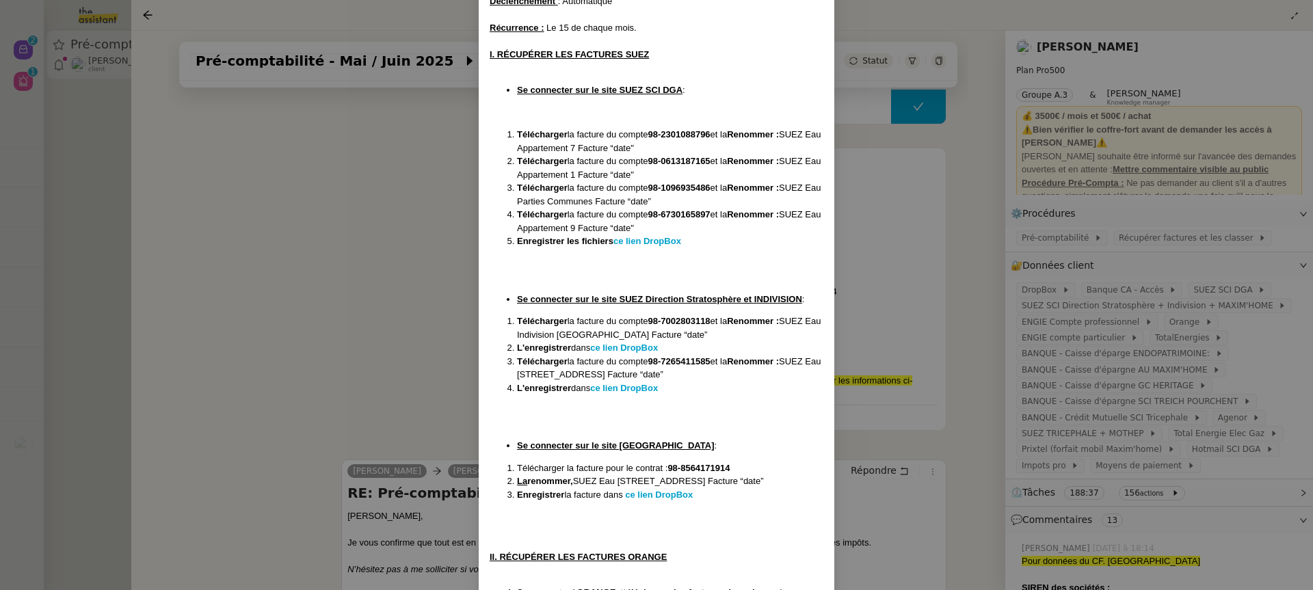
click at [912, 289] on nz-modal-container "Créée le [DATE] MAJ le [DATE] Contexte : Le client souhaite que l'on récupère d…" at bounding box center [656, 295] width 1313 height 590
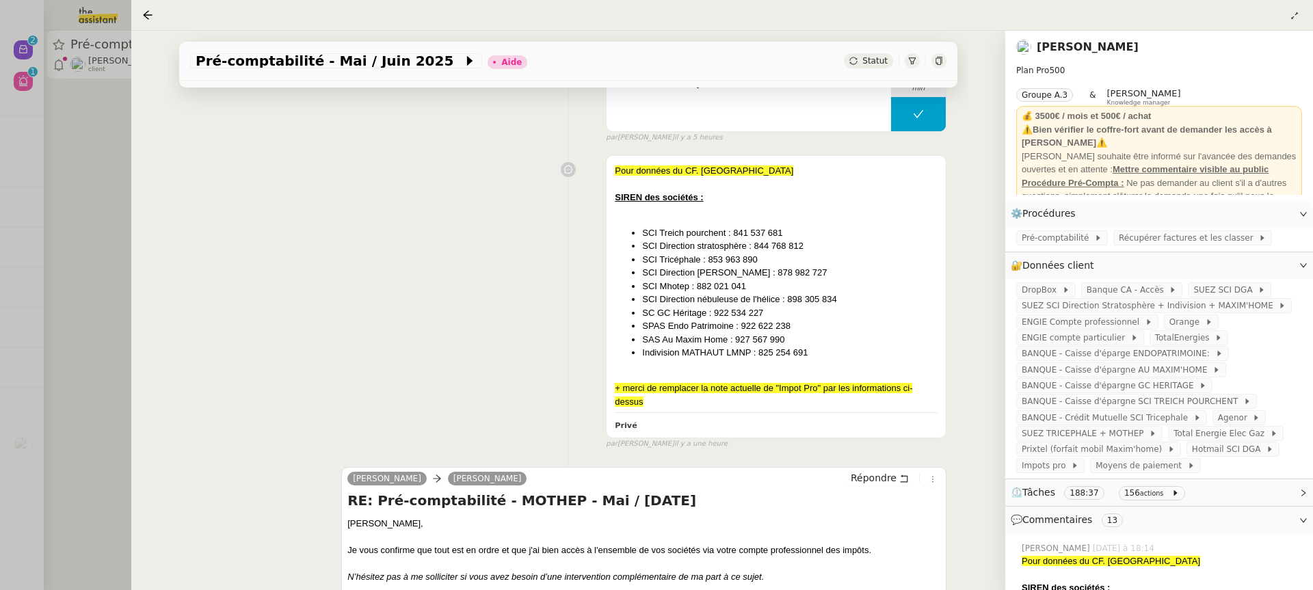
scroll to position [201, 0]
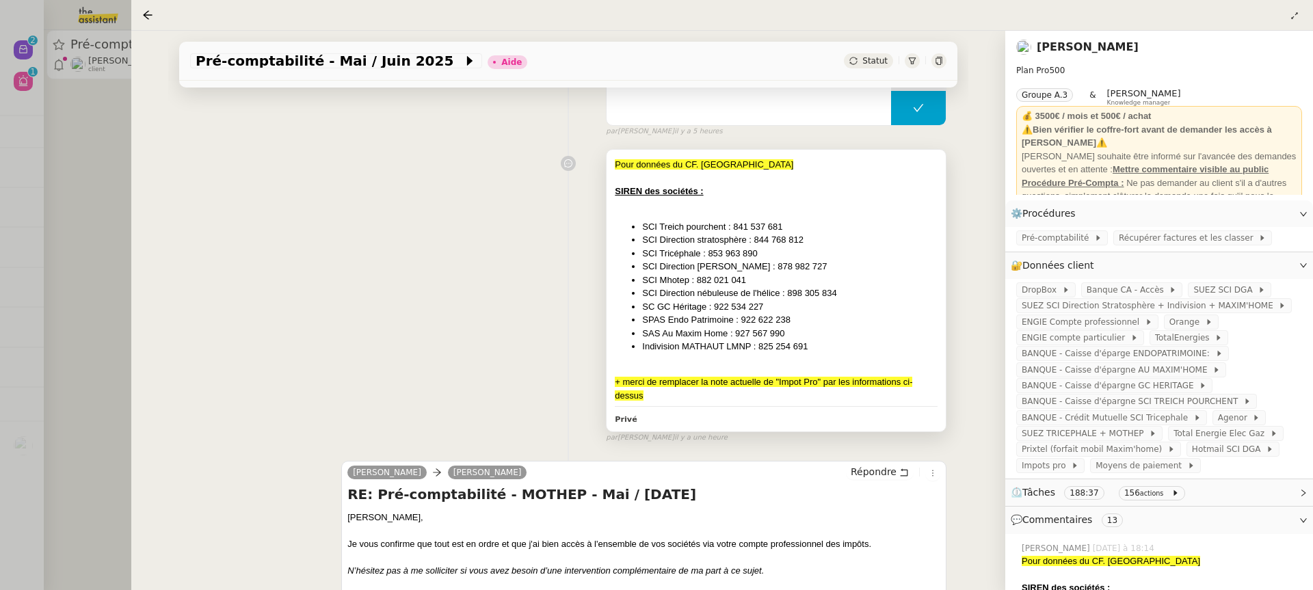
click at [912, 287] on li "SCI Direction nébuleuse de l'hélice : 898 305 834" at bounding box center [789, 294] width 295 height 14
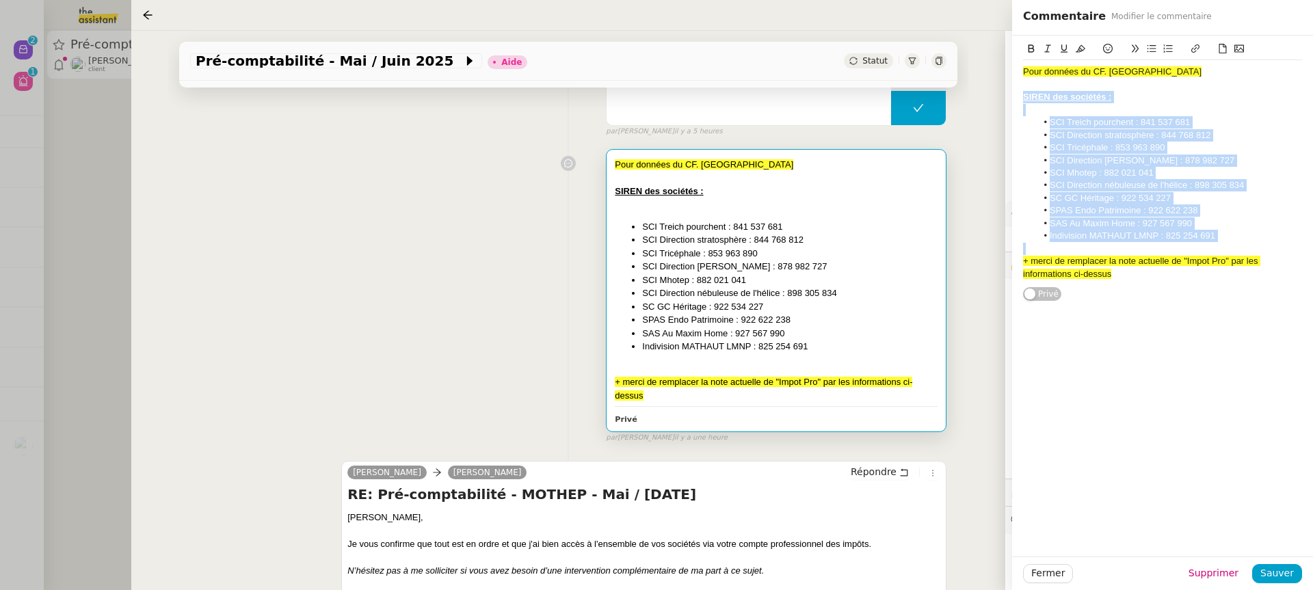
drag, startPoint x: 1228, startPoint y: 243, endPoint x: 994, endPoint y: 96, distance: 275.9
click at [994, 96] on app-ticket "Pré-comptabilité - Mai / [DATE] Aide Statut Client [PERSON_NAME] Owner [PERSON_…" at bounding box center [722, 310] width 1182 height 559
copy div "SIREN des sociétés : SCI Treich pourchent : 841 537 681 SCI Direction stratosph…"
click at [285, 253] on div "Pour données du CF. Merci SIREN des sociétés : SCI Treich pourchent : 841 537 6…" at bounding box center [568, 293] width 756 height 300
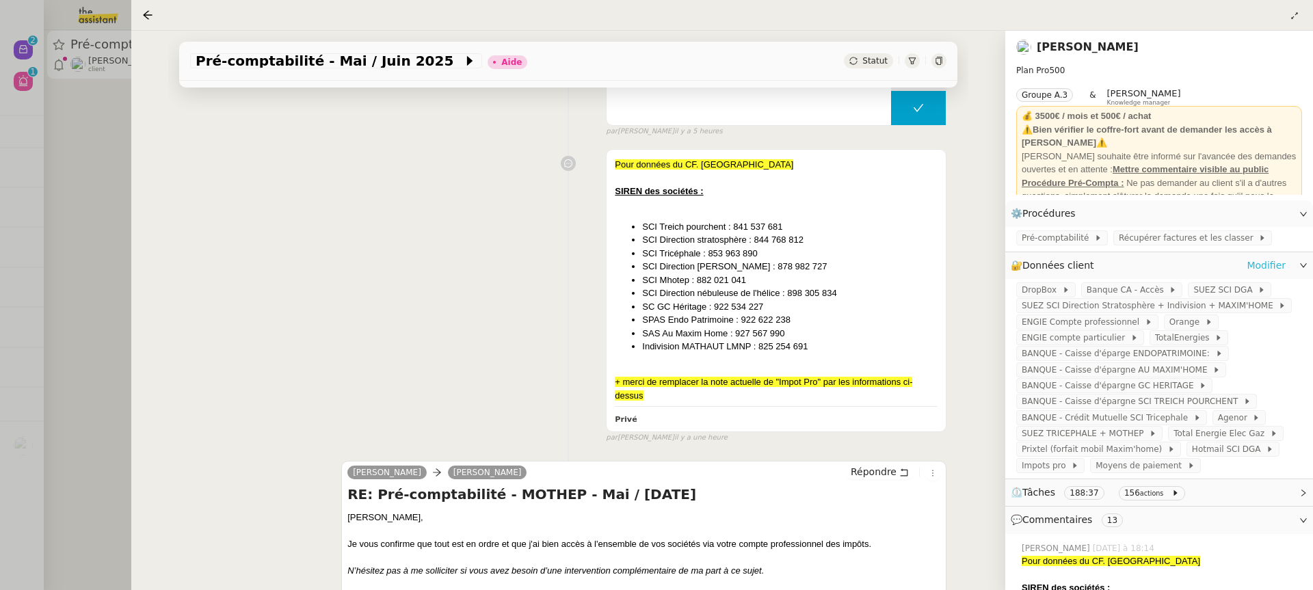
click at [1276, 264] on link "Modifier" at bounding box center [1266, 266] width 39 height 16
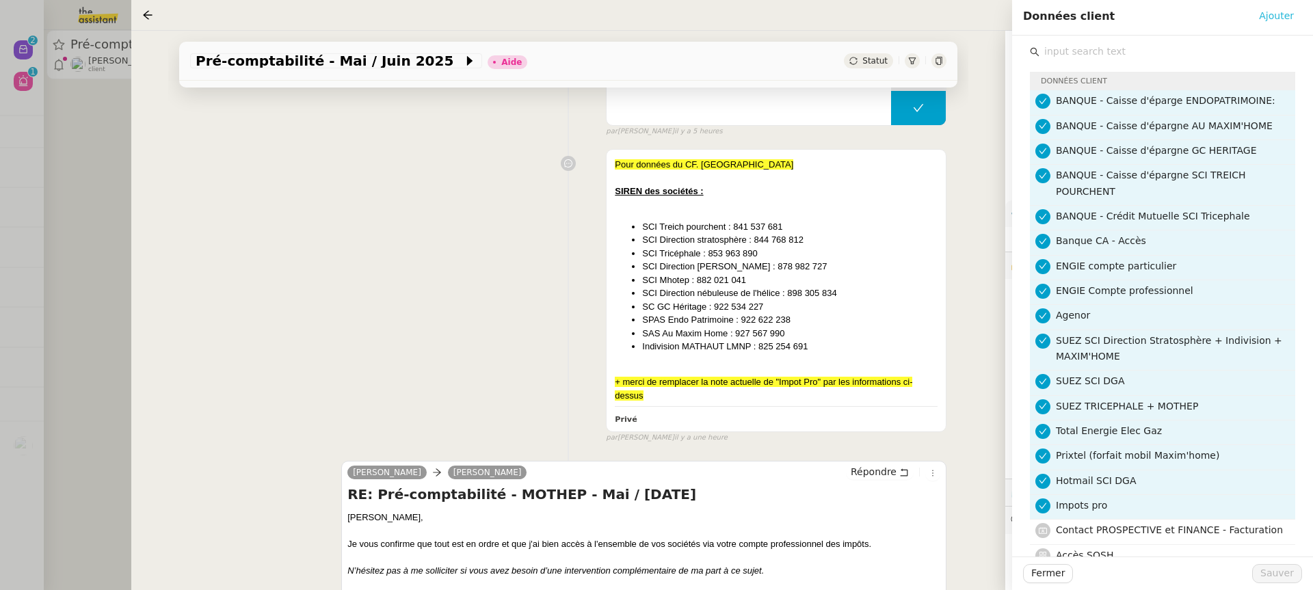
click at [1286, 12] on span "Ajouter" at bounding box center [1276, 16] width 35 height 16
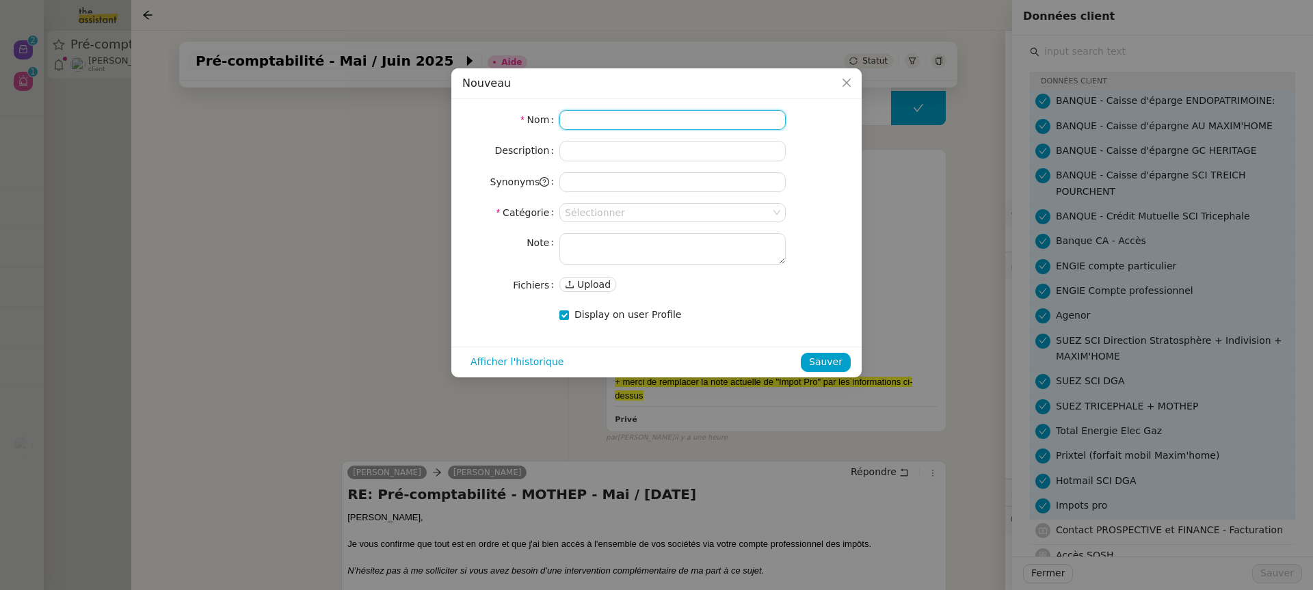
click at [661, 120] on input at bounding box center [672, 120] width 226 height 20
type input "SIREN des sociétés"
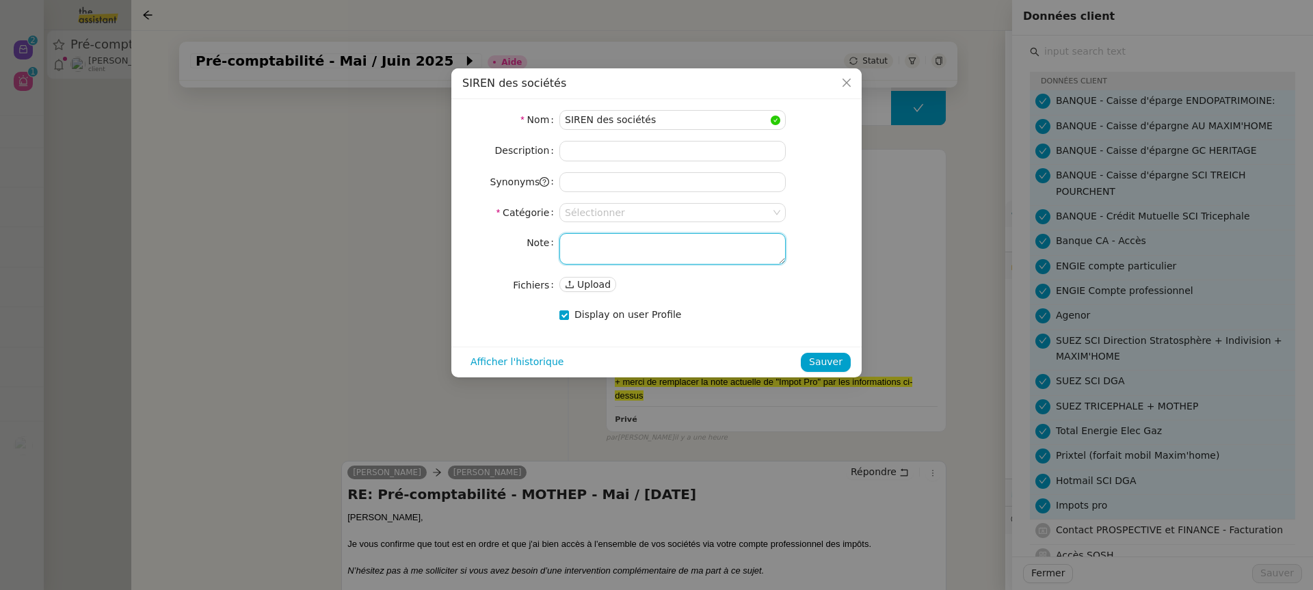
click at [614, 248] on textarea at bounding box center [672, 248] width 226 height 31
paste textarea "SIREN des sociétés : SCI Treich pourchent : 841 537 681 SCI Direction stratosph…"
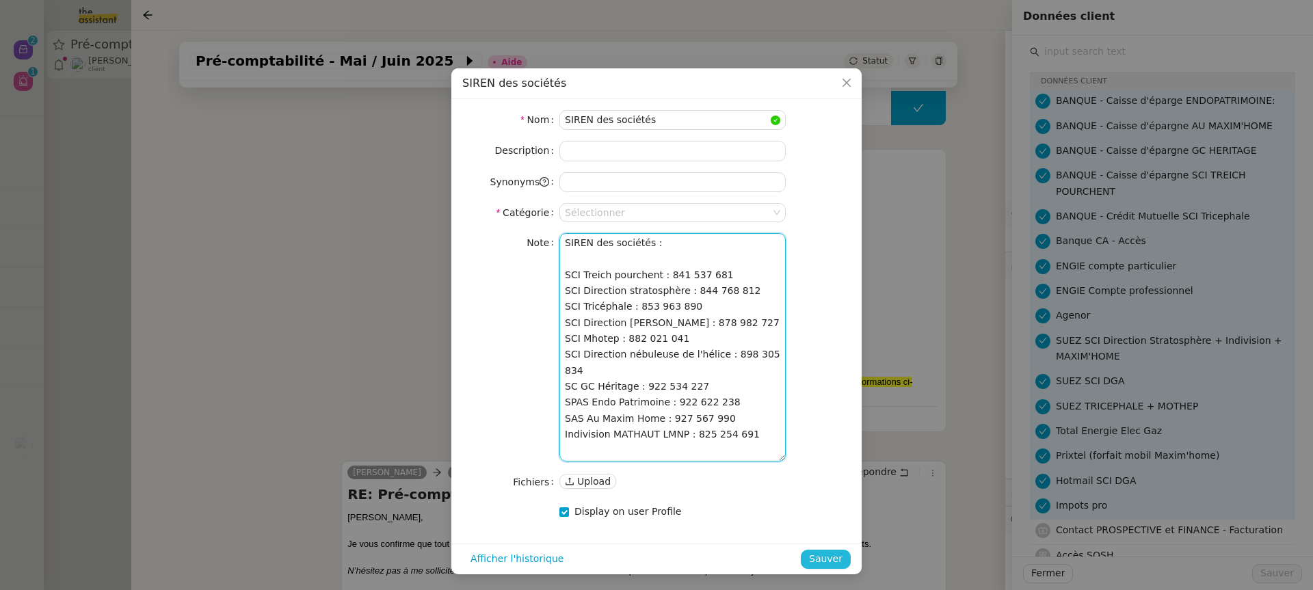
type textarea "SIREN des sociétés : SCI Treich pourchent : 841 537 681 SCI Direction stratosph…"
click at [825, 551] on span "Sauver" at bounding box center [826, 559] width 34 height 16
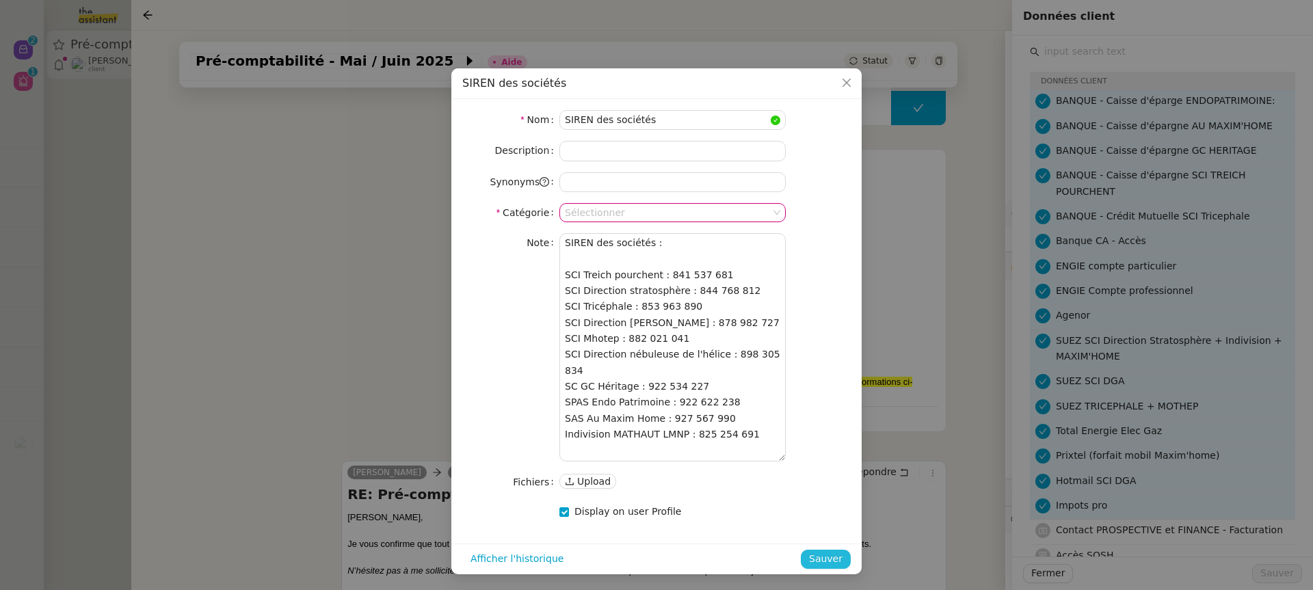
click at [834, 559] on span "Sauver" at bounding box center [826, 559] width 34 height 16
click at [832, 555] on span "Sauver" at bounding box center [826, 559] width 34 height 16
click at [830, 563] on span "Sauver" at bounding box center [826, 559] width 34 height 16
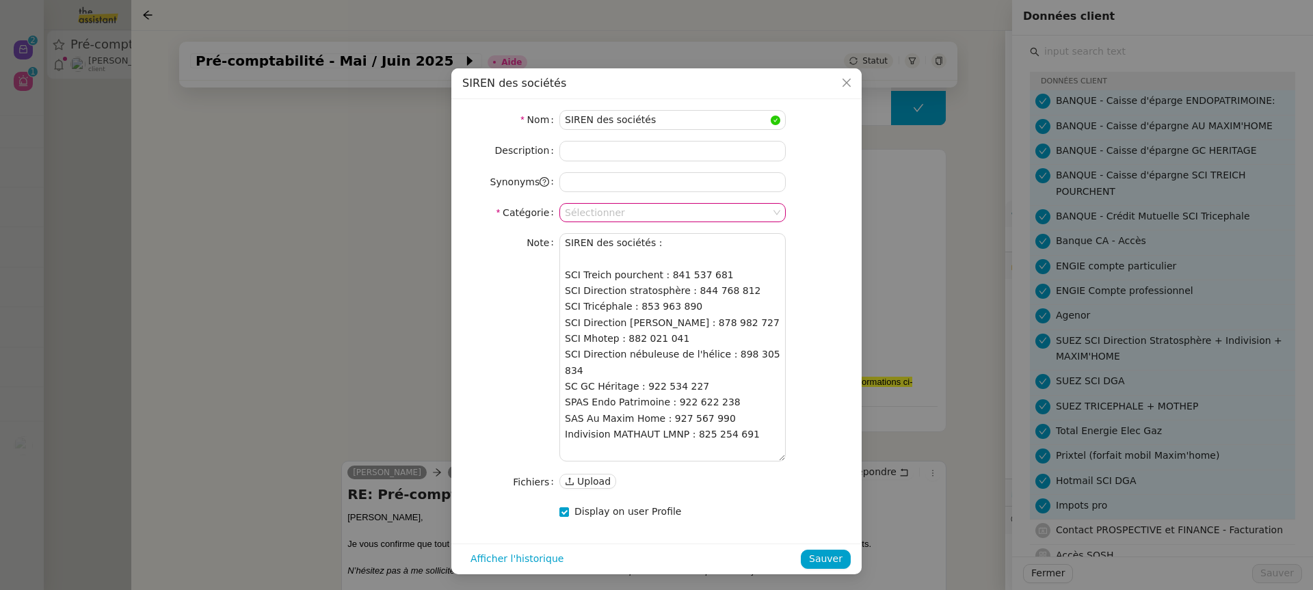
click at [685, 218] on input at bounding box center [668, 213] width 206 height 18
click at [674, 267] on nz-option-item "Fichiers" at bounding box center [672, 274] width 226 height 19
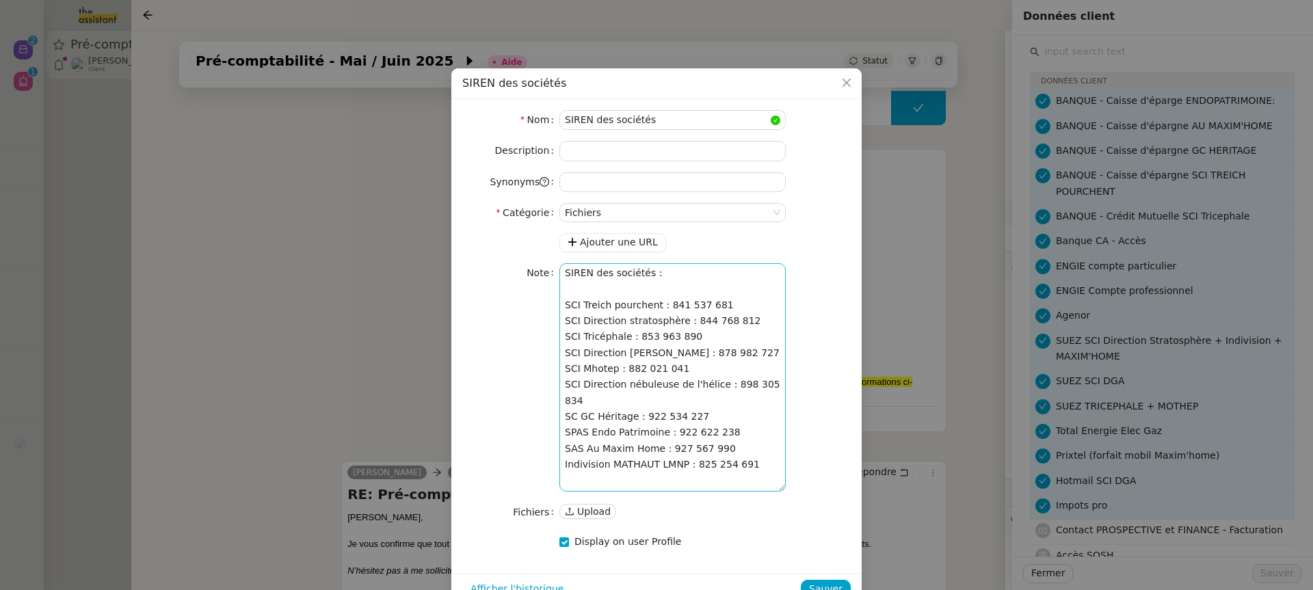
scroll to position [29, 0]
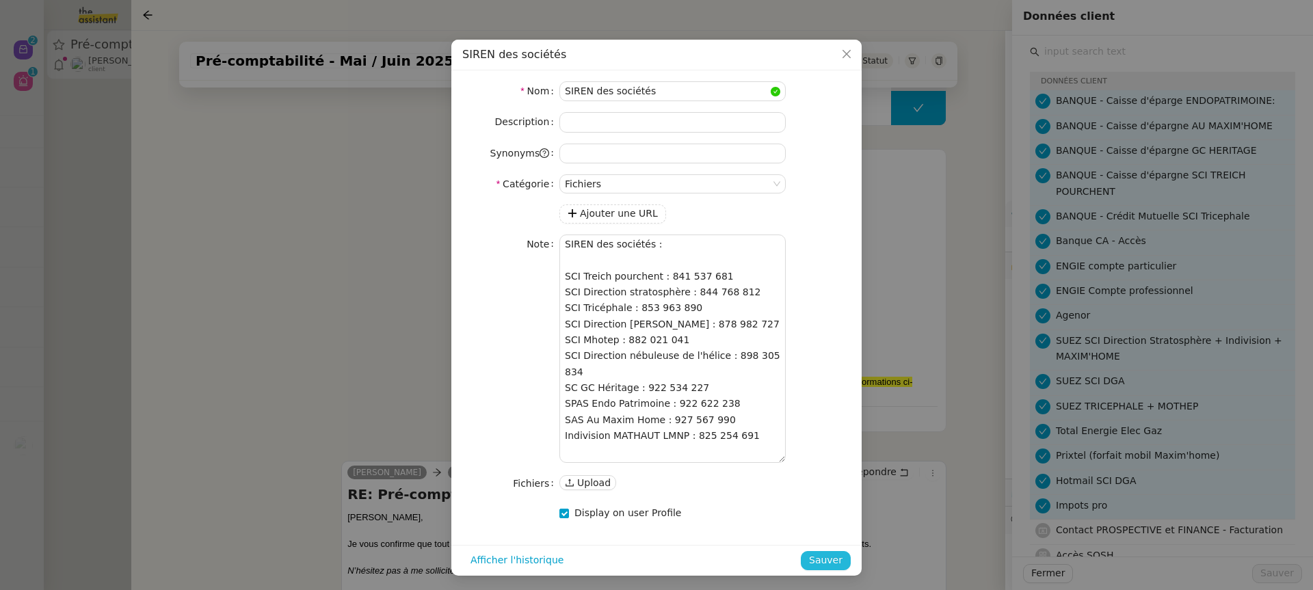
click at [849, 562] on button "Sauver" at bounding box center [826, 560] width 50 height 19
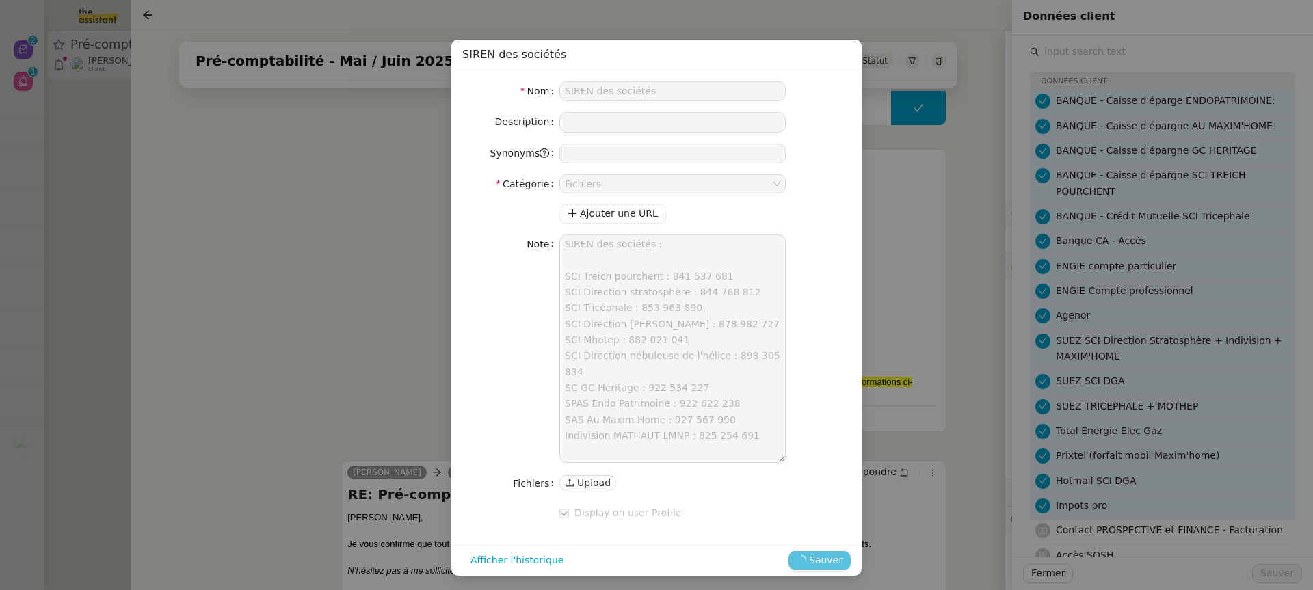
scroll to position [0, 0]
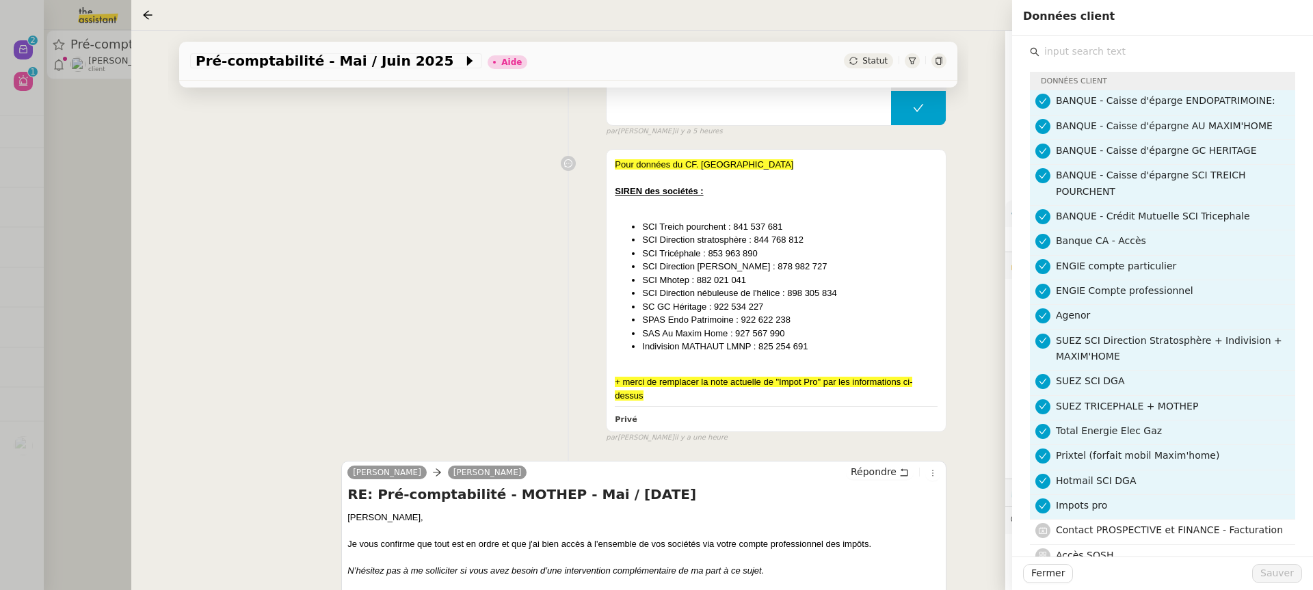
click at [415, 384] on div "Pour données du CF. Merci SIREN des sociétés : SCI Treich pourchent : 841 537 6…" at bounding box center [568, 293] width 756 height 300
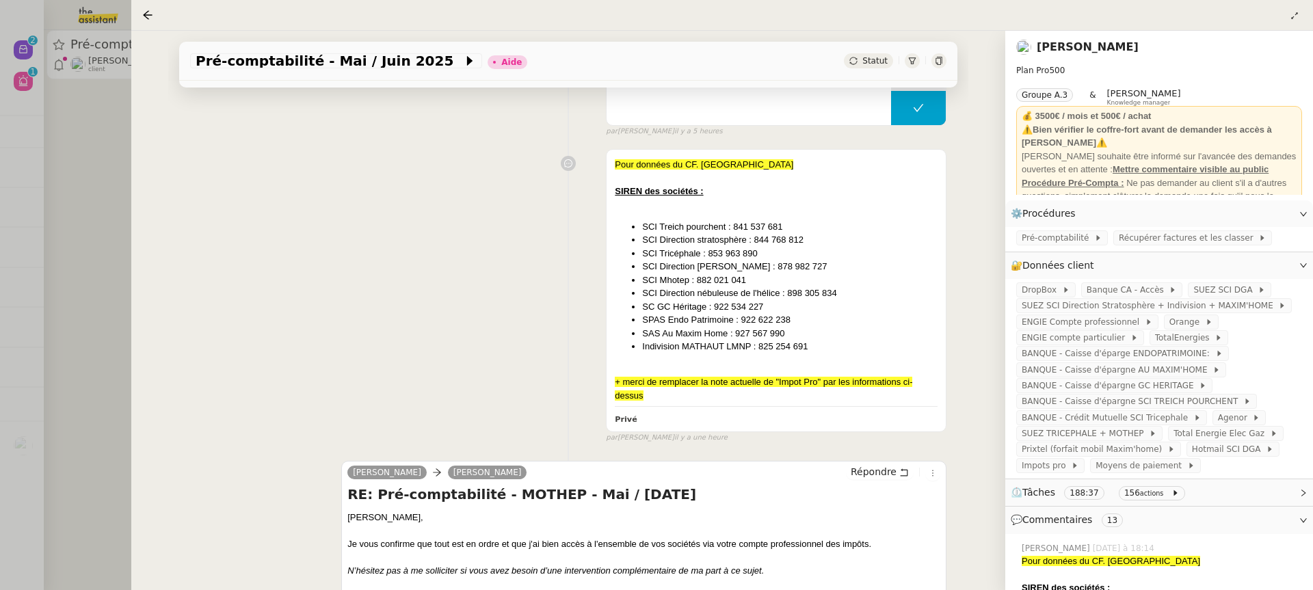
scroll to position [205, 0]
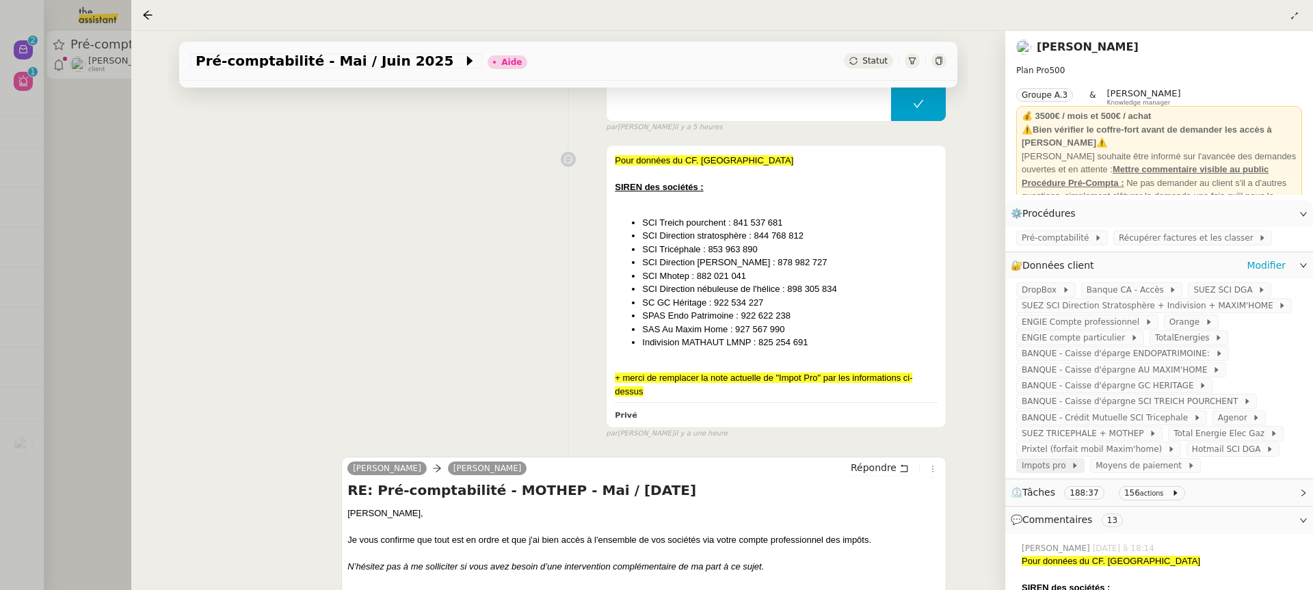
click at [1048, 467] on span "Impots pro" at bounding box center [1046, 466] width 49 height 14
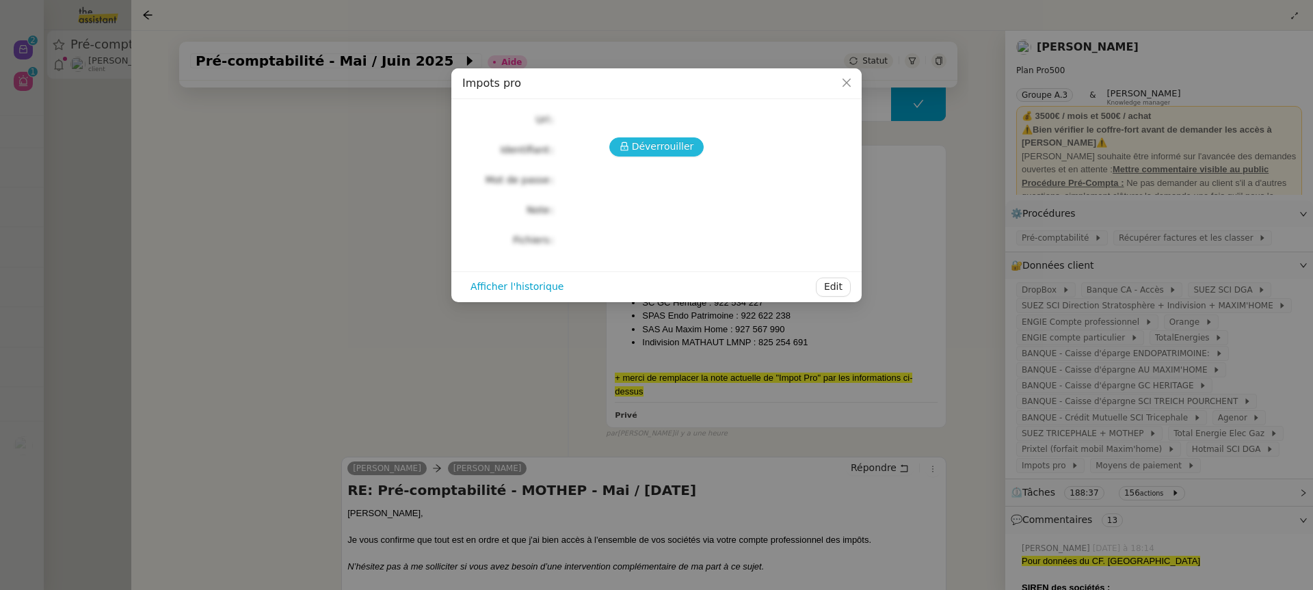
click at [657, 145] on span "Déverrouiller" at bounding box center [663, 147] width 62 height 16
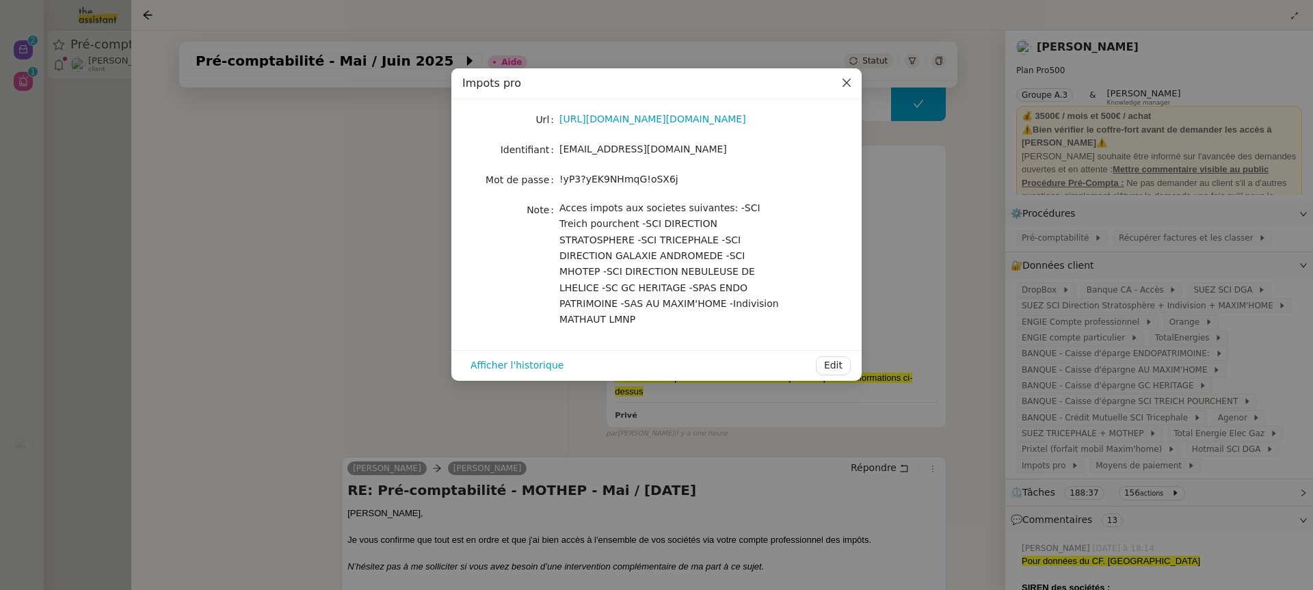
click at [837, 78] on span "Close" at bounding box center [847, 83] width 30 height 30
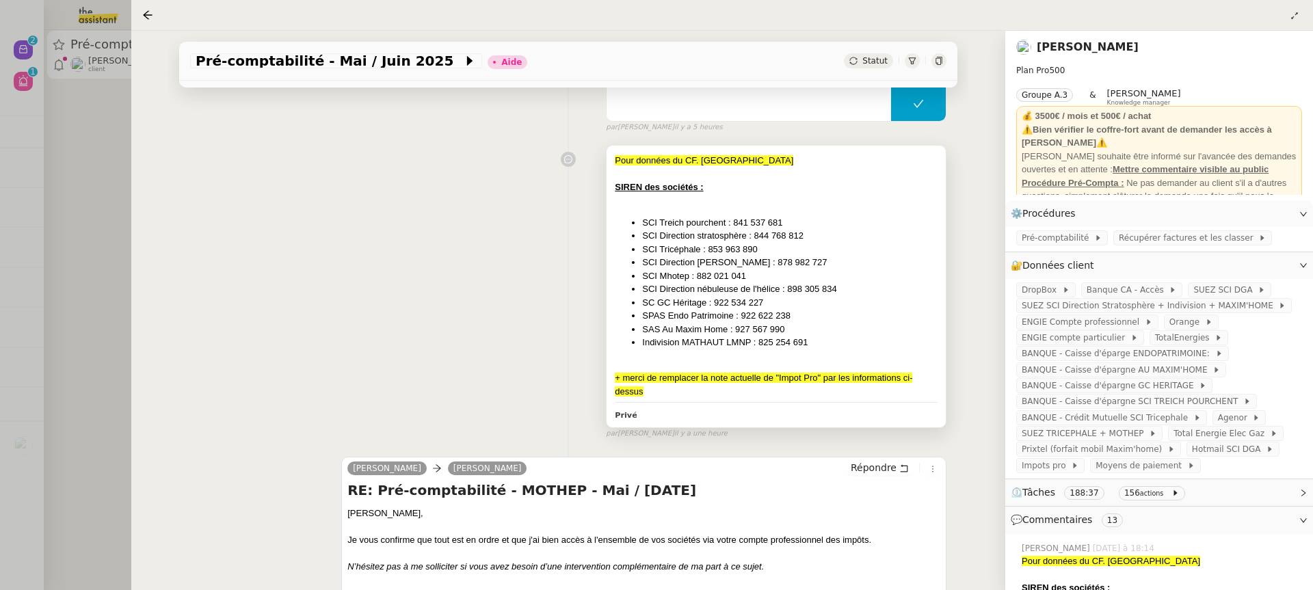
scroll to position [0, 0]
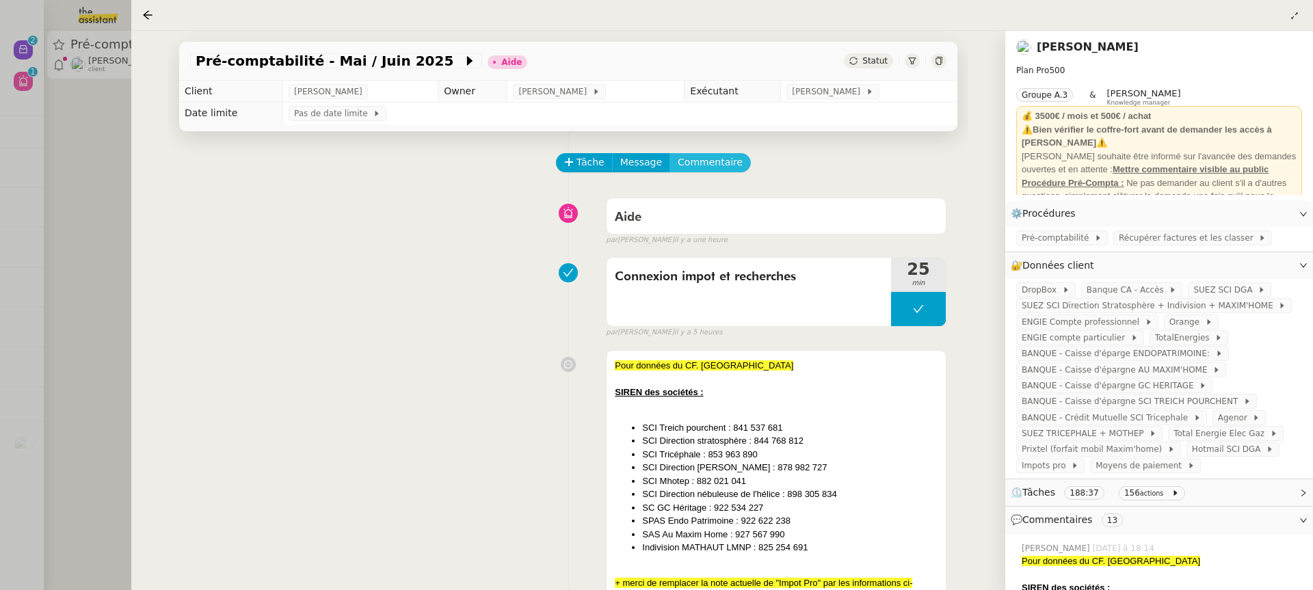
click at [714, 157] on span "Commentaire" at bounding box center [710, 163] width 65 height 16
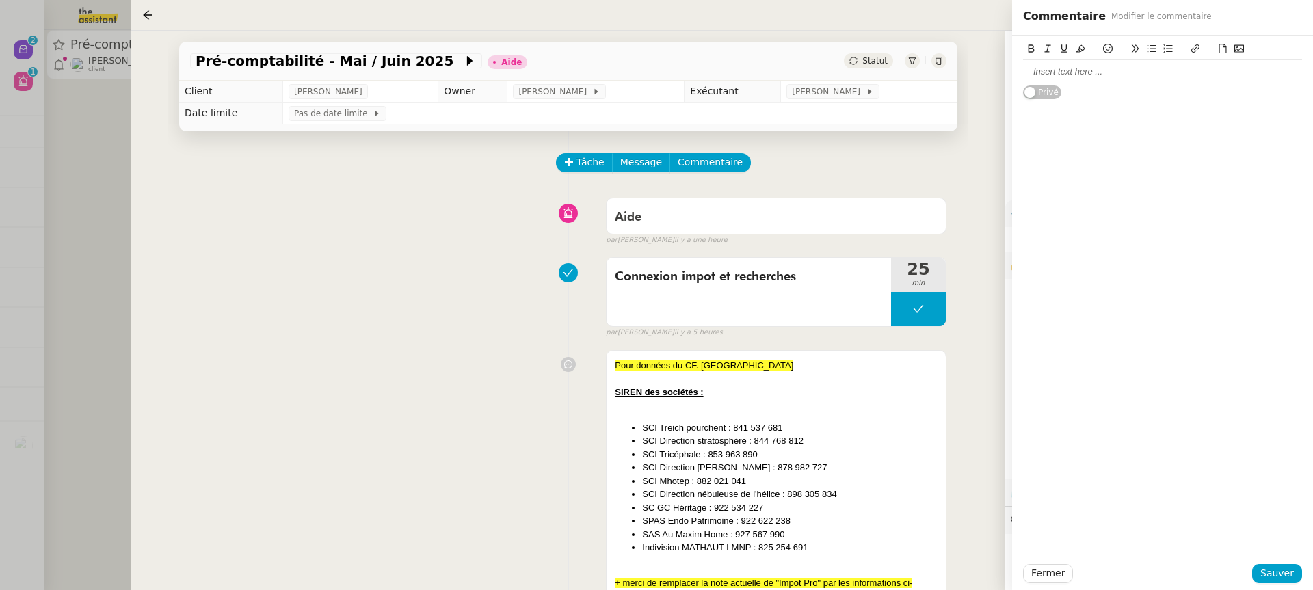
click at [1141, 65] on div at bounding box center [1162, 71] width 279 height 23
click at [1298, 574] on button "Sauver" at bounding box center [1277, 573] width 50 height 19
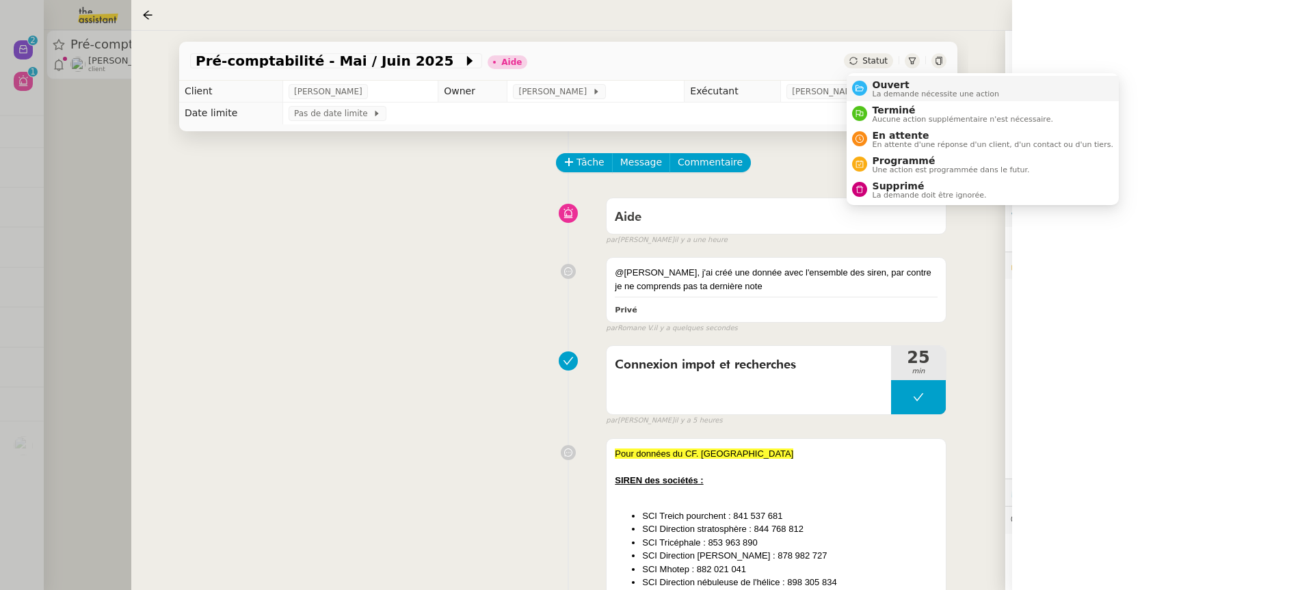
click at [886, 86] on span "Ouvert" at bounding box center [936, 84] width 127 height 11
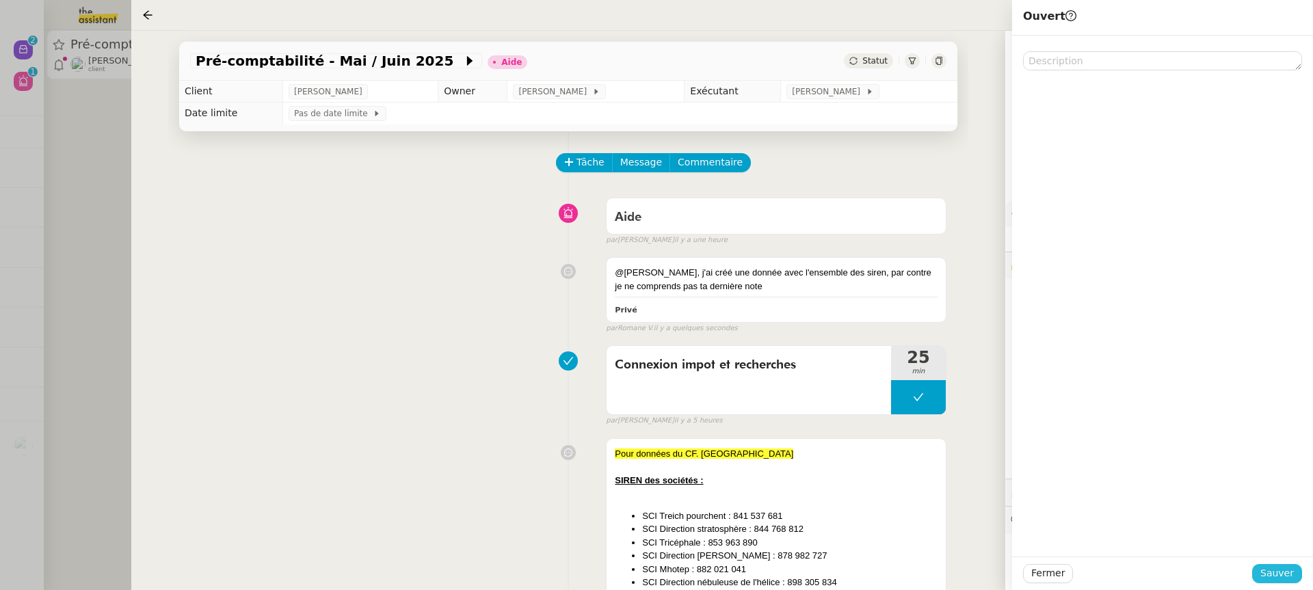
click at [1297, 571] on button "Sauver" at bounding box center [1277, 573] width 50 height 19
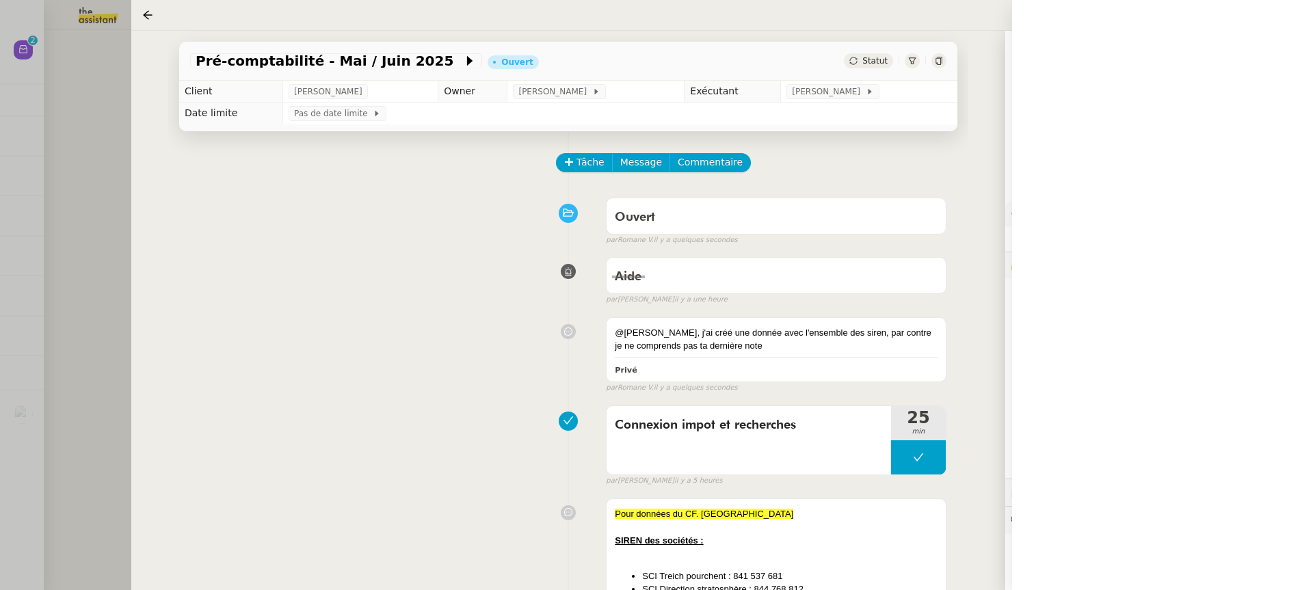
click at [53, 169] on div at bounding box center [656, 295] width 1313 height 590
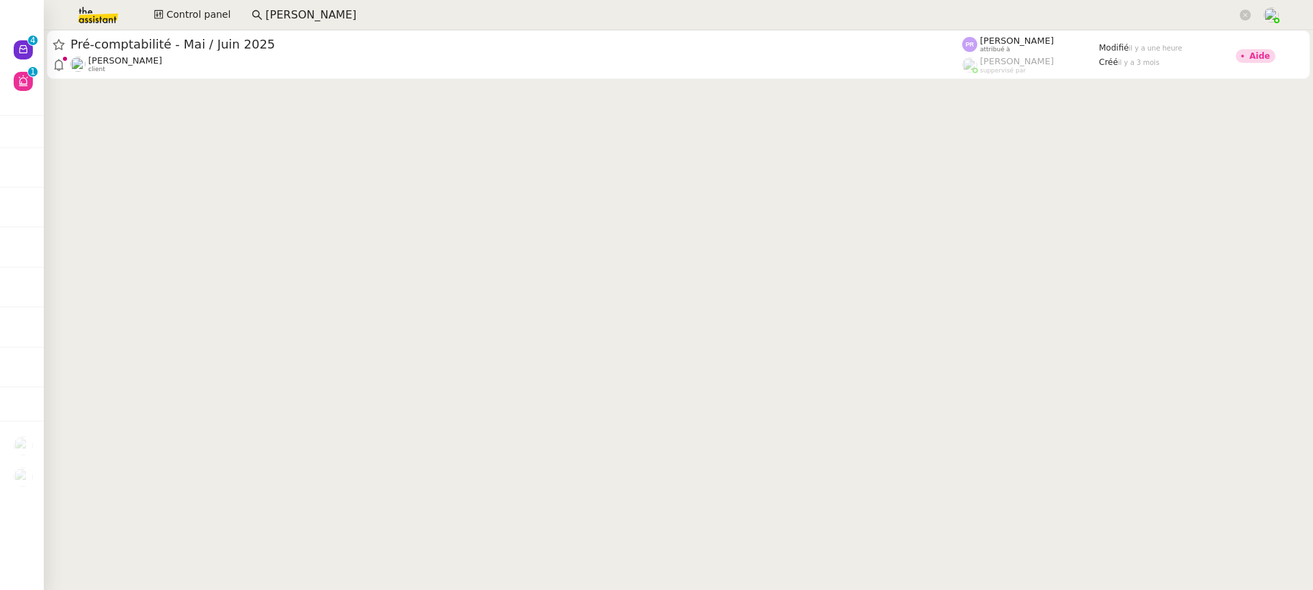
drag, startPoint x: 0, startPoint y: 0, endPoint x: 99, endPoint y: 16, distance: 100.4
click at [99, 16] on img at bounding box center [87, 15] width 106 height 30
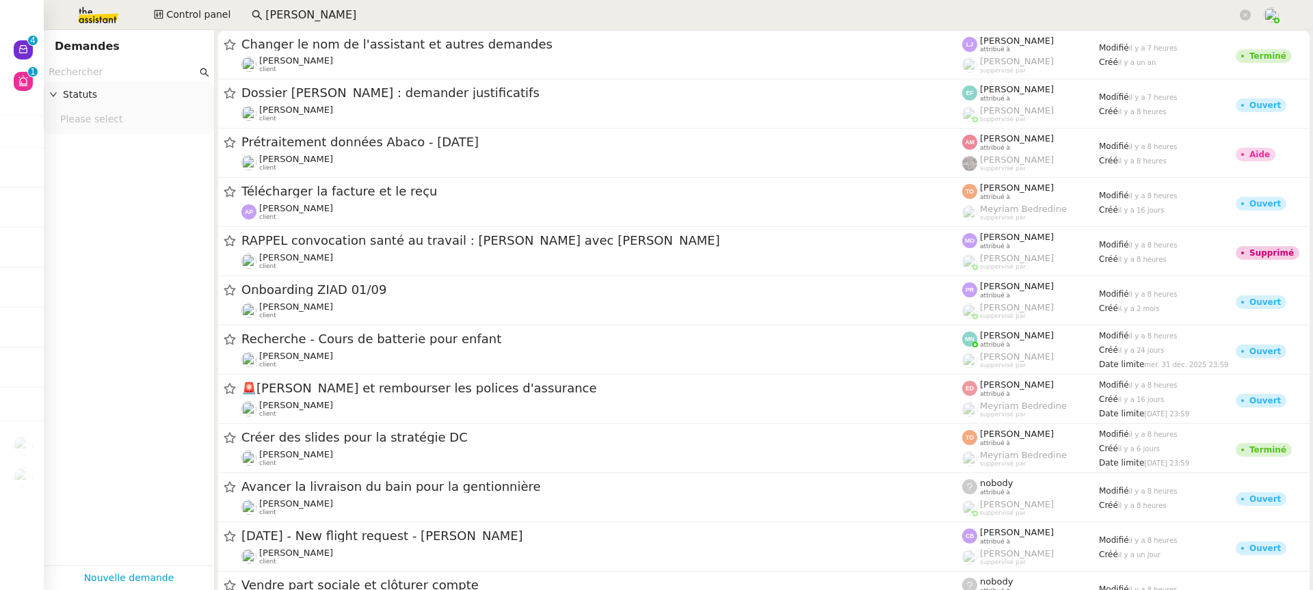
click at [140, 70] on input "text" at bounding box center [123, 72] width 148 height 16
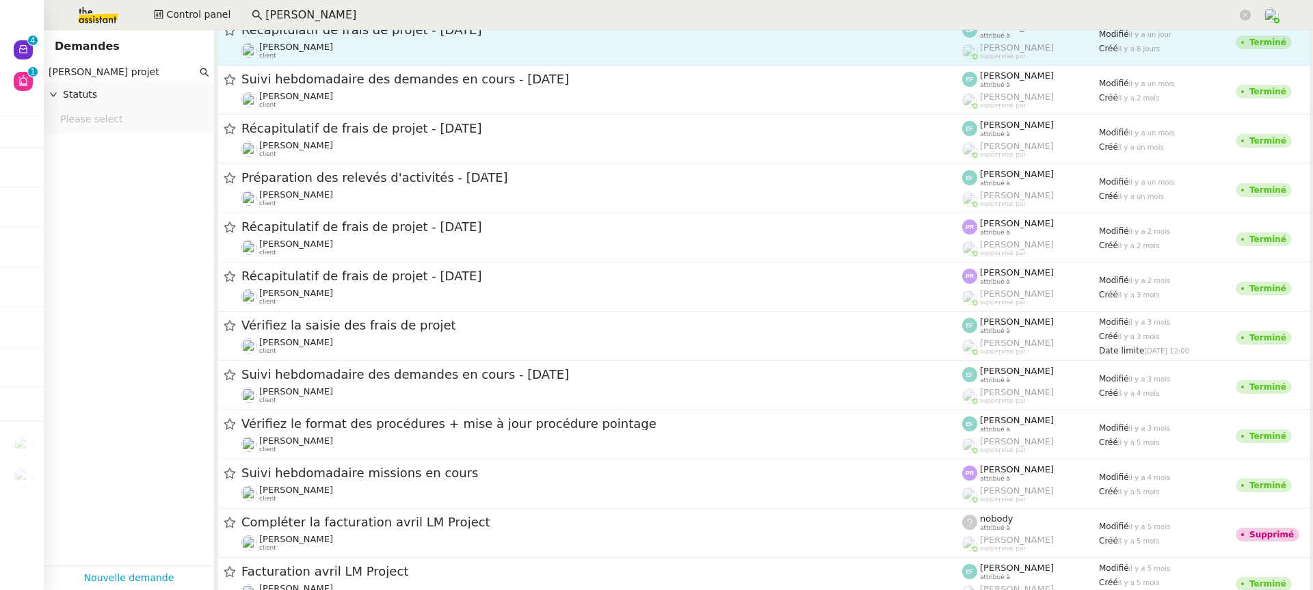
scroll to position [315, 0]
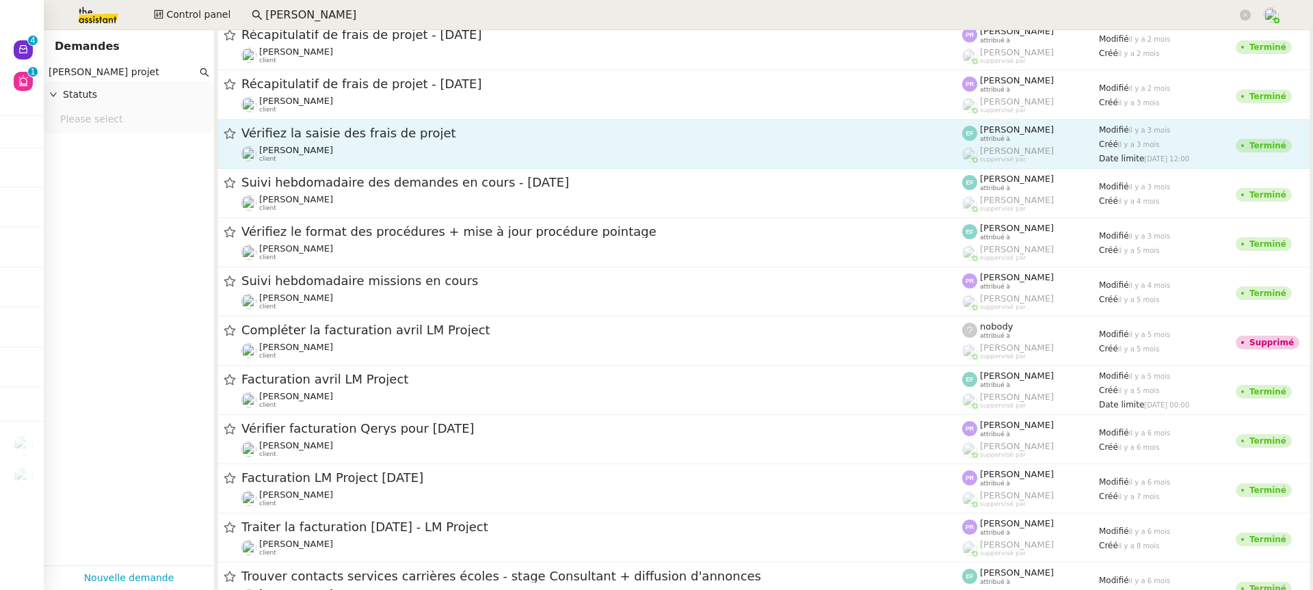
type input "juliette rihal projet"
click at [354, 127] on div "Vérifiez la saisie des frais de projet" at bounding box center [601, 133] width 721 height 17
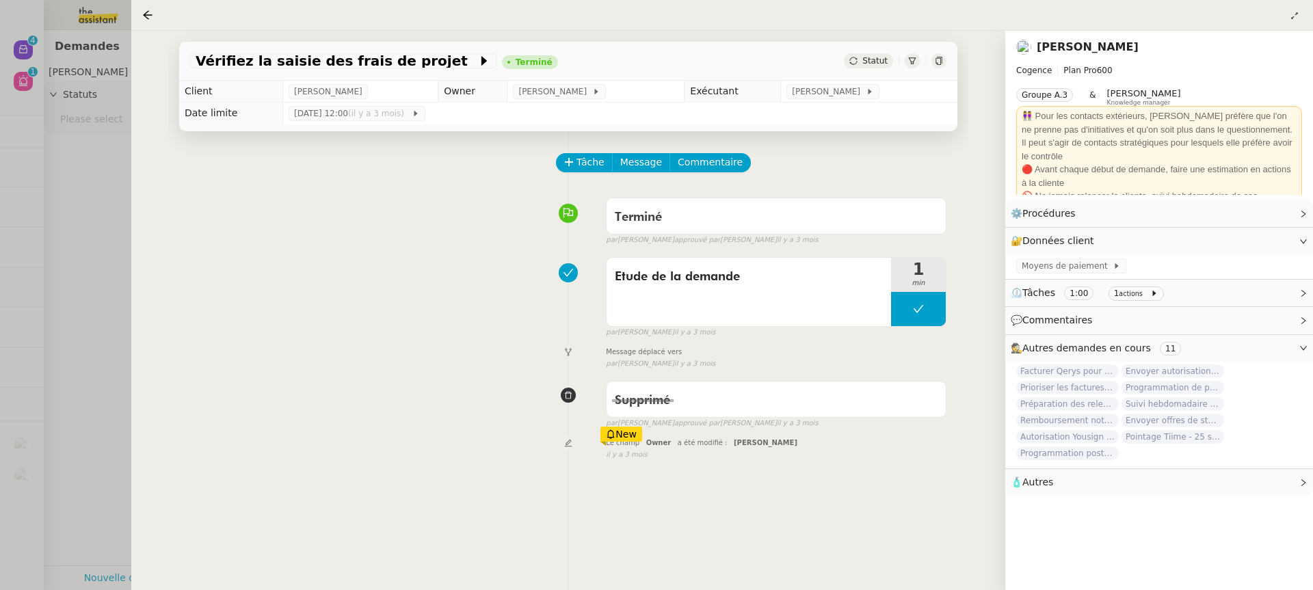
scroll to position [175, 0]
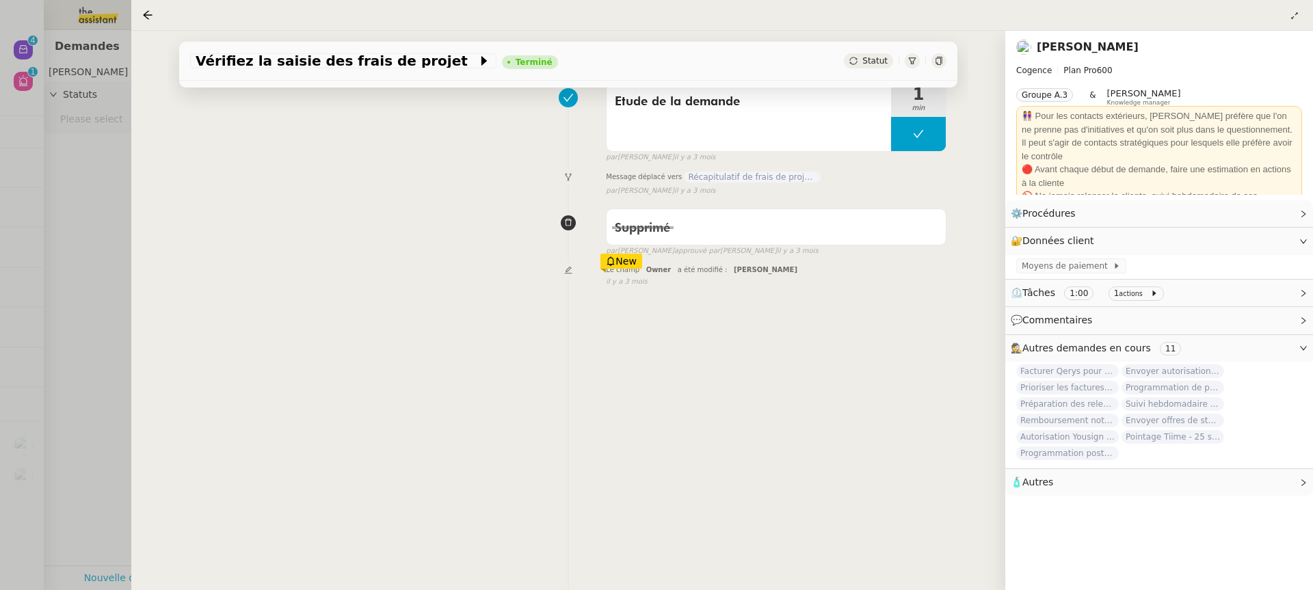
click at [70, 297] on div at bounding box center [656, 295] width 1313 height 590
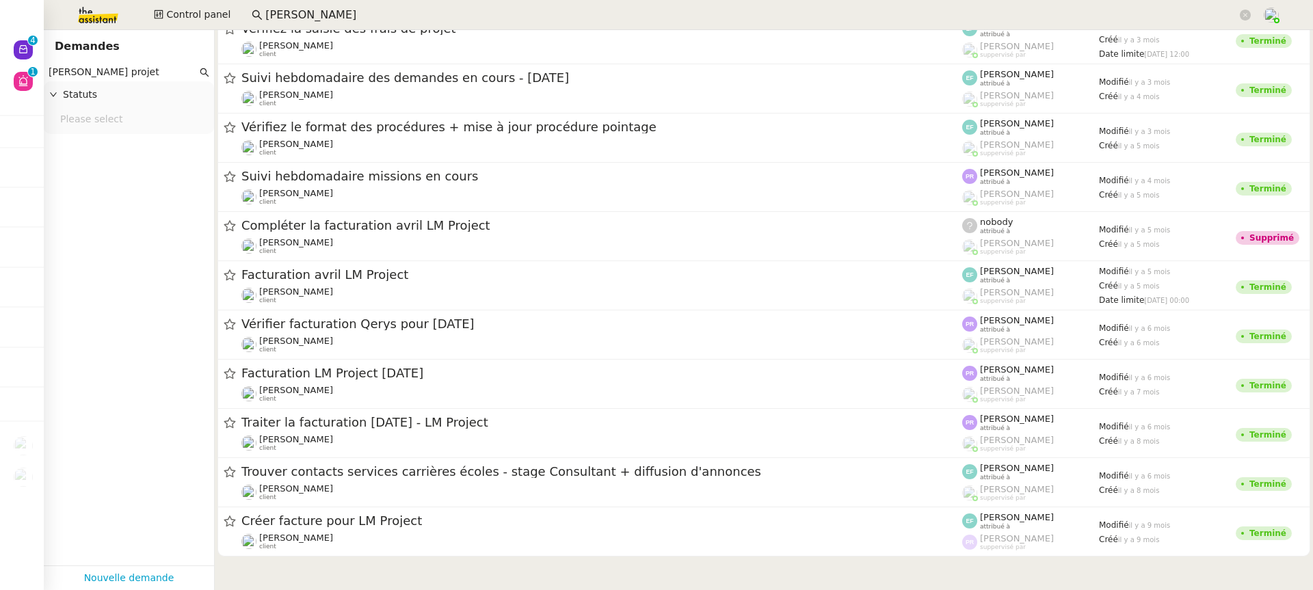
scroll to position [427, 0]
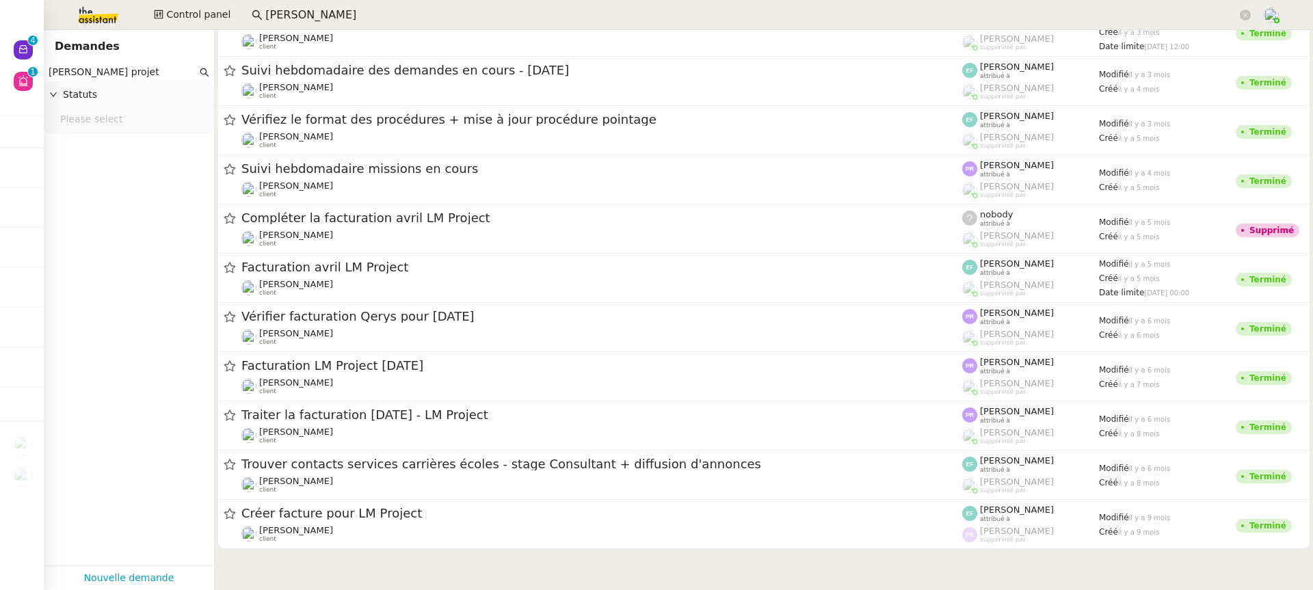
click at [432, 373] on div "Facturation LM Project Février 2025" at bounding box center [601, 366] width 721 height 17
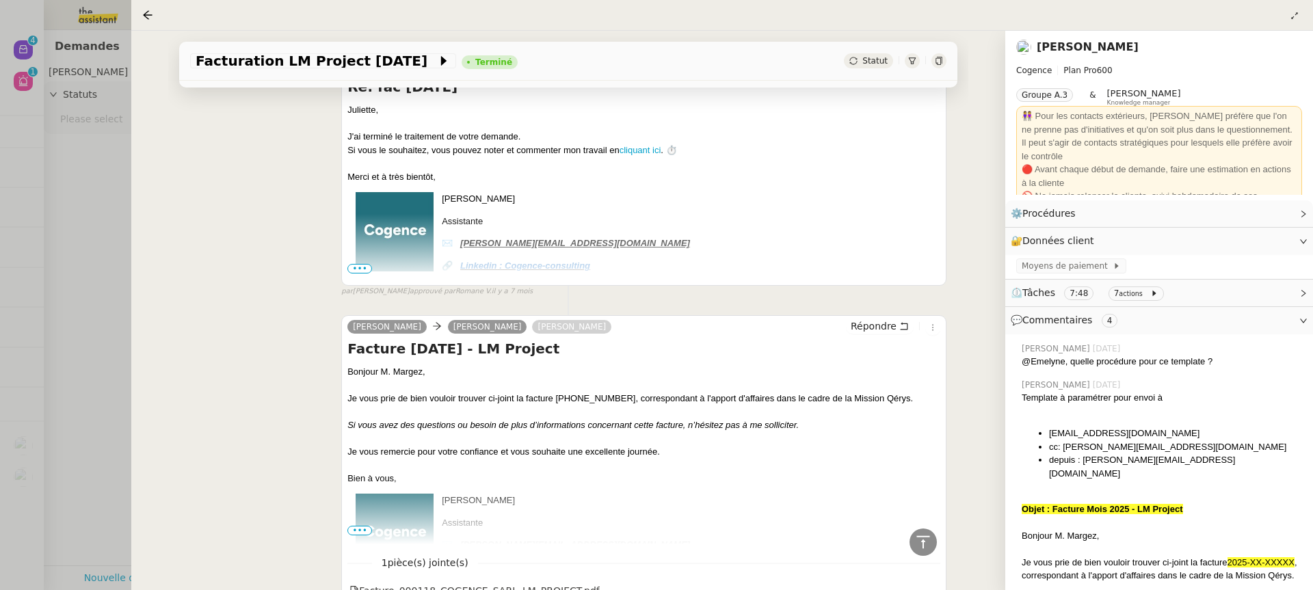
scroll to position [781, 0]
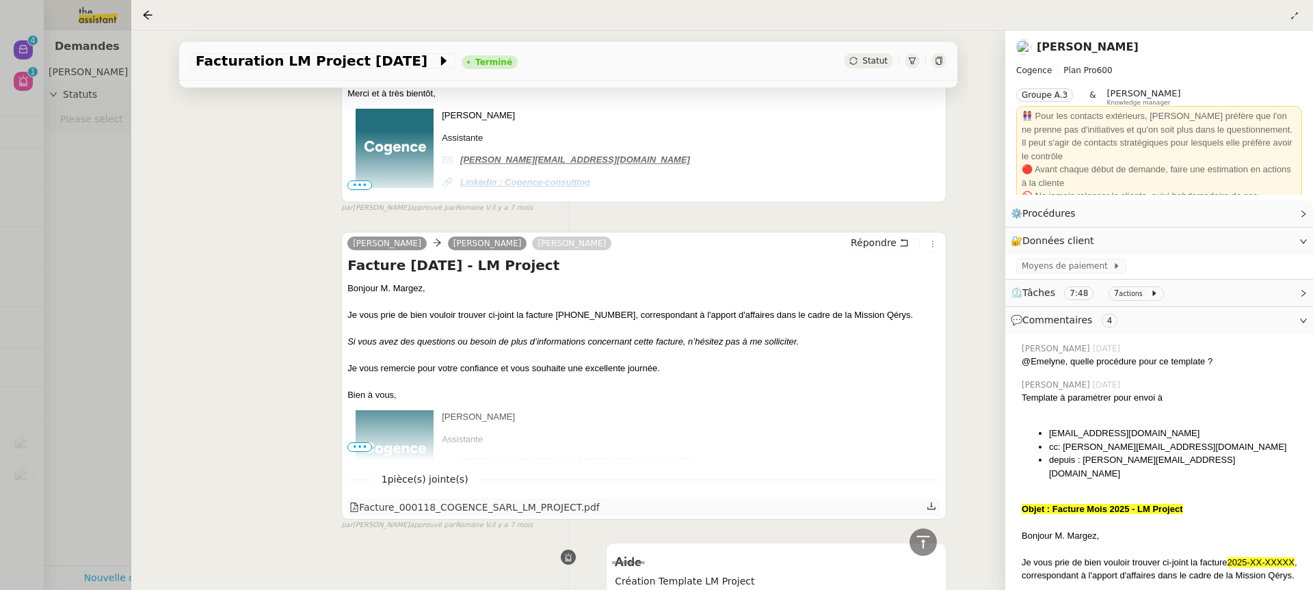
click at [516, 507] on div "Facture_000118_COGENCE_SARL_LM_PROJECT.pdf" at bounding box center [474, 508] width 250 height 16
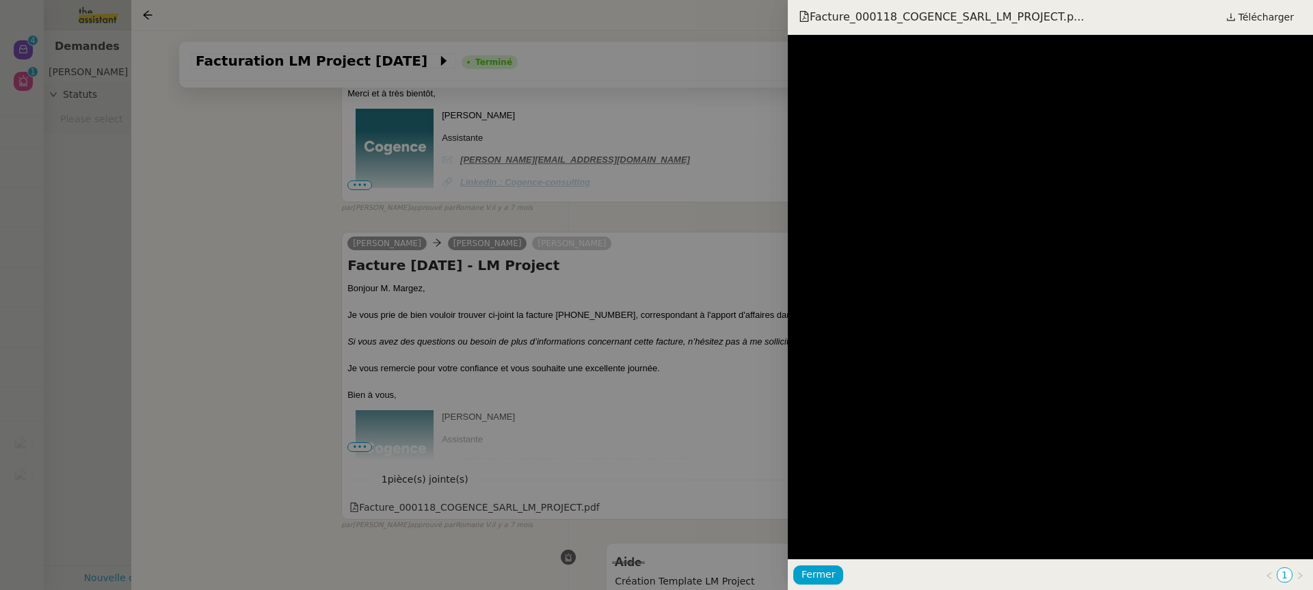
click at [644, 411] on div at bounding box center [656, 295] width 1313 height 590
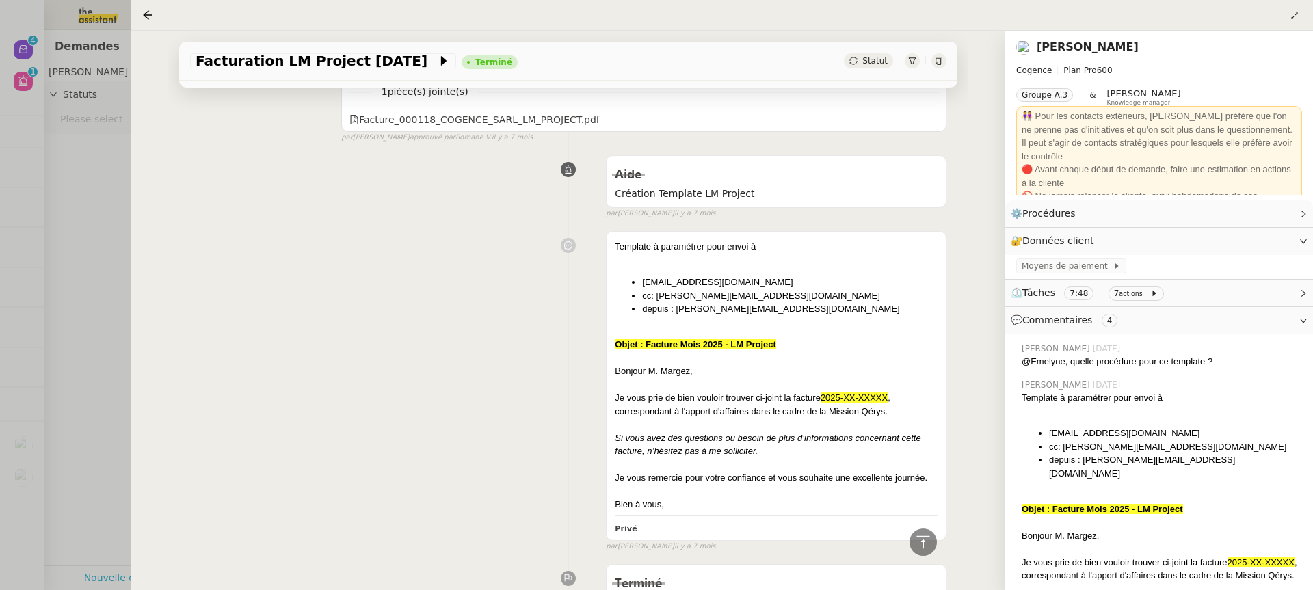
scroll to position [971, 0]
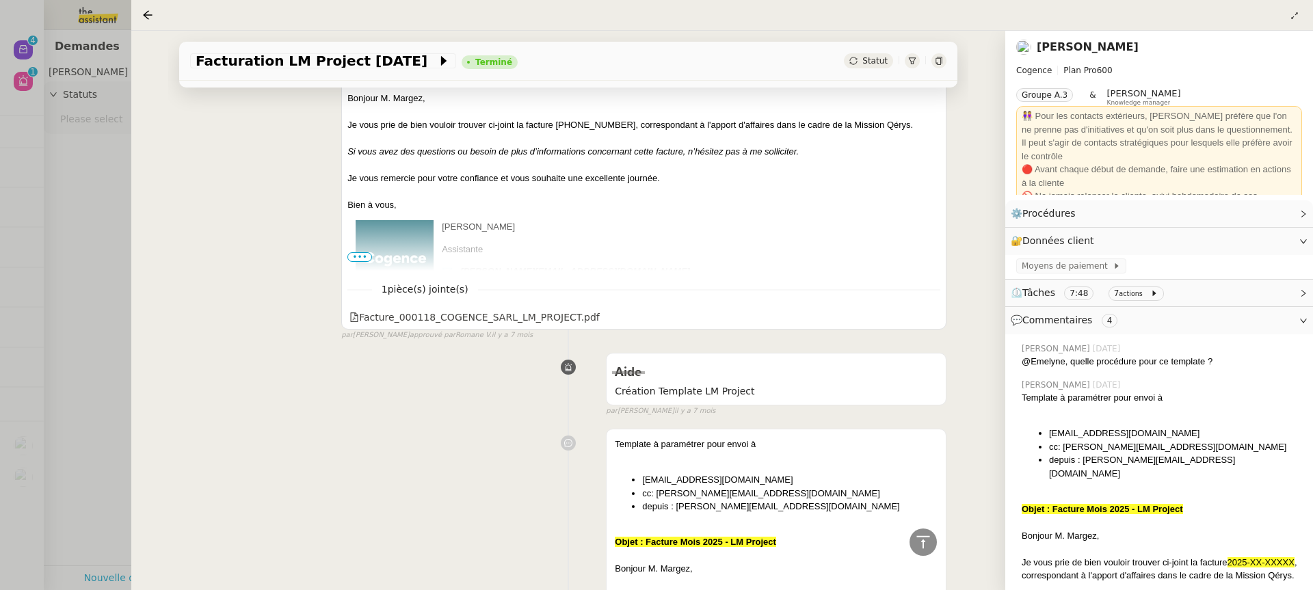
click at [531, 324] on div "Louise Laurent Margez Juliette Rihal Répondre Facture Février 2025 - LM Project…" at bounding box center [643, 186] width 605 height 289
click at [529, 308] on div "Facture_000118_COGENCE_SARL_LM_PROJECT.pdf" at bounding box center [643, 317] width 593 height 18
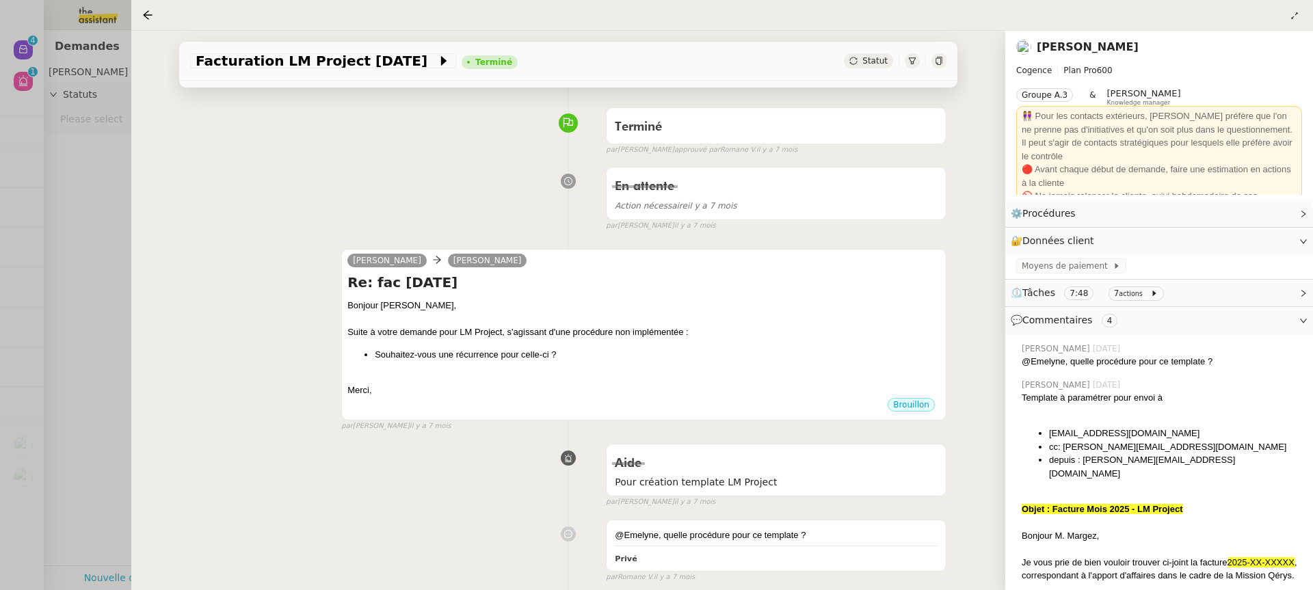
scroll to position [0, 0]
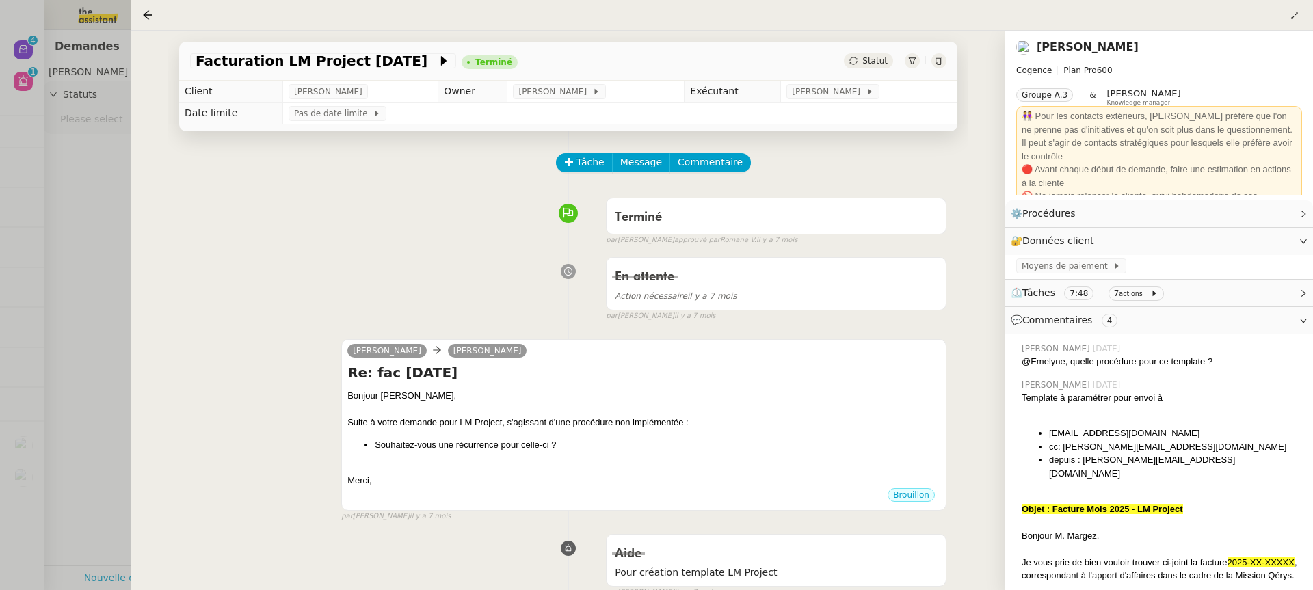
click at [931, 60] on div at bounding box center [938, 60] width 15 height 15
